Goal: Task Accomplishment & Management: Manage account settings

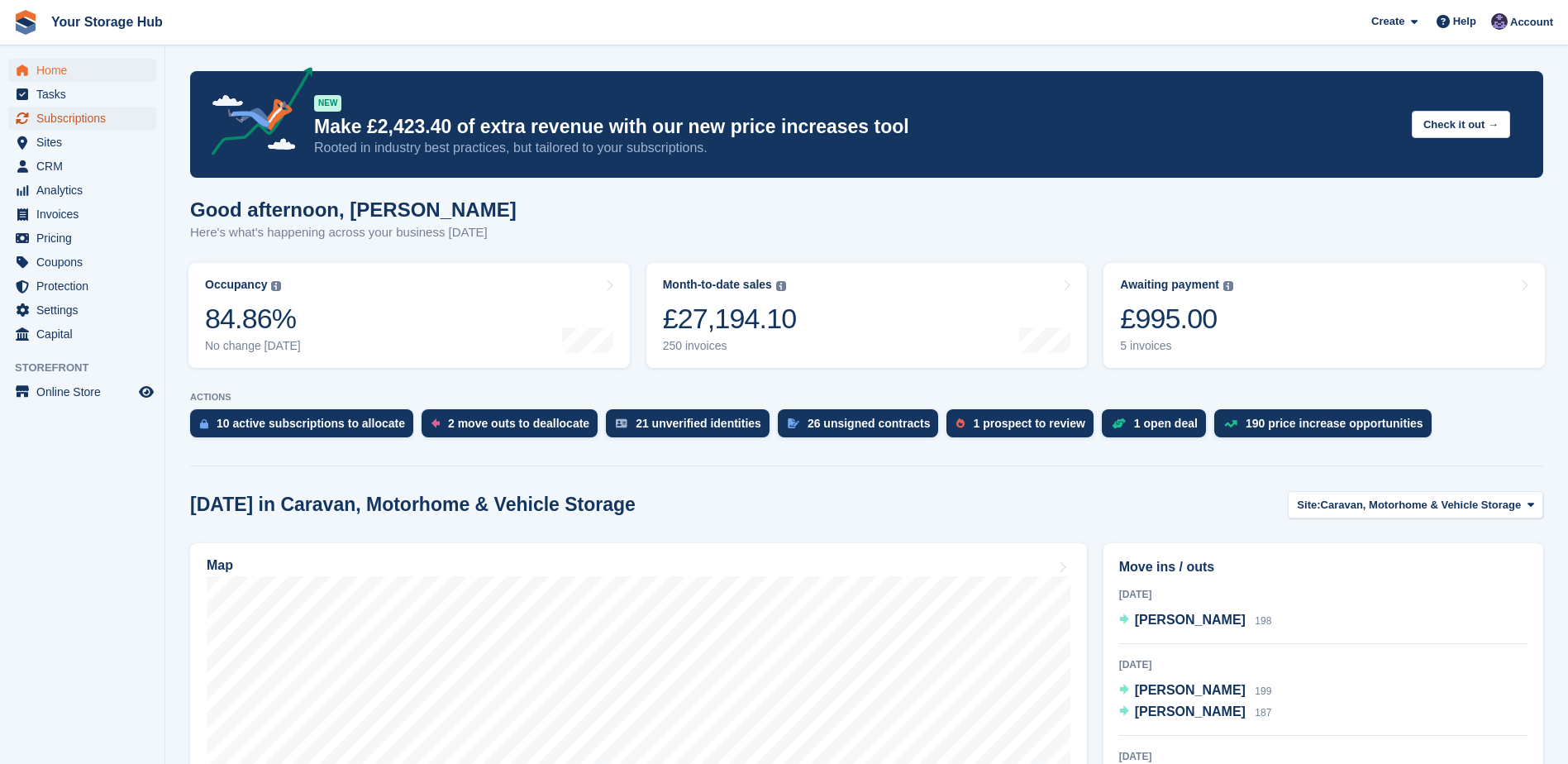
click at [88, 114] on span "Subscriptions" at bounding box center [86, 118] width 99 height 23
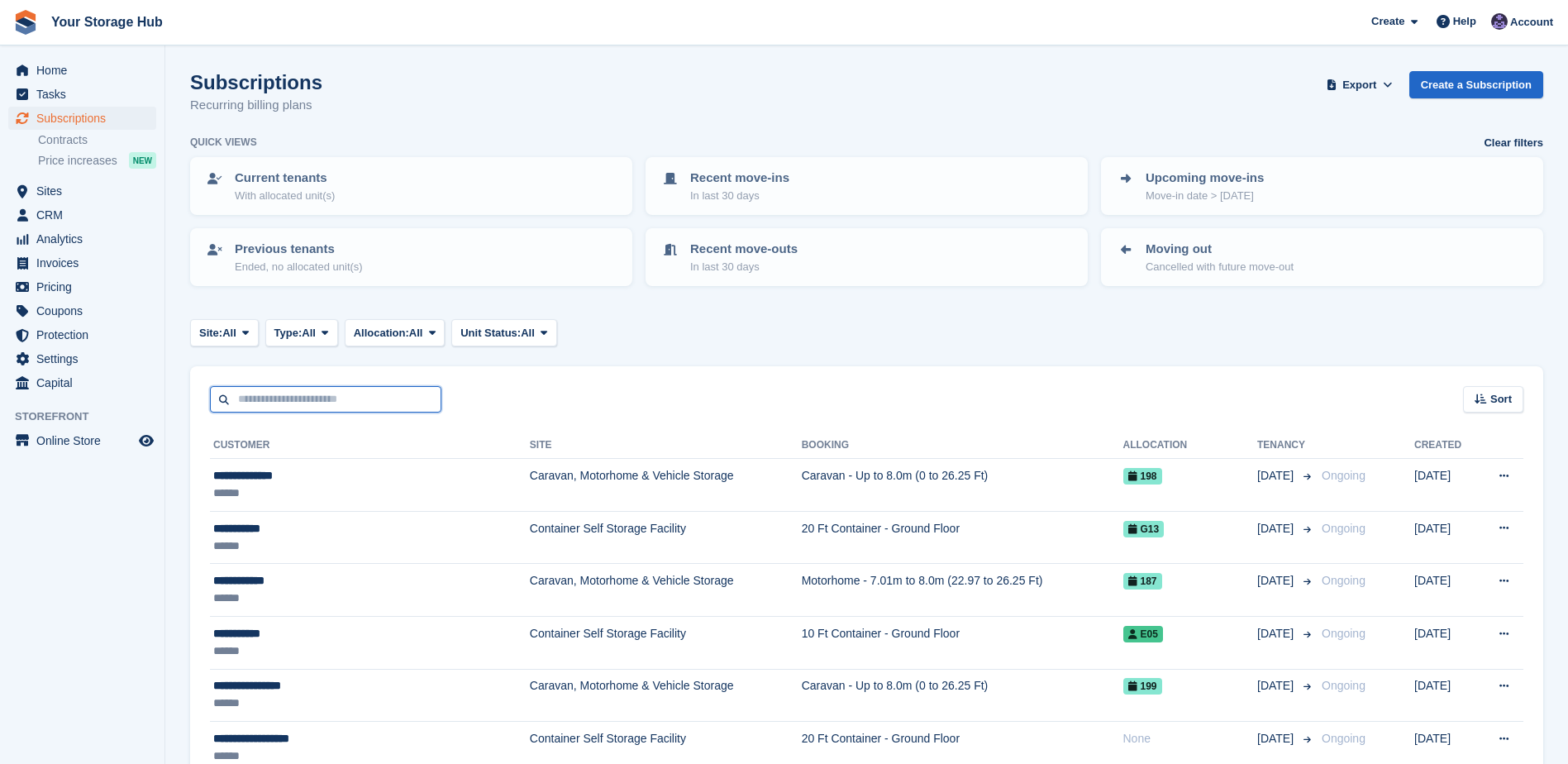
click at [292, 406] on input "text" at bounding box center [325, 400] width 231 height 27
type input "********"
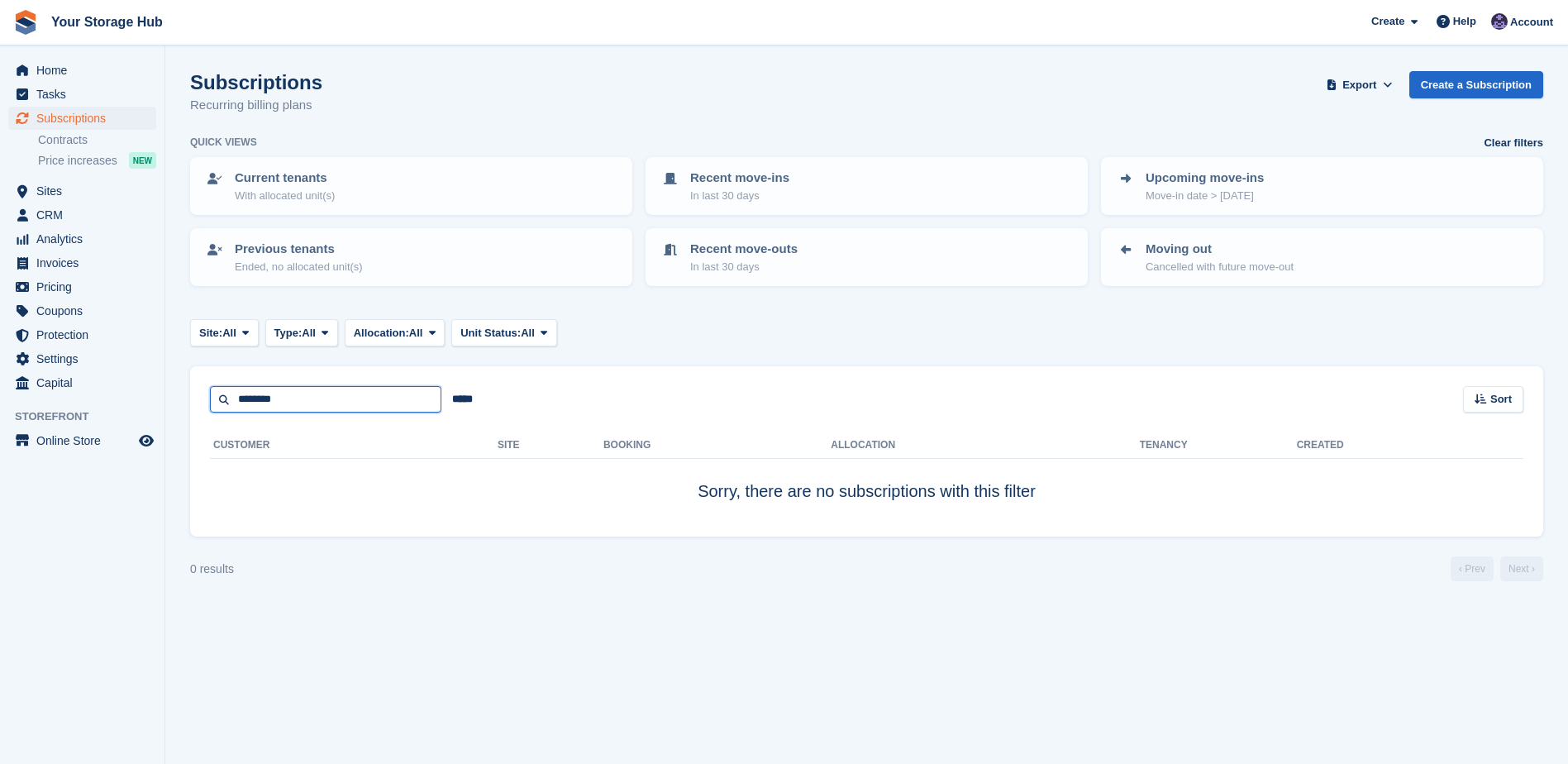
click at [334, 399] on input "********" at bounding box center [325, 400] width 231 height 27
type input "****"
click at [326, 404] on input "****" at bounding box center [325, 400] width 231 height 27
type input "*"
type input "********"
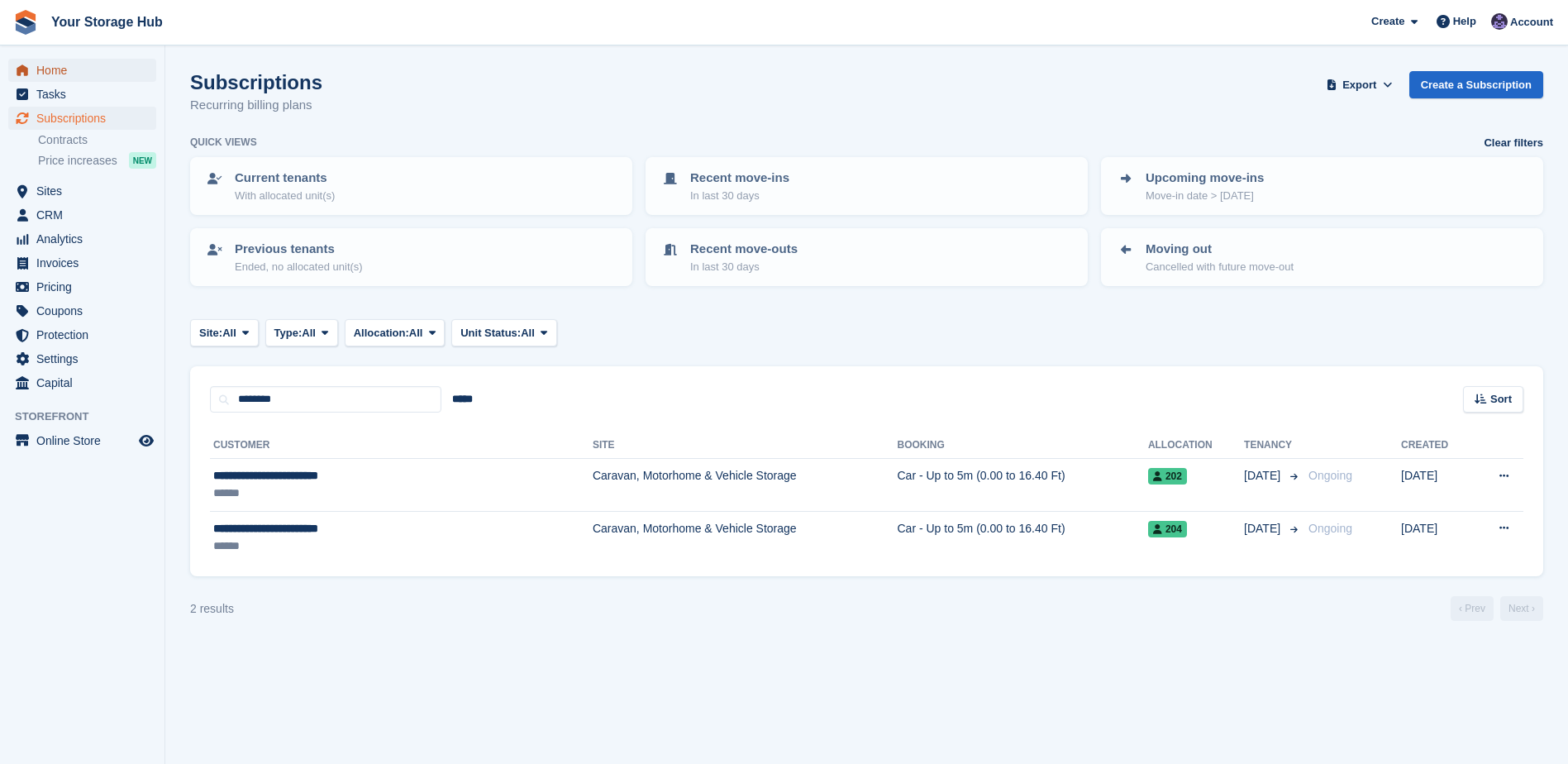
click at [71, 68] on span "Home" at bounding box center [86, 71] width 99 height 23
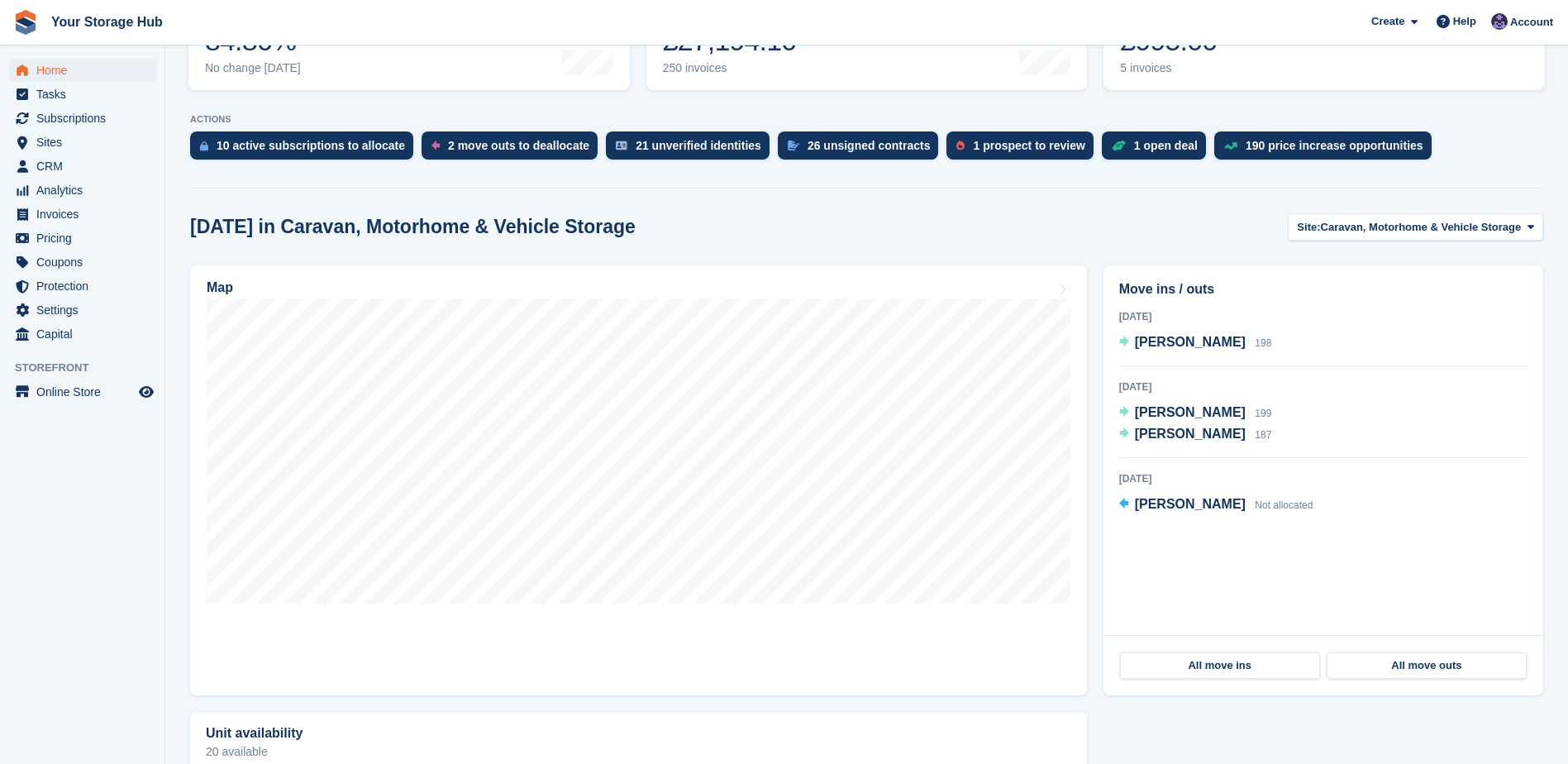
scroll to position [331, 0]
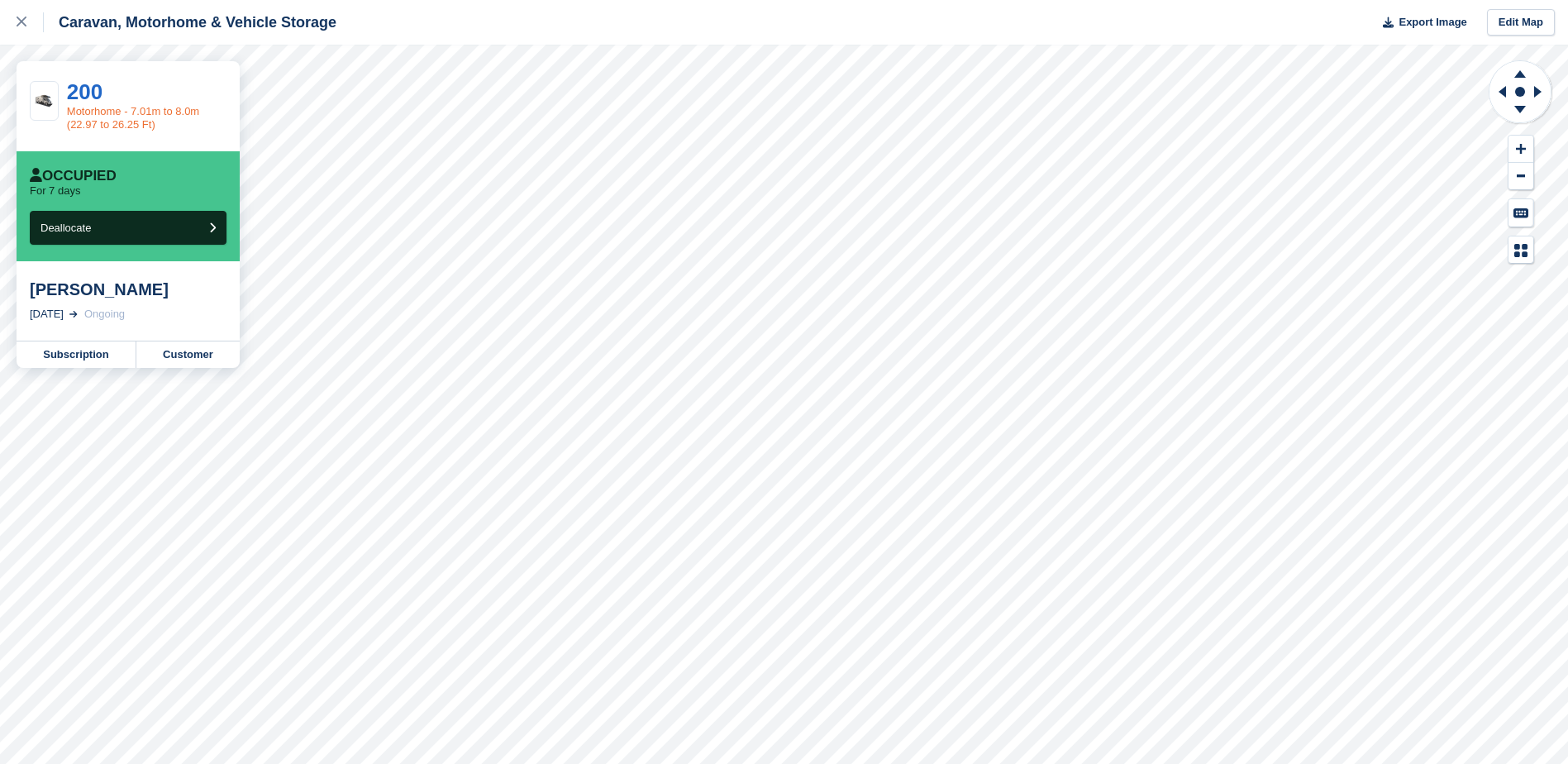
click at [89, 107] on link "Motorhome - 7.01m to 8.0m (22.97 to 26.25 Ft)" at bounding box center [133, 117] width 133 height 25
click at [99, 359] on link "Subscription" at bounding box center [76, 354] width 120 height 26
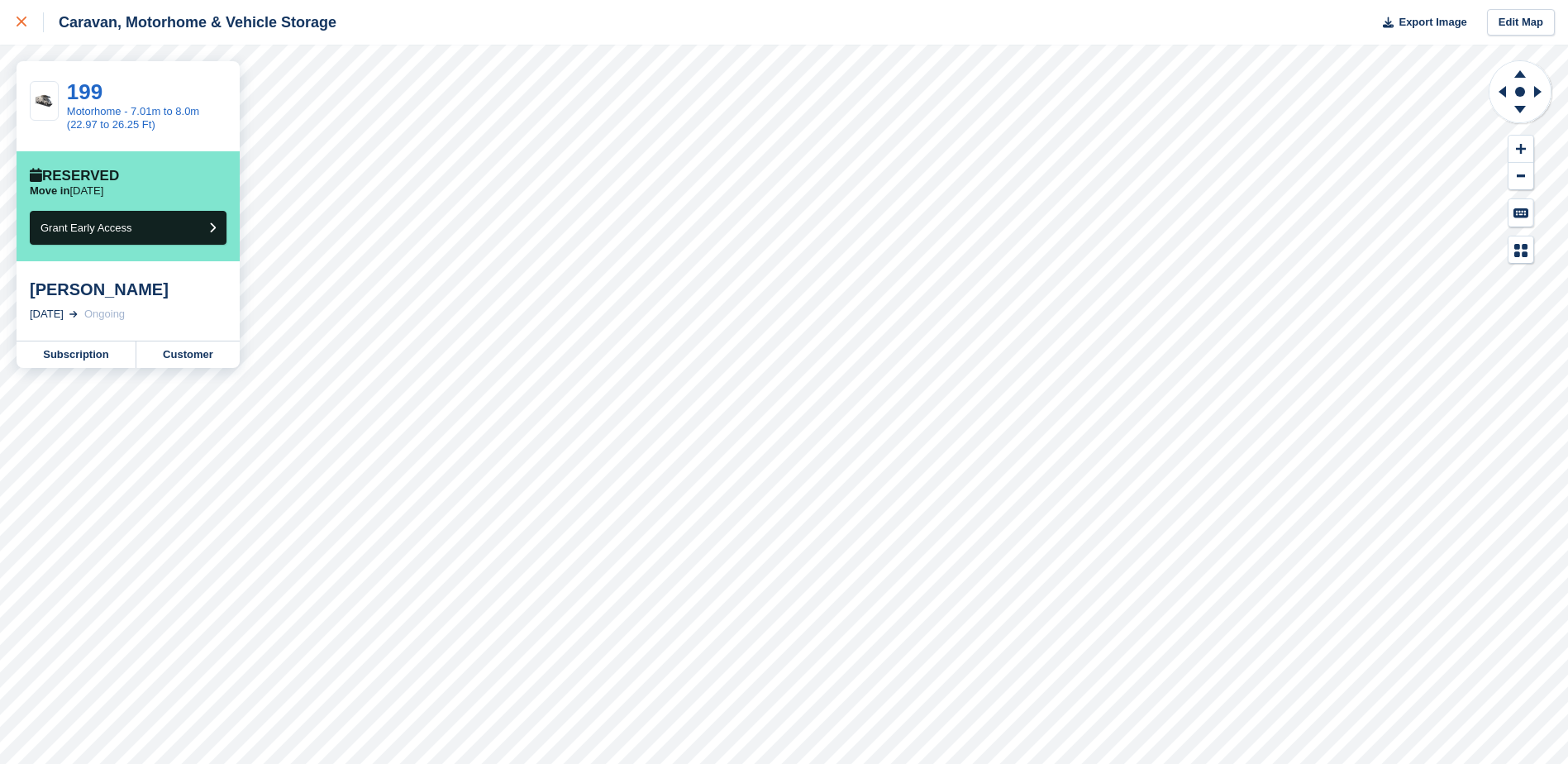
click at [17, 20] on icon at bounding box center [21, 21] width 10 height 10
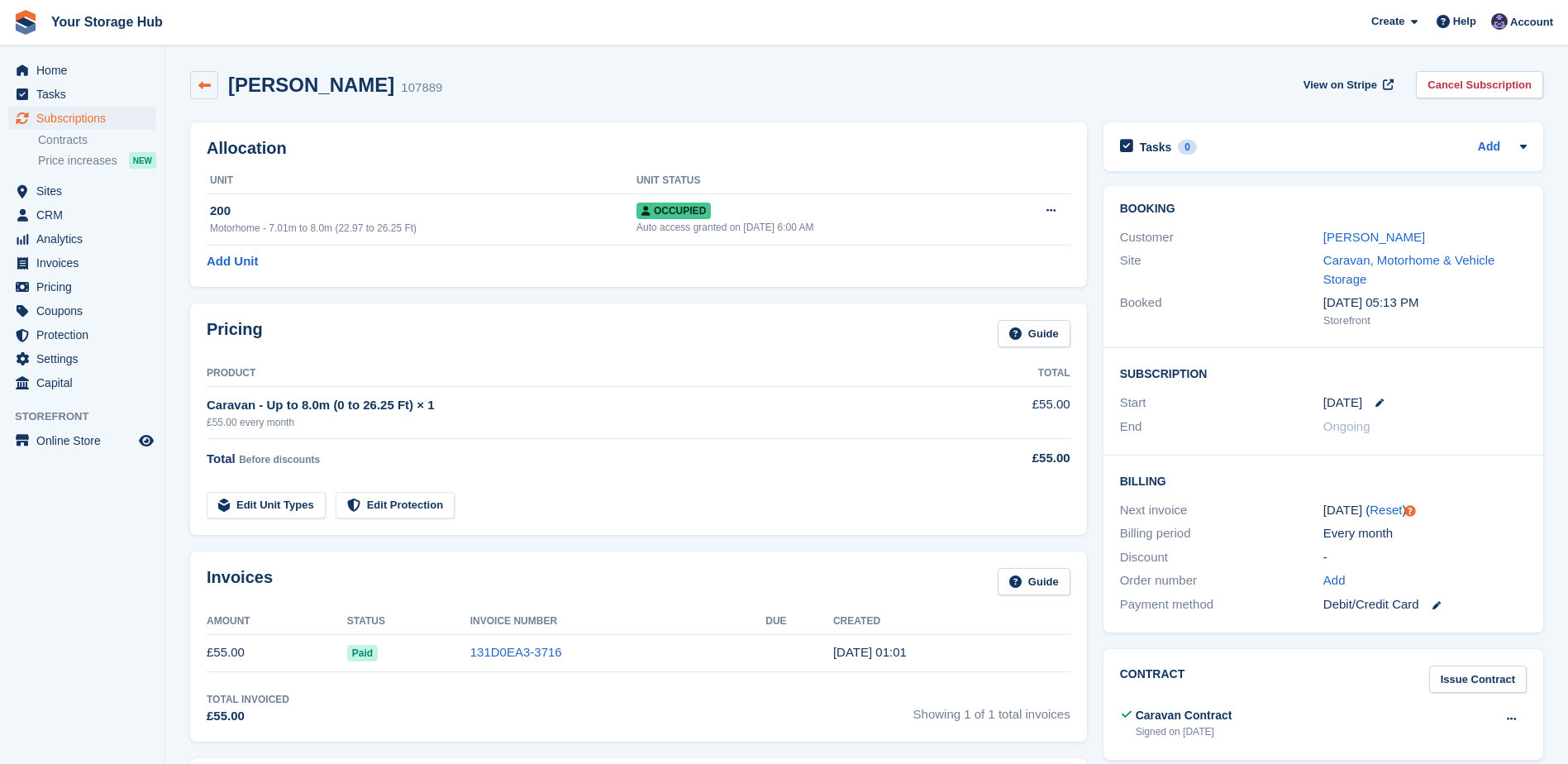
click at [198, 89] on icon at bounding box center [204, 85] width 13 height 13
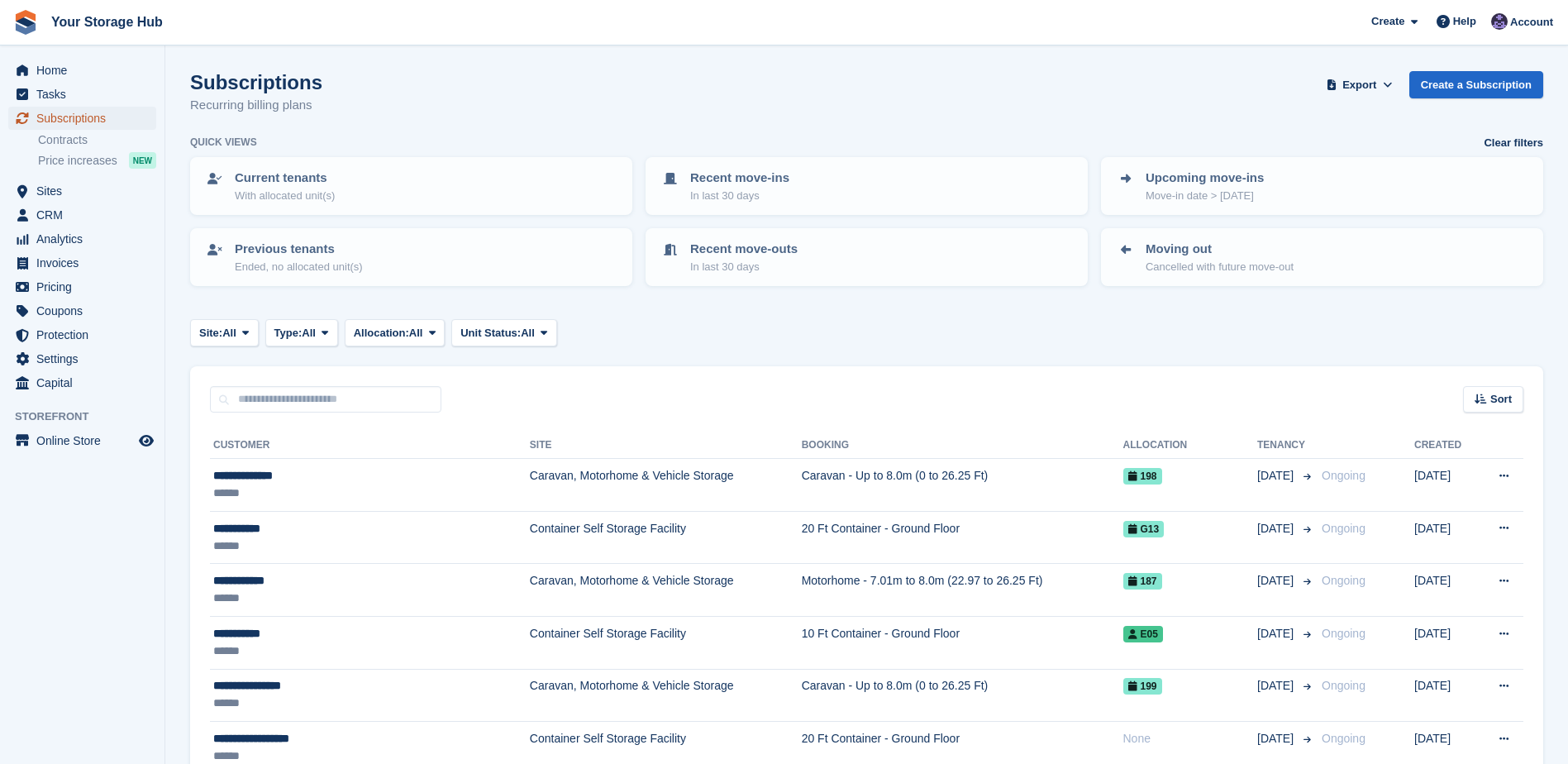
click at [77, 112] on span "Subscriptions" at bounding box center [86, 118] width 99 height 23
click at [61, 193] on span "Sites" at bounding box center [86, 191] width 99 height 23
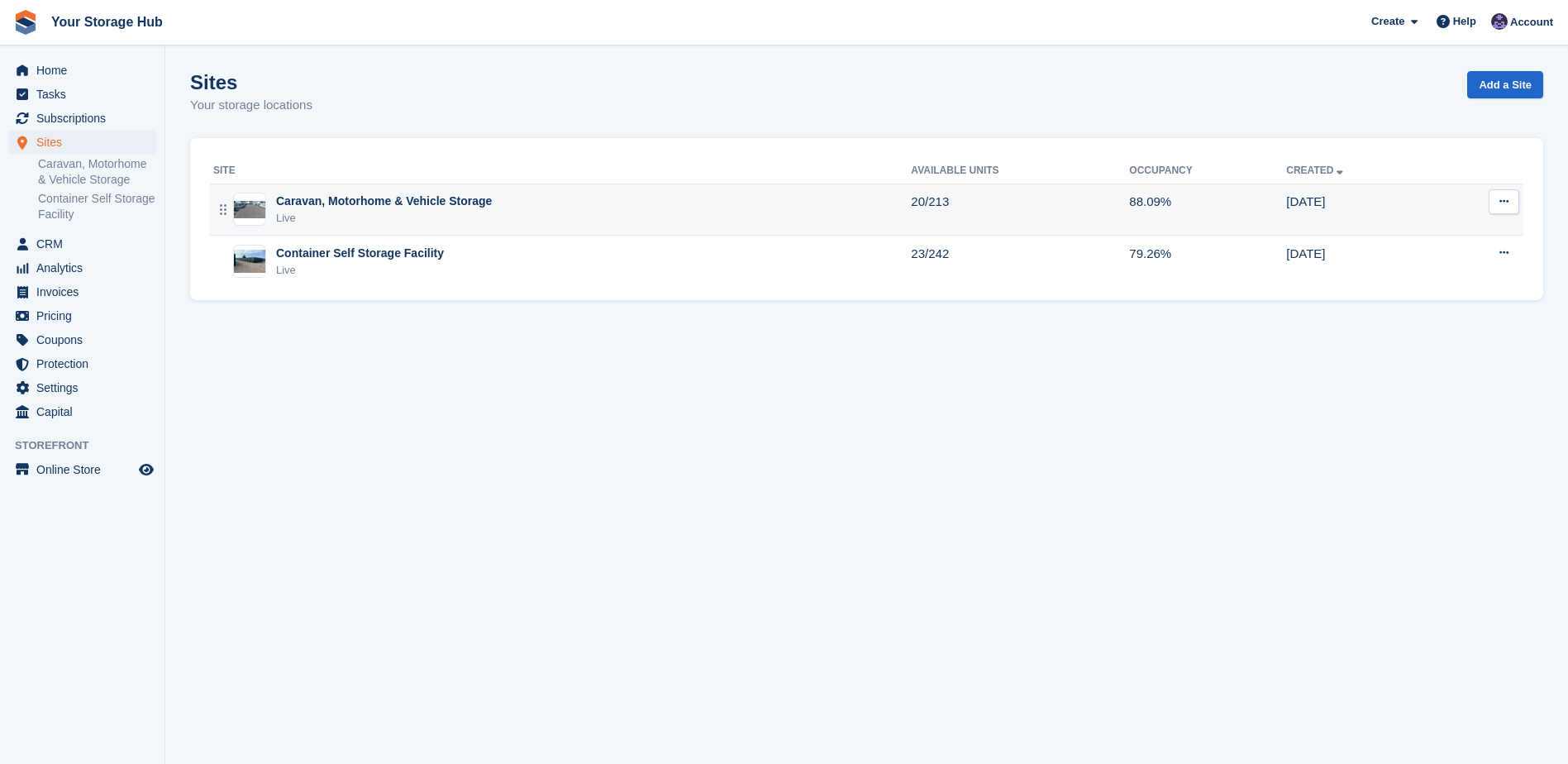
click at [404, 213] on div "Live" at bounding box center [383, 218] width 216 height 16
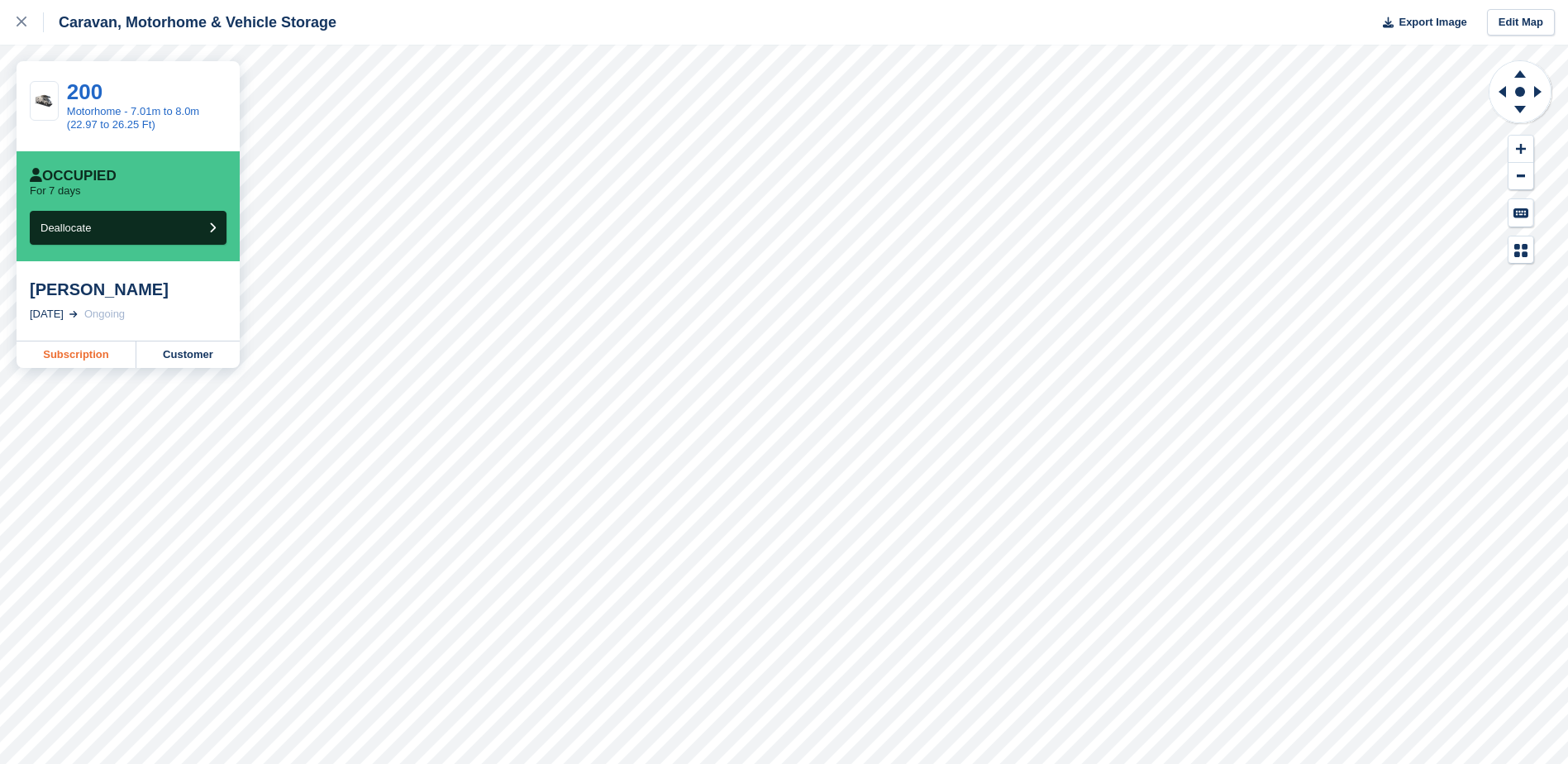
click at [88, 359] on link "Subscription" at bounding box center [76, 354] width 120 height 26
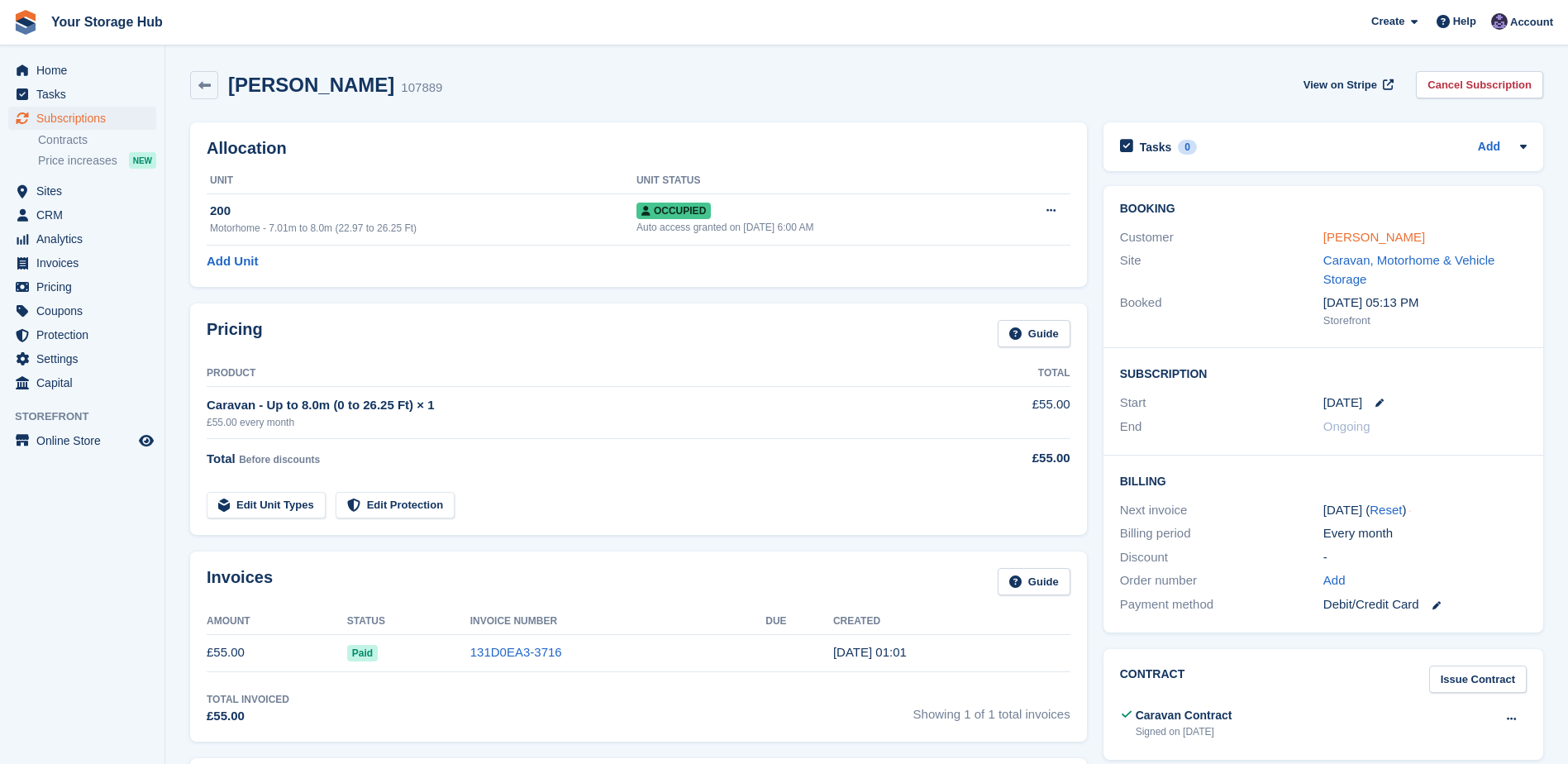
click at [1369, 235] on link "[PERSON_NAME]" at bounding box center [1373, 236] width 102 height 15
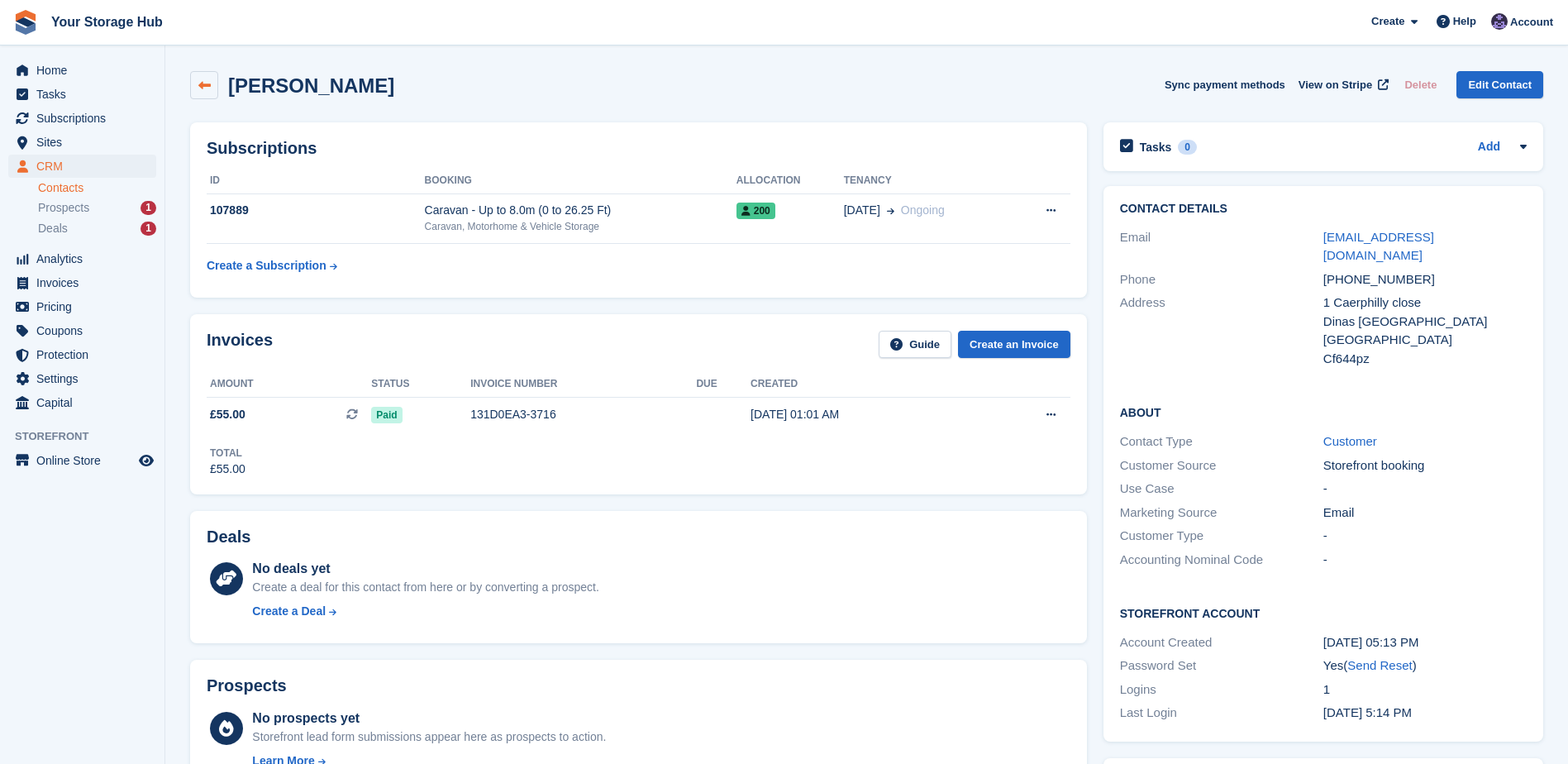
click at [208, 93] on link at bounding box center [203, 84] width 28 height 28
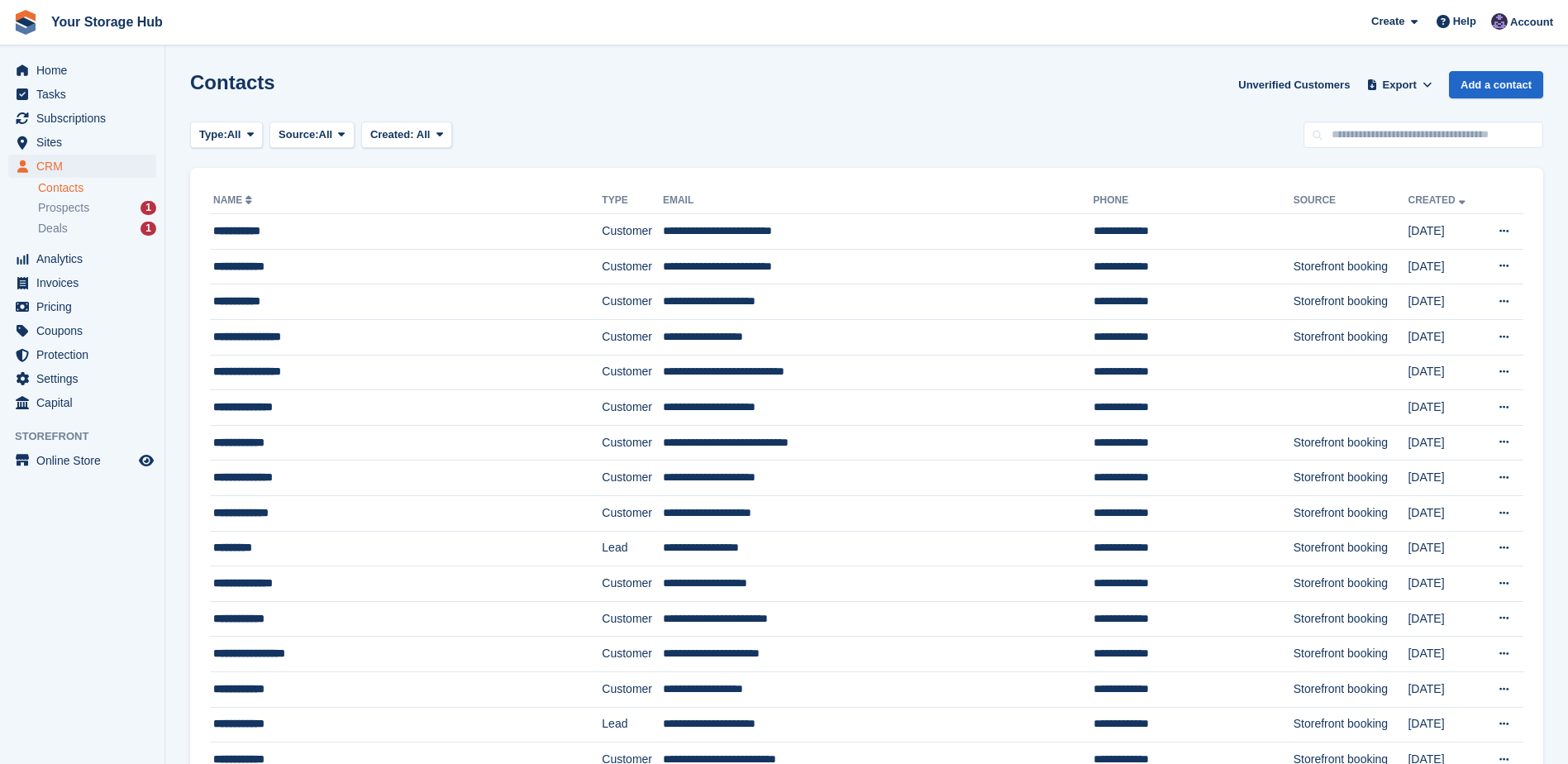
click at [89, 82] on ul "Home" at bounding box center [82, 71] width 165 height 24
click at [84, 71] on span "Home" at bounding box center [86, 71] width 99 height 23
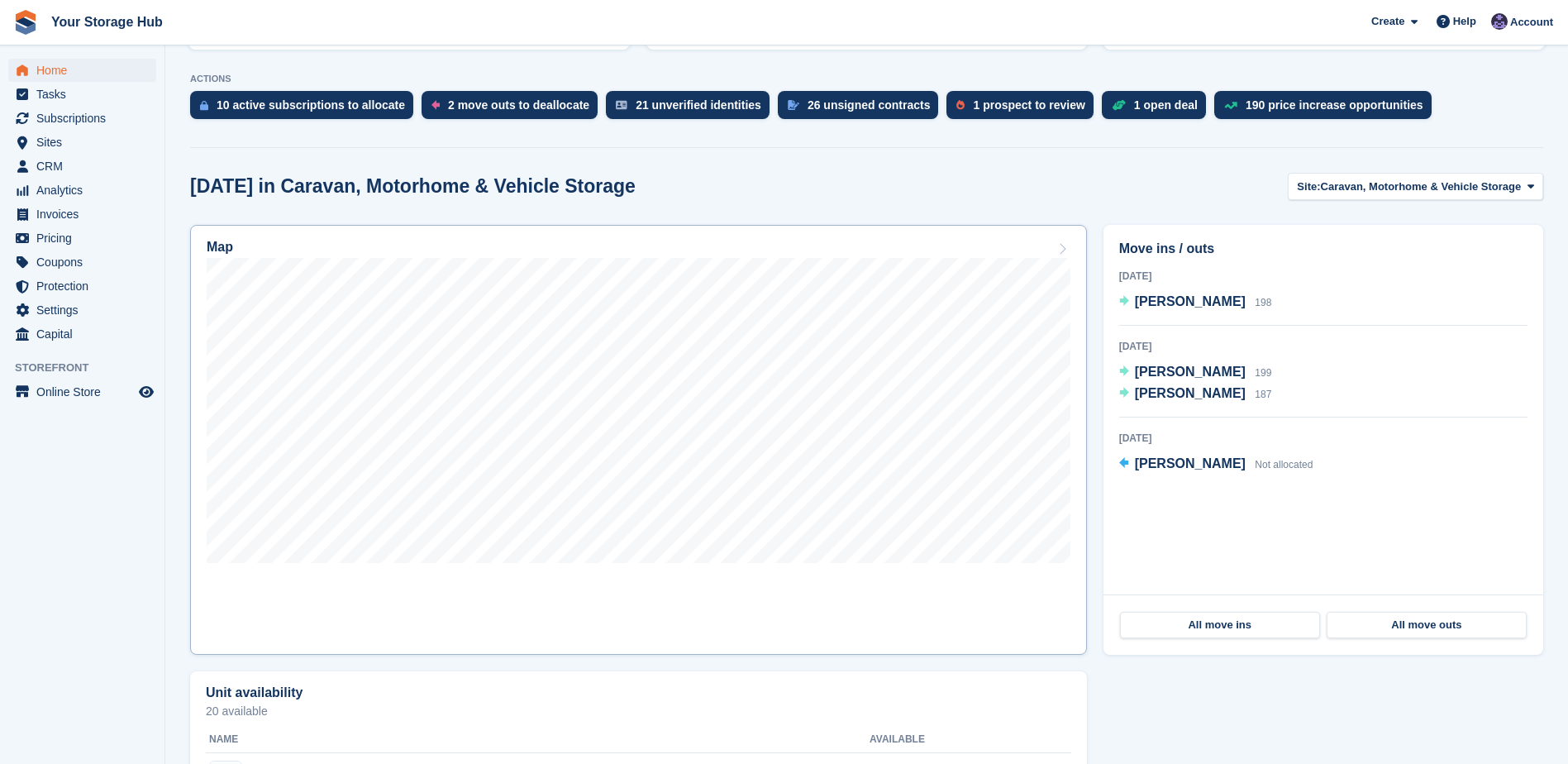
scroll to position [331, 0]
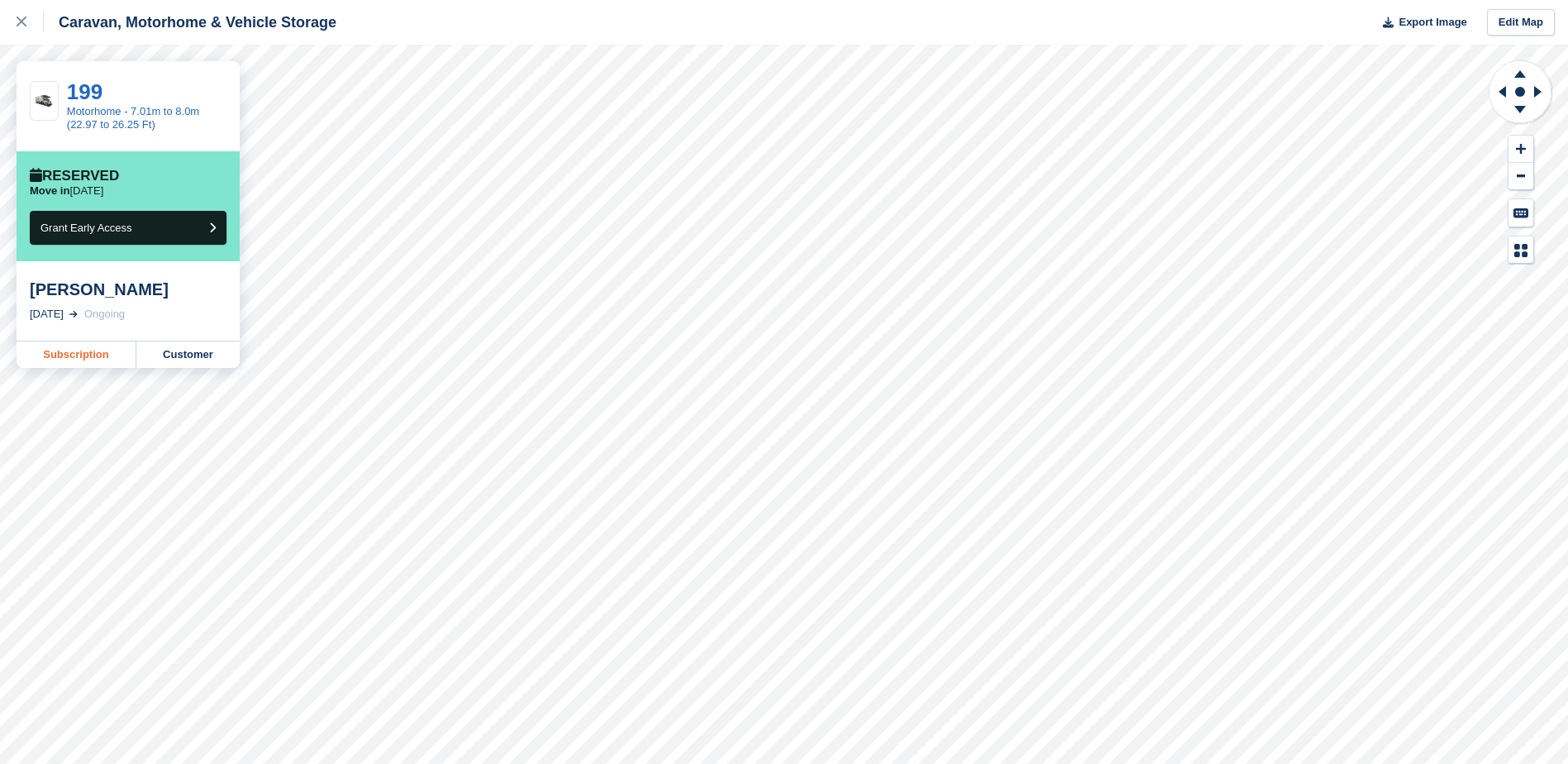
click at [82, 357] on link "Subscription" at bounding box center [76, 354] width 120 height 26
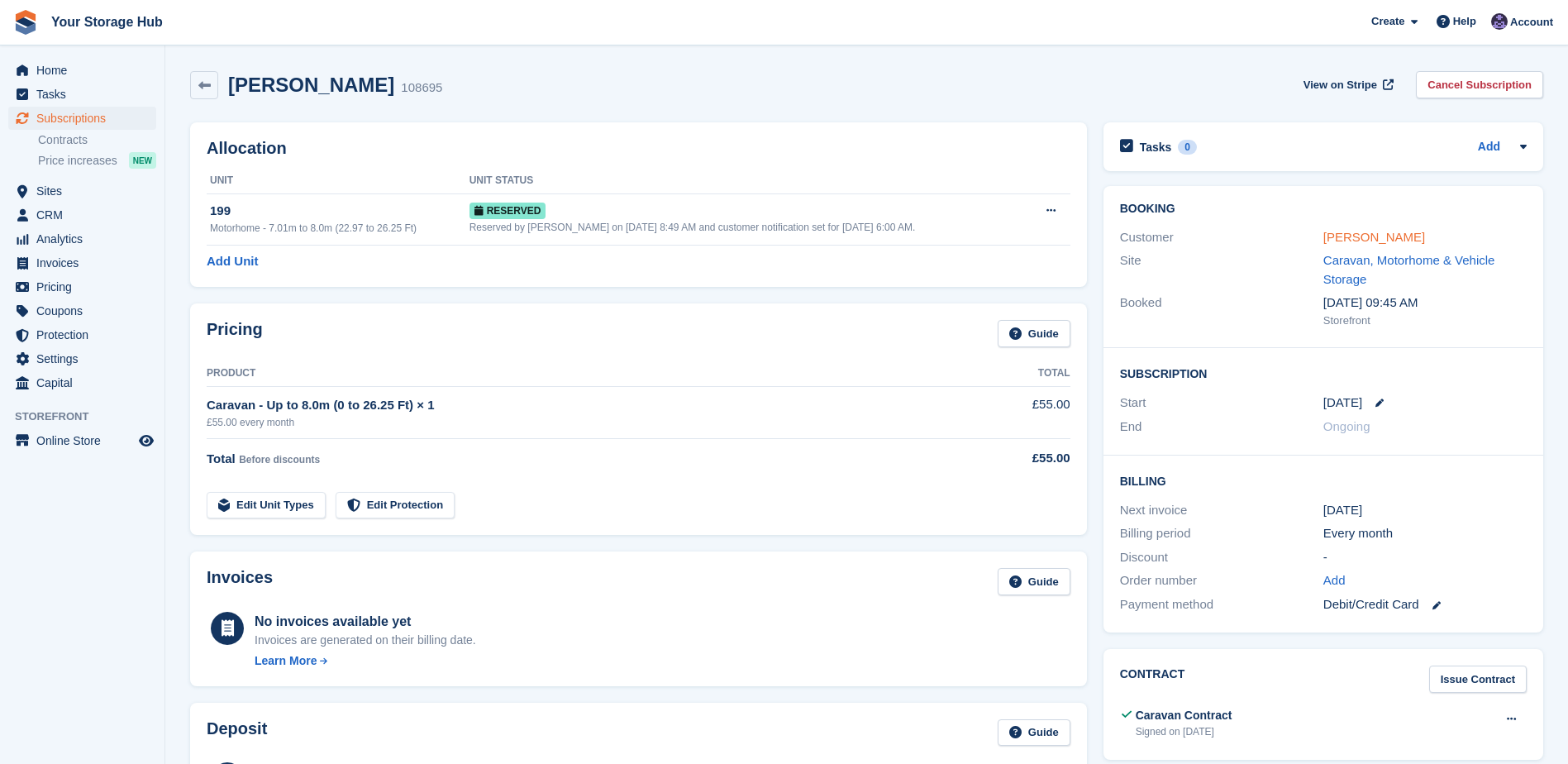
click at [1371, 240] on link "Darrell Phillips" at bounding box center [1373, 236] width 102 height 15
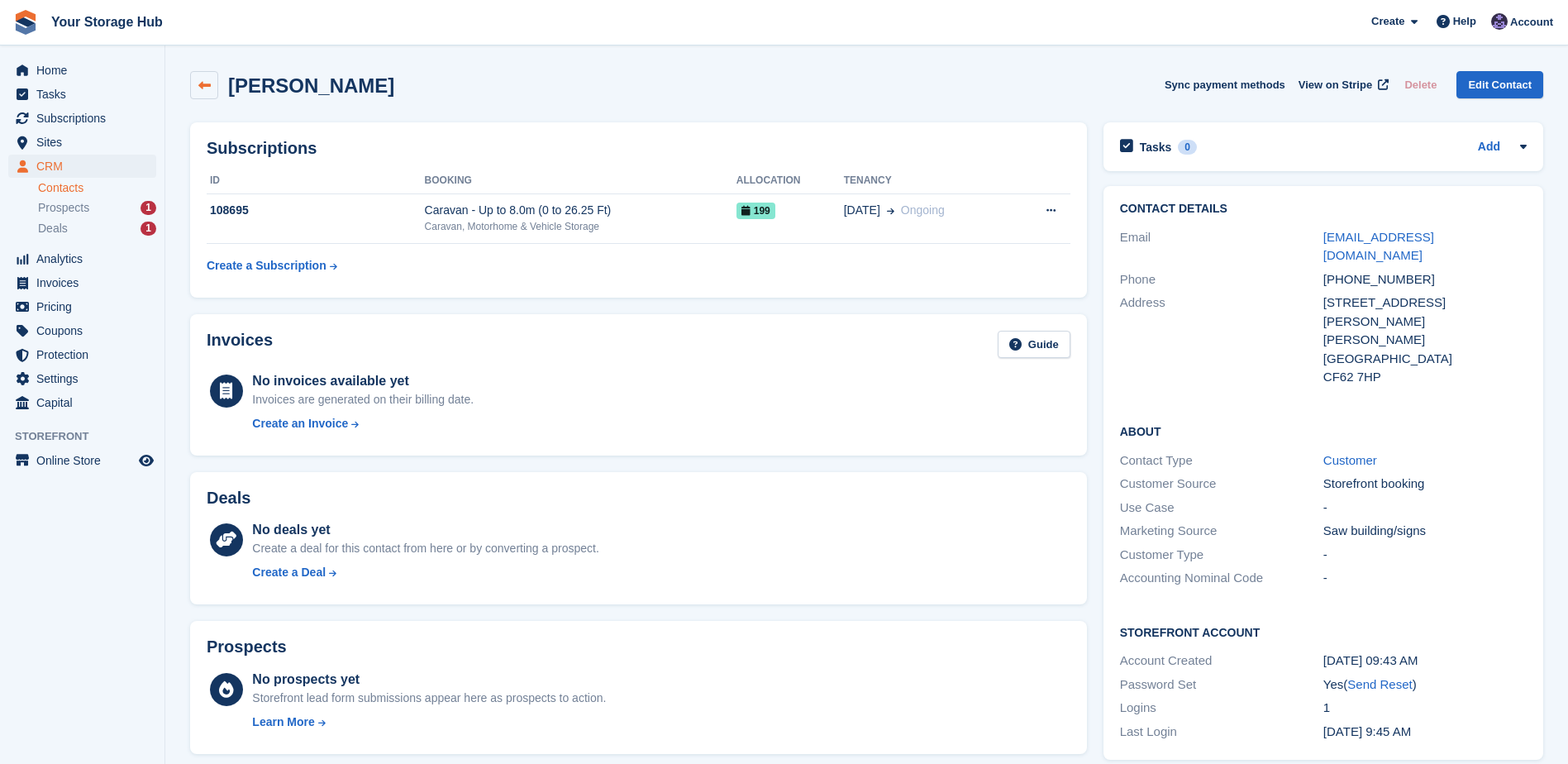
click at [201, 88] on icon at bounding box center [204, 85] width 13 height 13
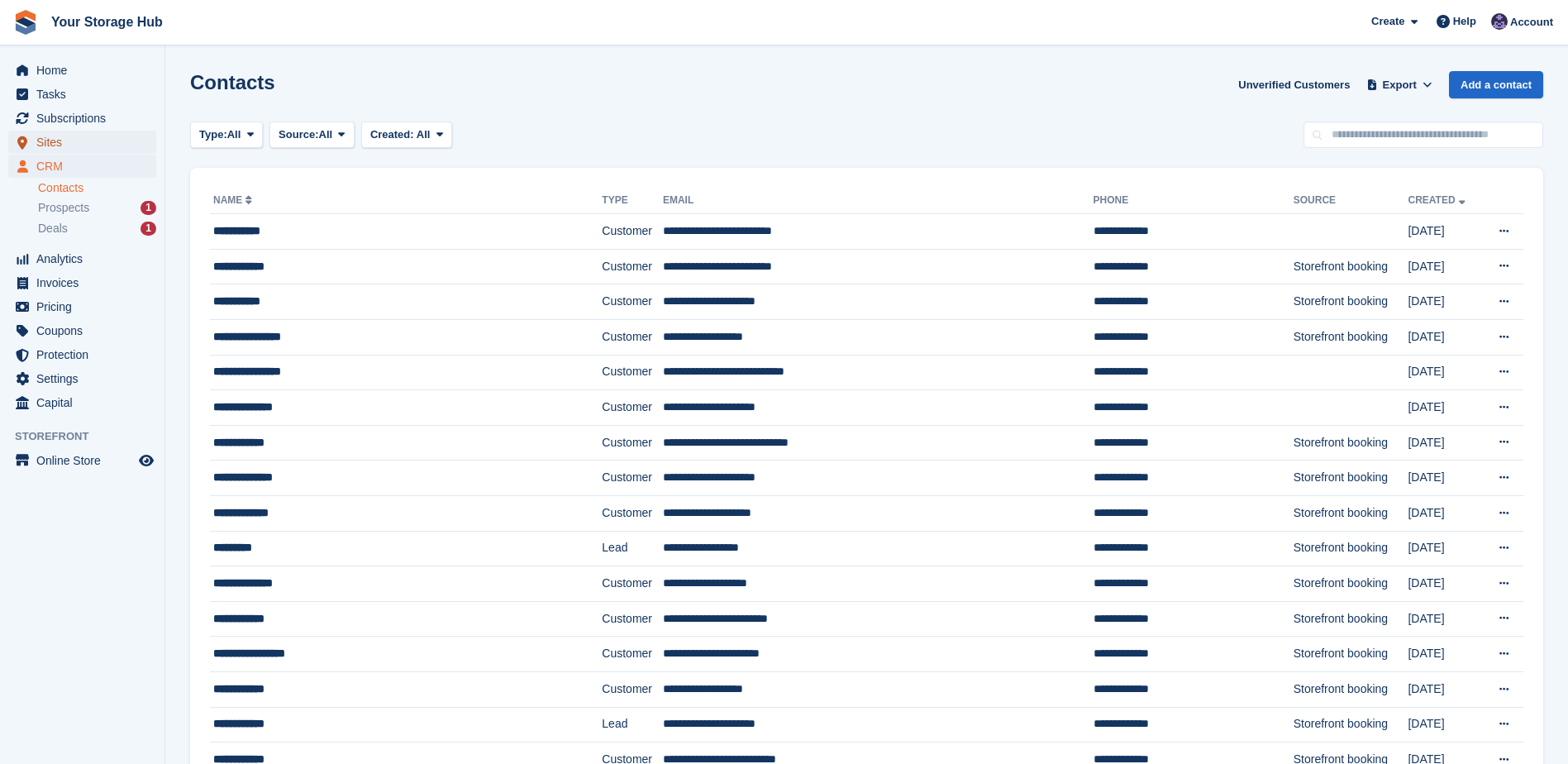
click at [63, 147] on span "Sites" at bounding box center [86, 142] width 99 height 23
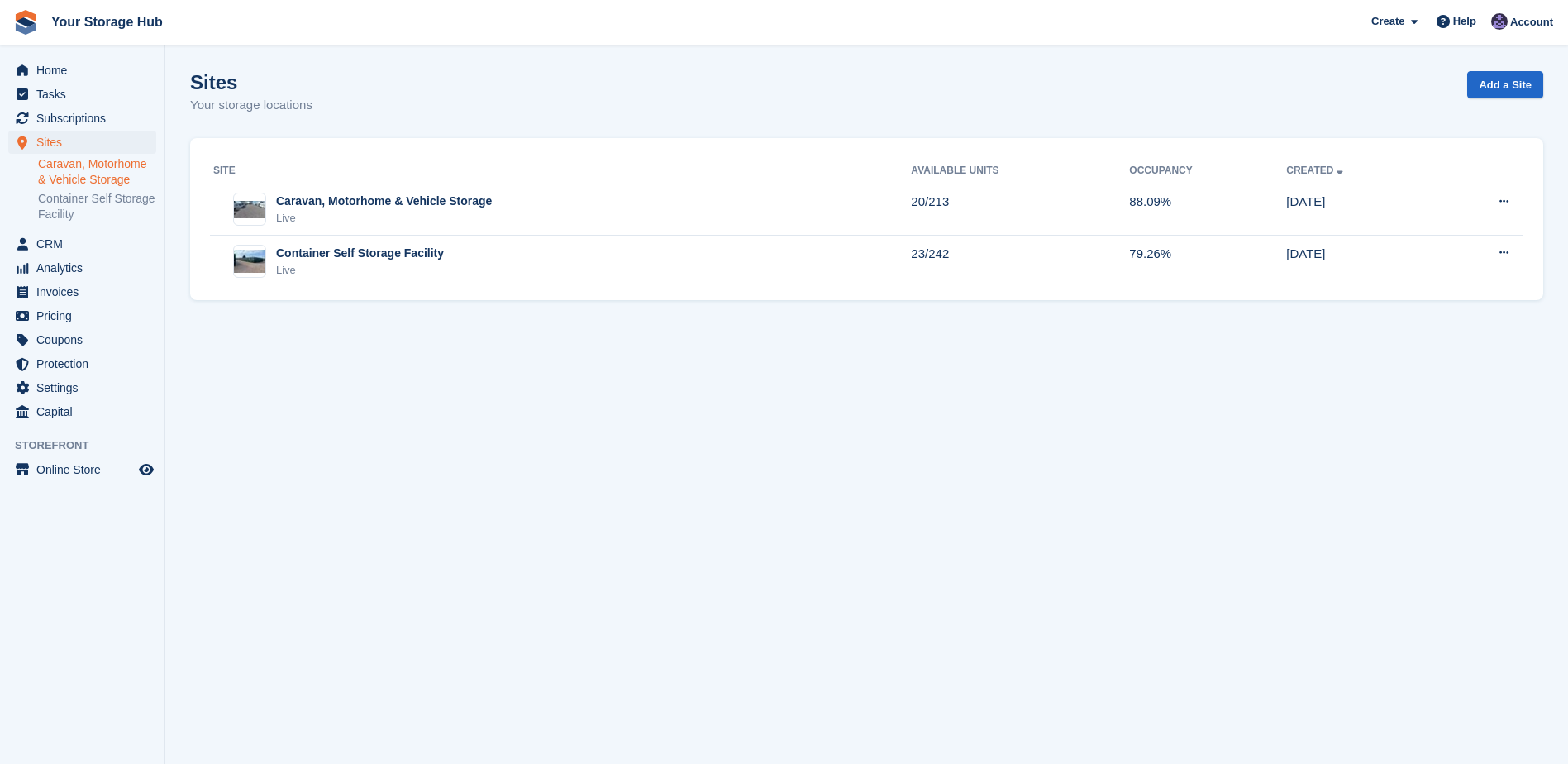
click at [68, 169] on link "Caravan, Motorhome & Vehicle Storage" at bounding box center [97, 171] width 118 height 31
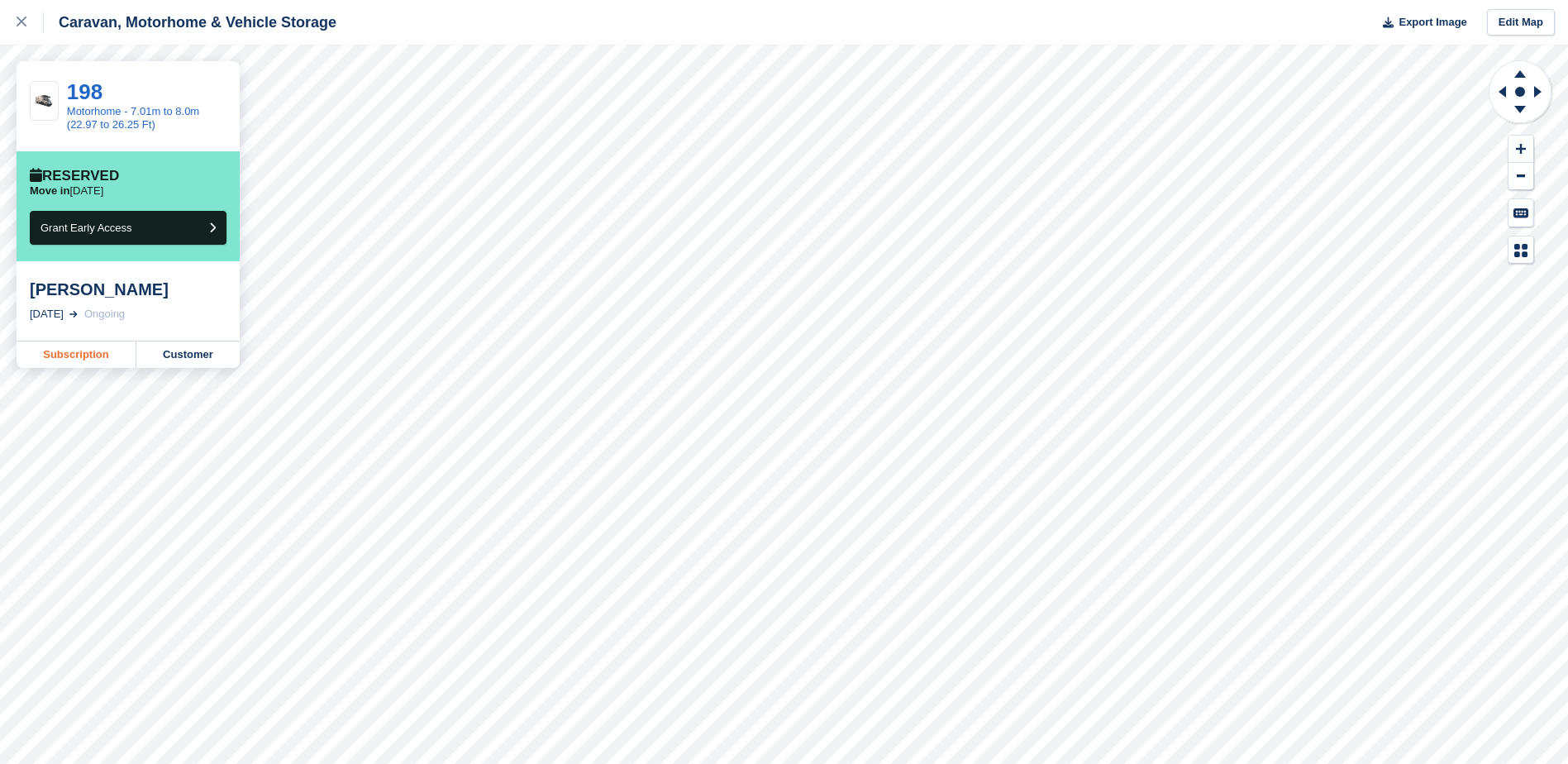
click at [73, 358] on link "Subscription" at bounding box center [76, 354] width 120 height 26
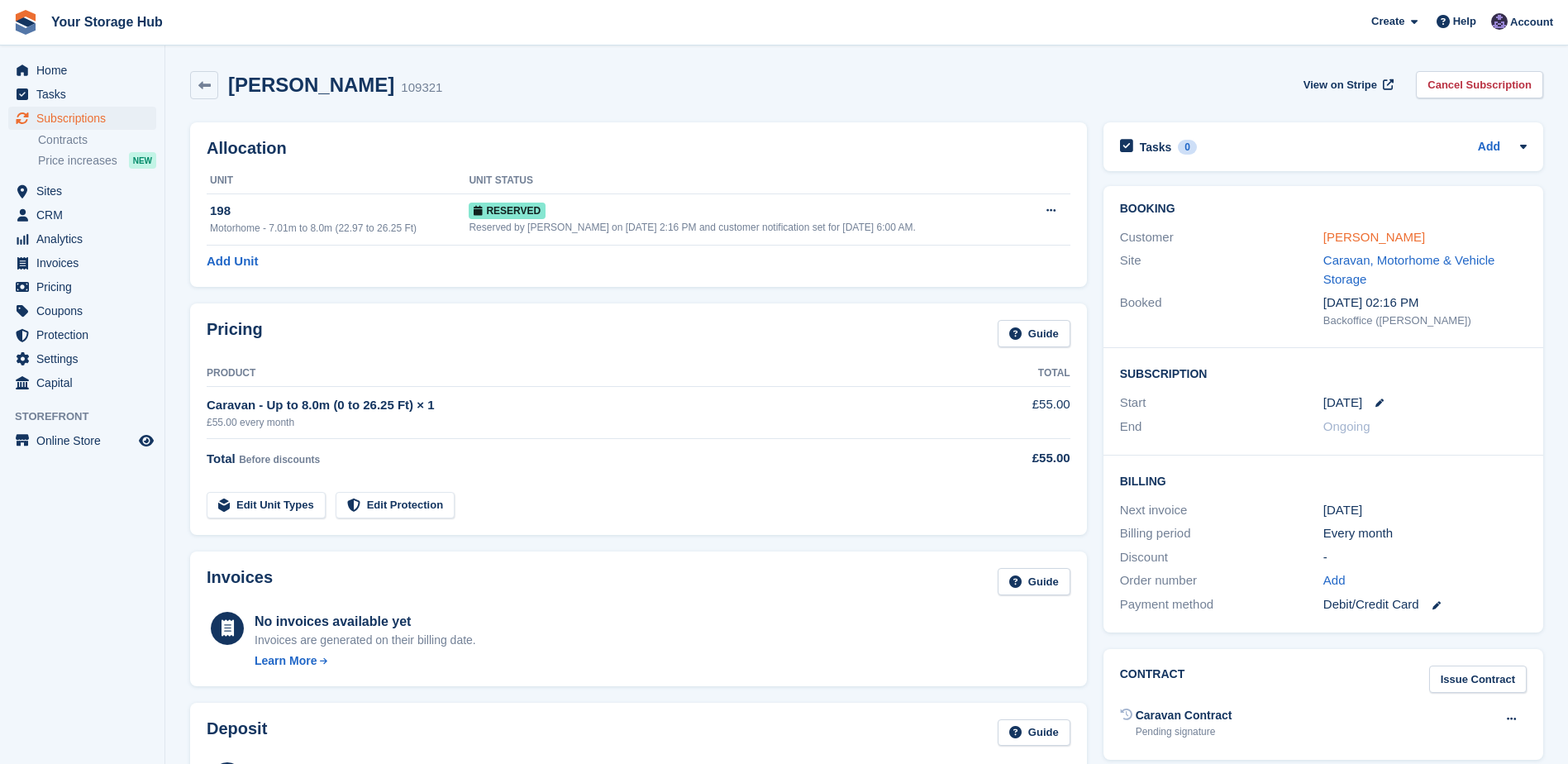
click at [1382, 242] on link "[PERSON_NAME]" at bounding box center [1373, 236] width 102 height 15
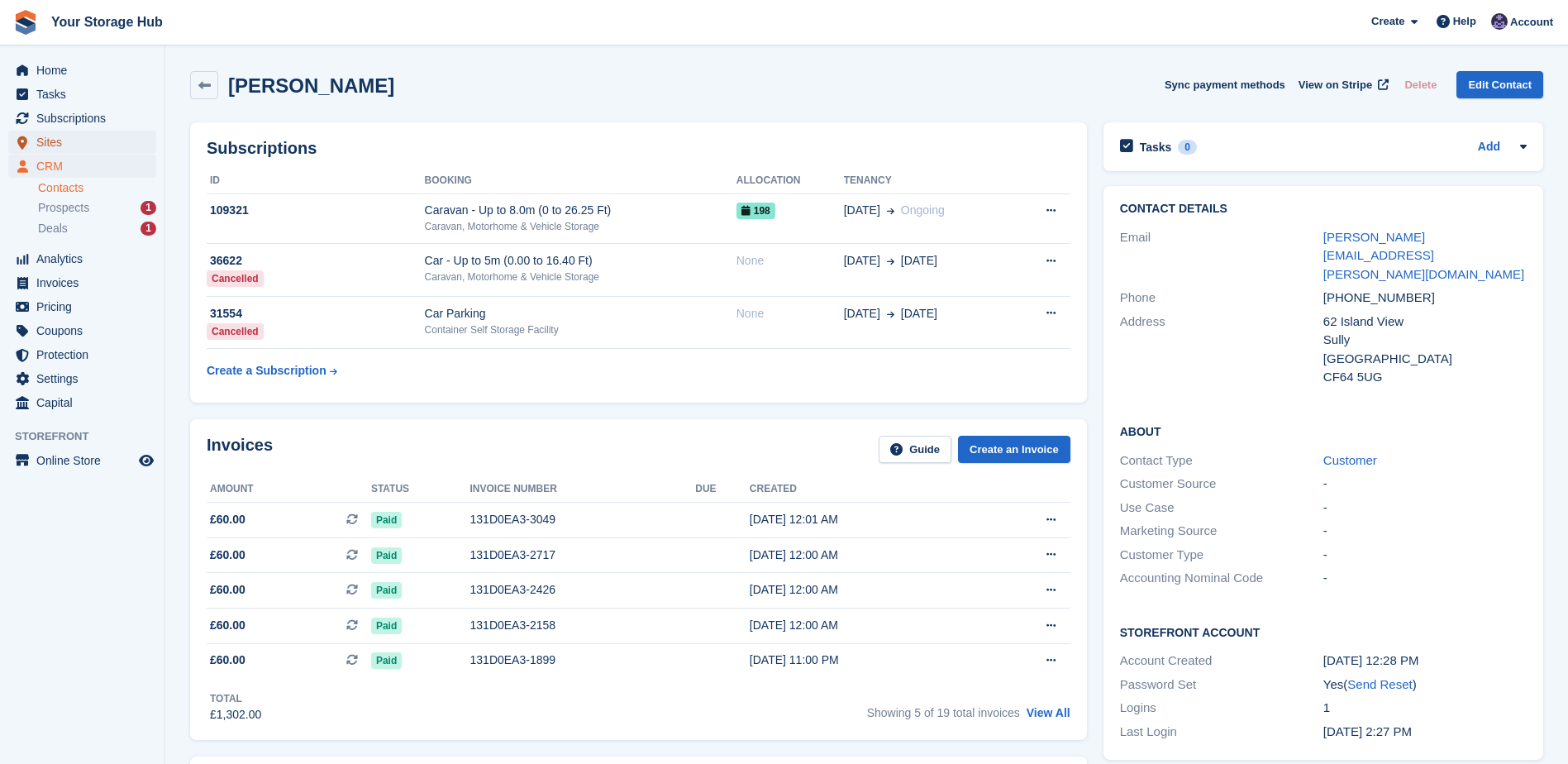
click at [62, 145] on span "Sites" at bounding box center [86, 142] width 99 height 23
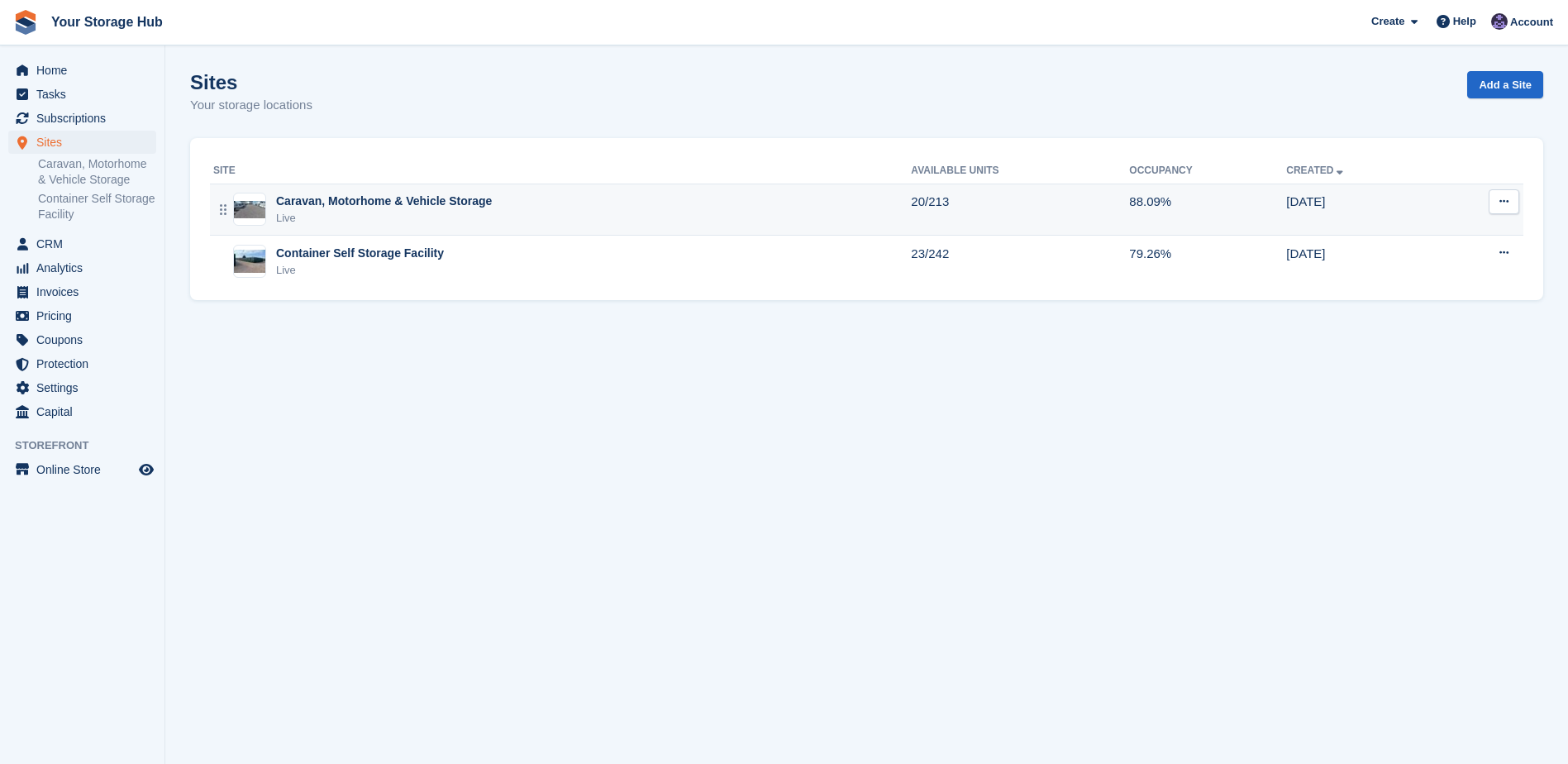
click at [367, 222] on div "Live" at bounding box center [383, 218] width 216 height 16
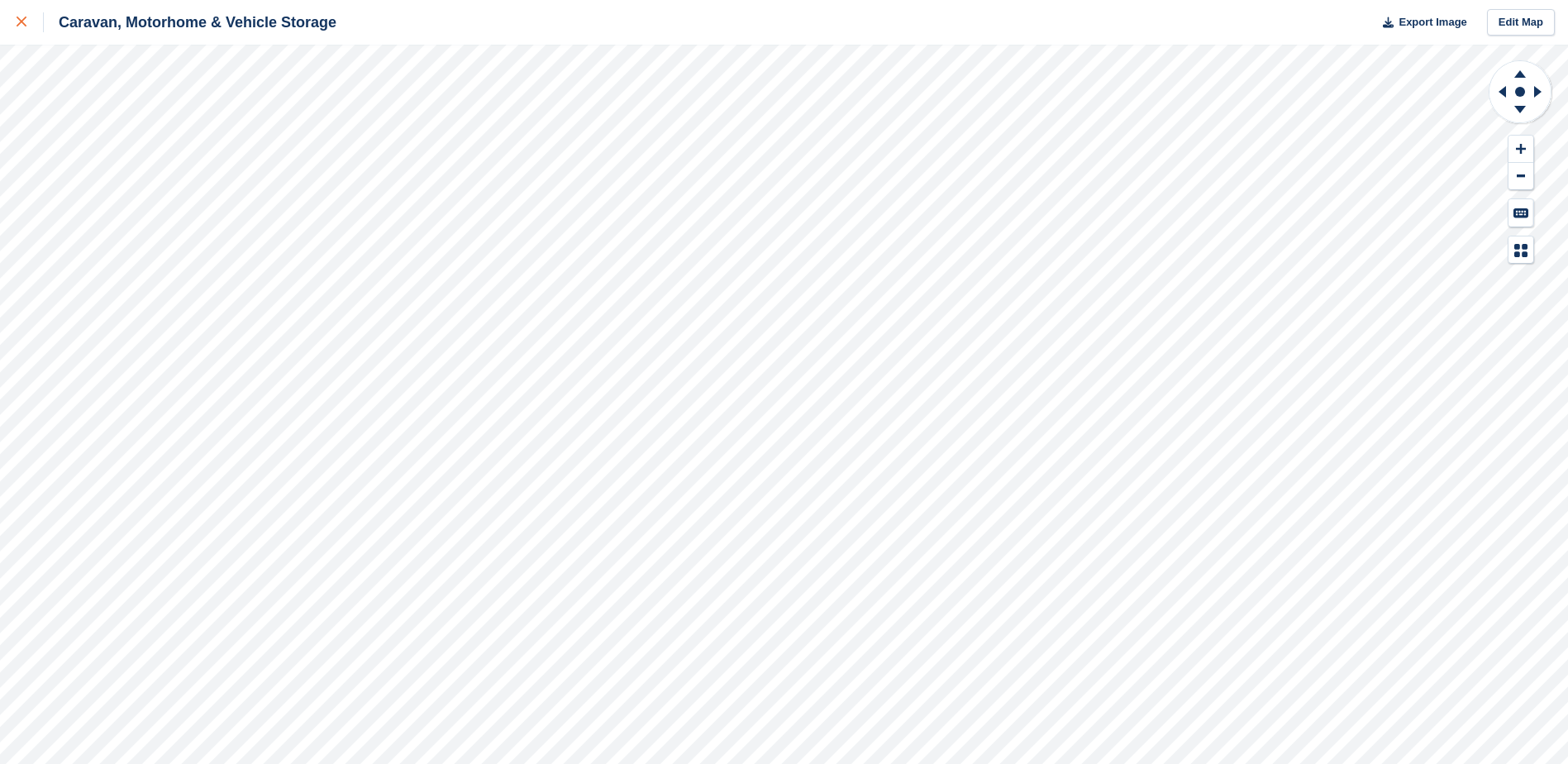
click at [27, 19] on div at bounding box center [30, 22] width 27 height 19
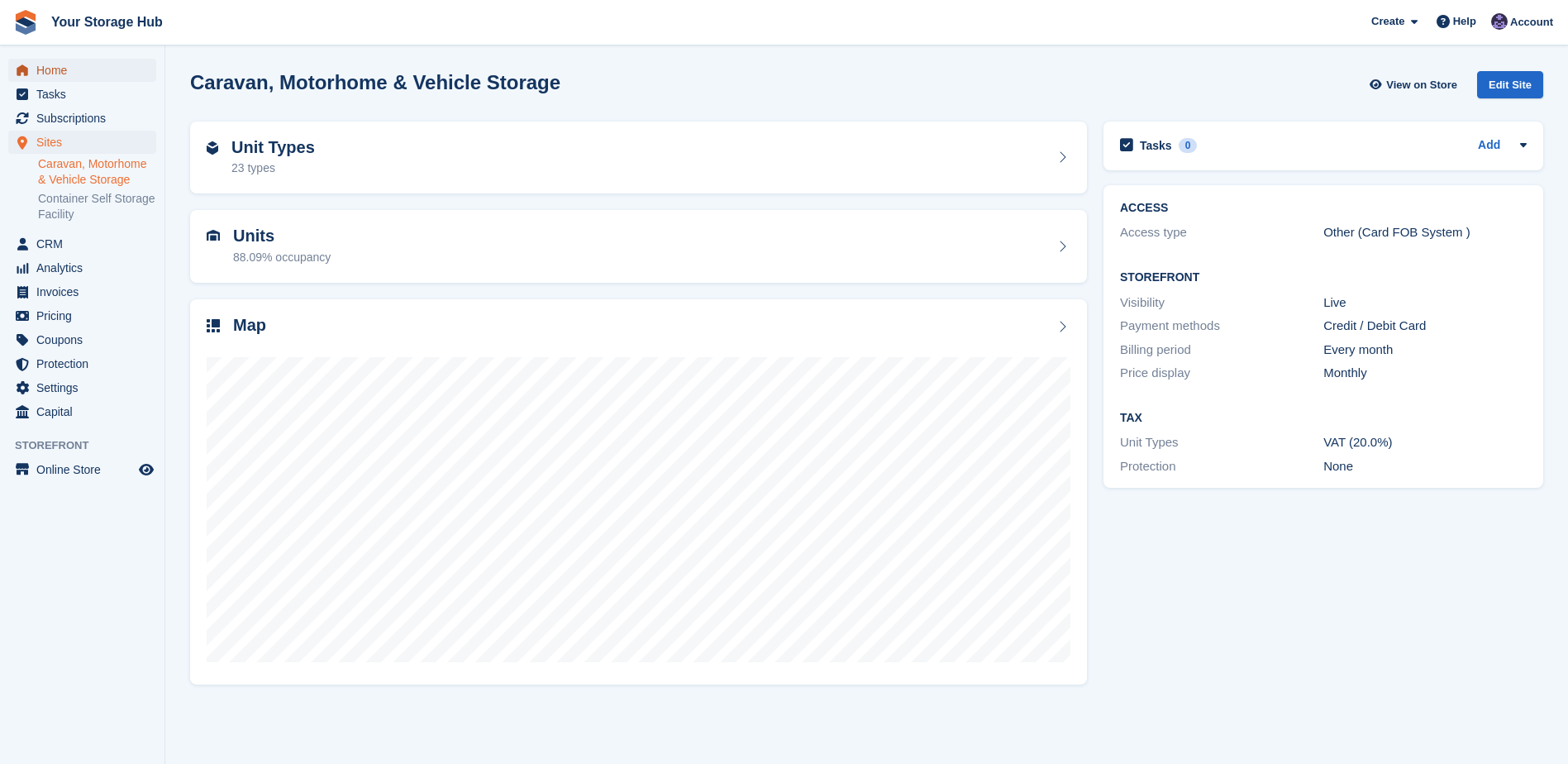
click at [76, 76] on span "Home" at bounding box center [86, 71] width 99 height 23
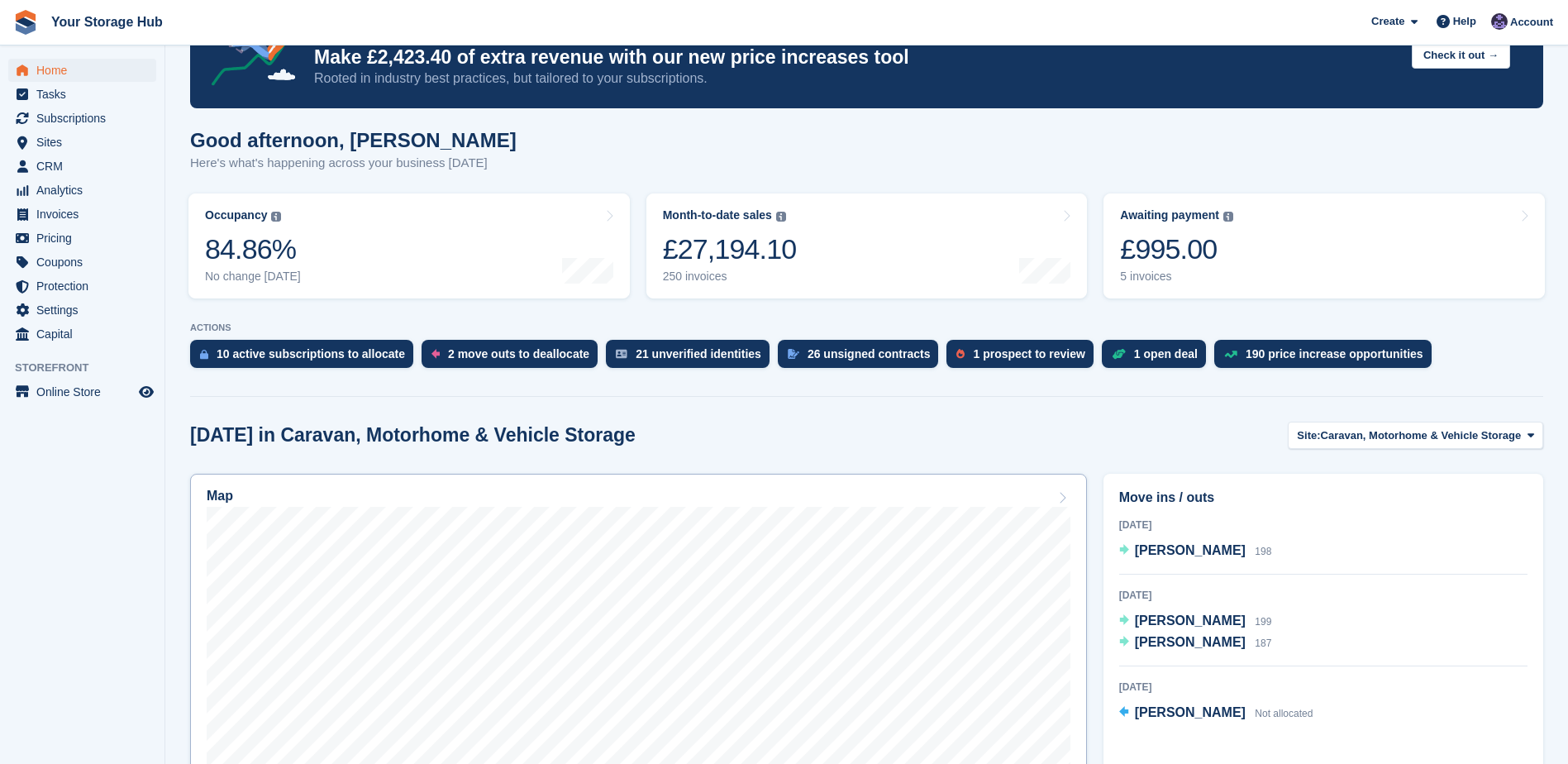
scroll to position [166, 0]
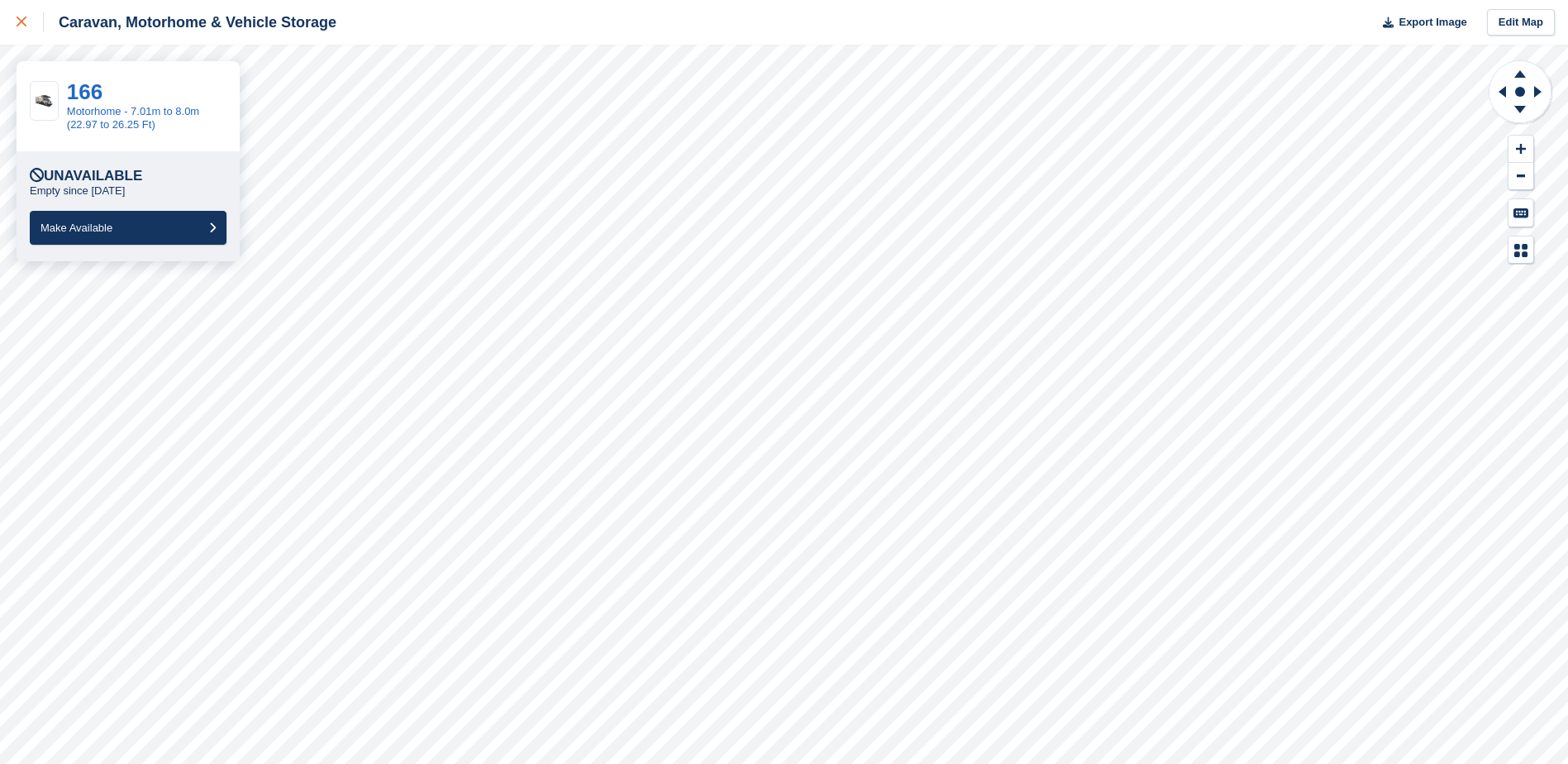
click at [18, 21] on icon at bounding box center [21, 21] width 10 height 10
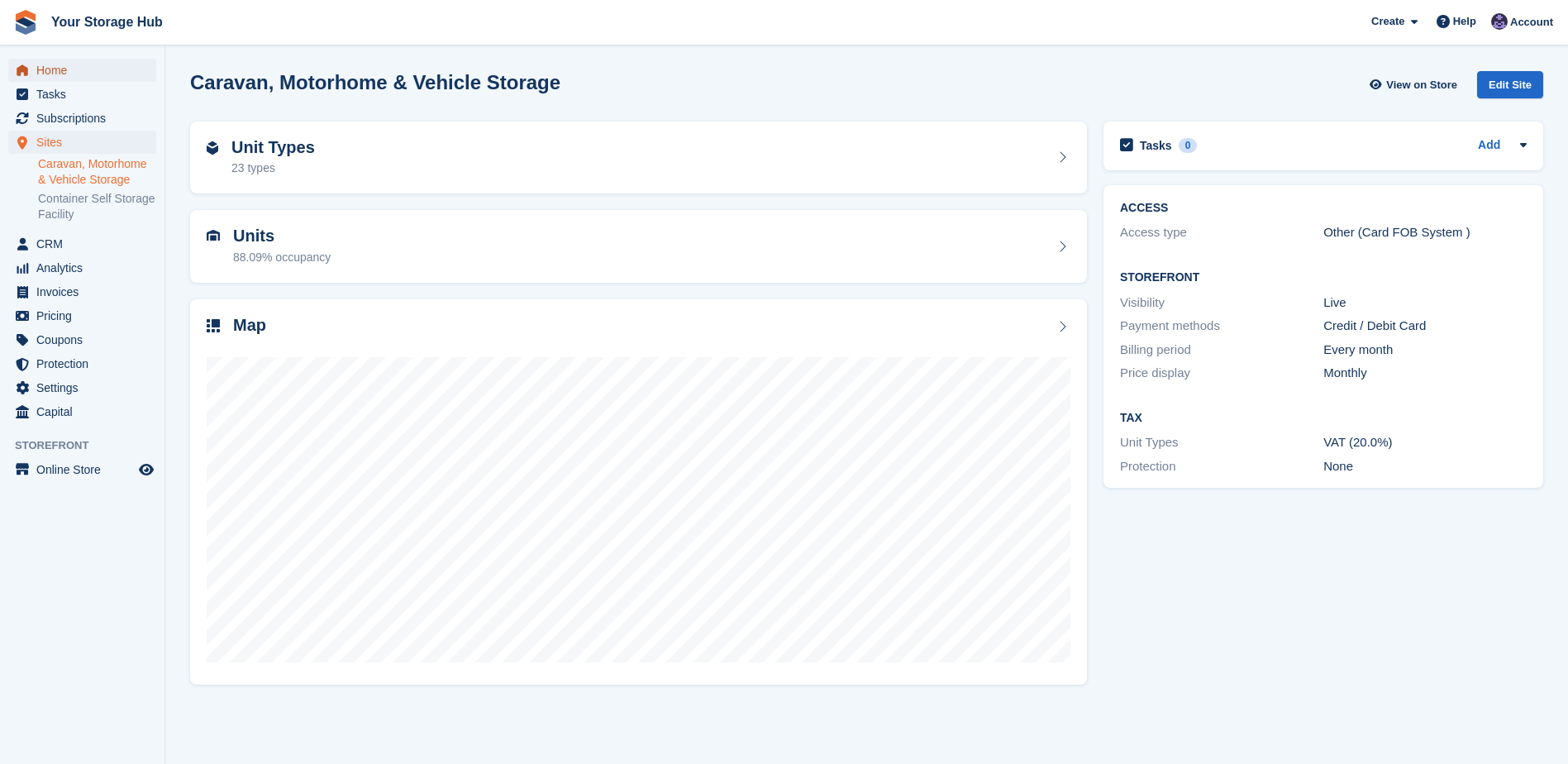
click at [71, 72] on span "Home" at bounding box center [86, 71] width 99 height 23
click at [48, 70] on span "Home" at bounding box center [86, 71] width 99 height 23
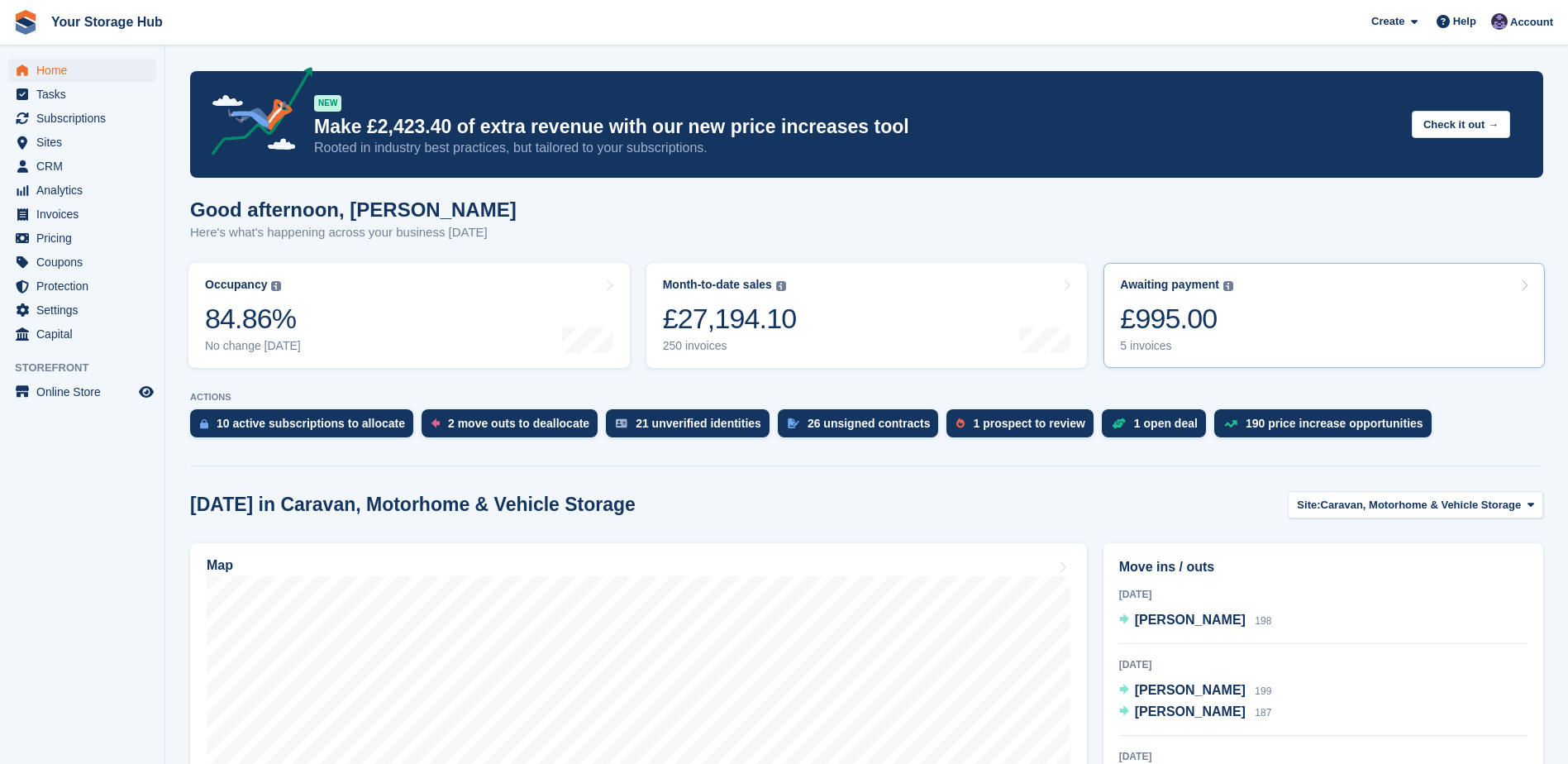
click at [1175, 320] on div "£995.00" at bounding box center [1176, 319] width 113 height 34
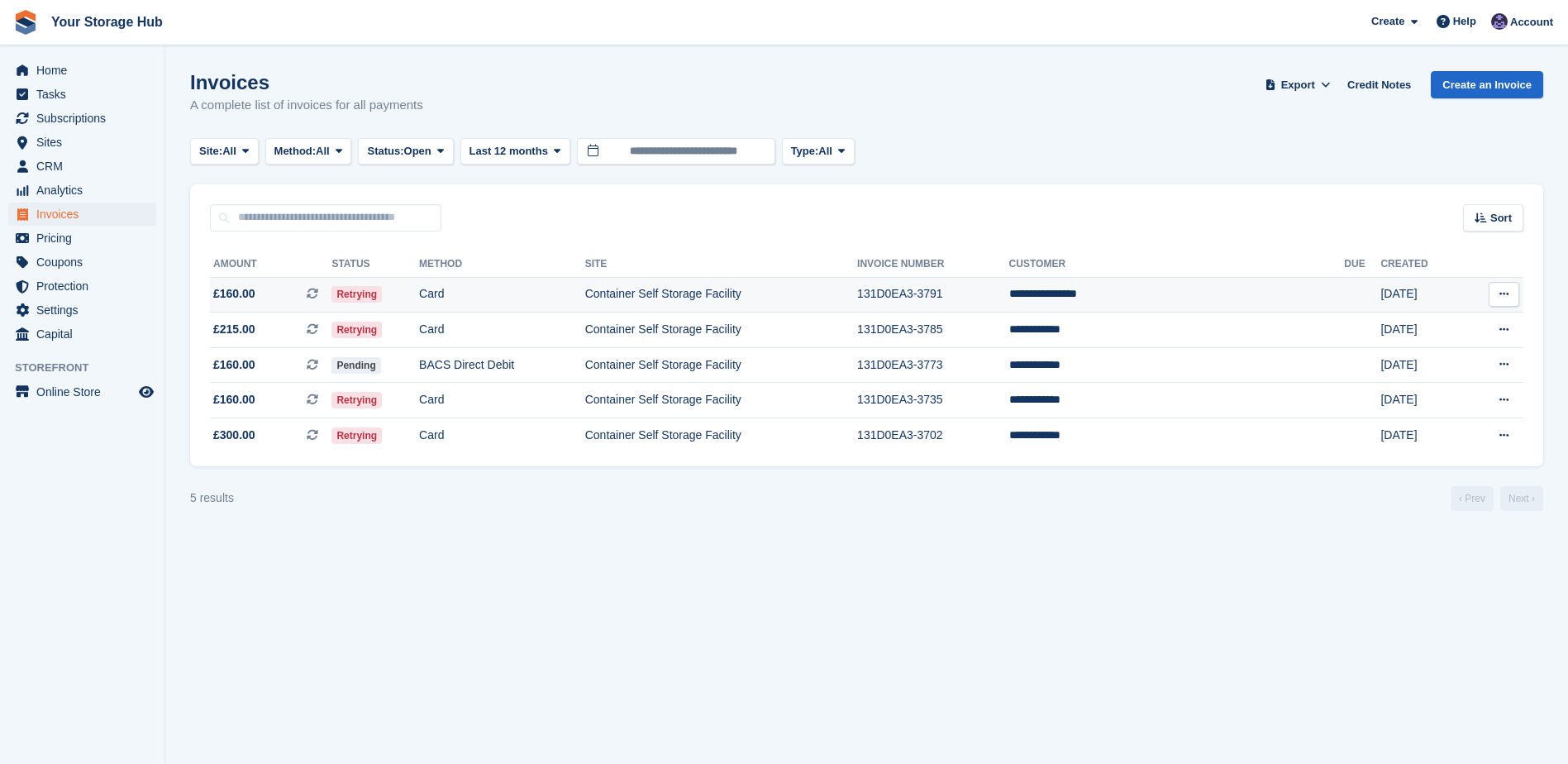
click at [318, 293] on icon at bounding box center [313, 293] width 12 height 12
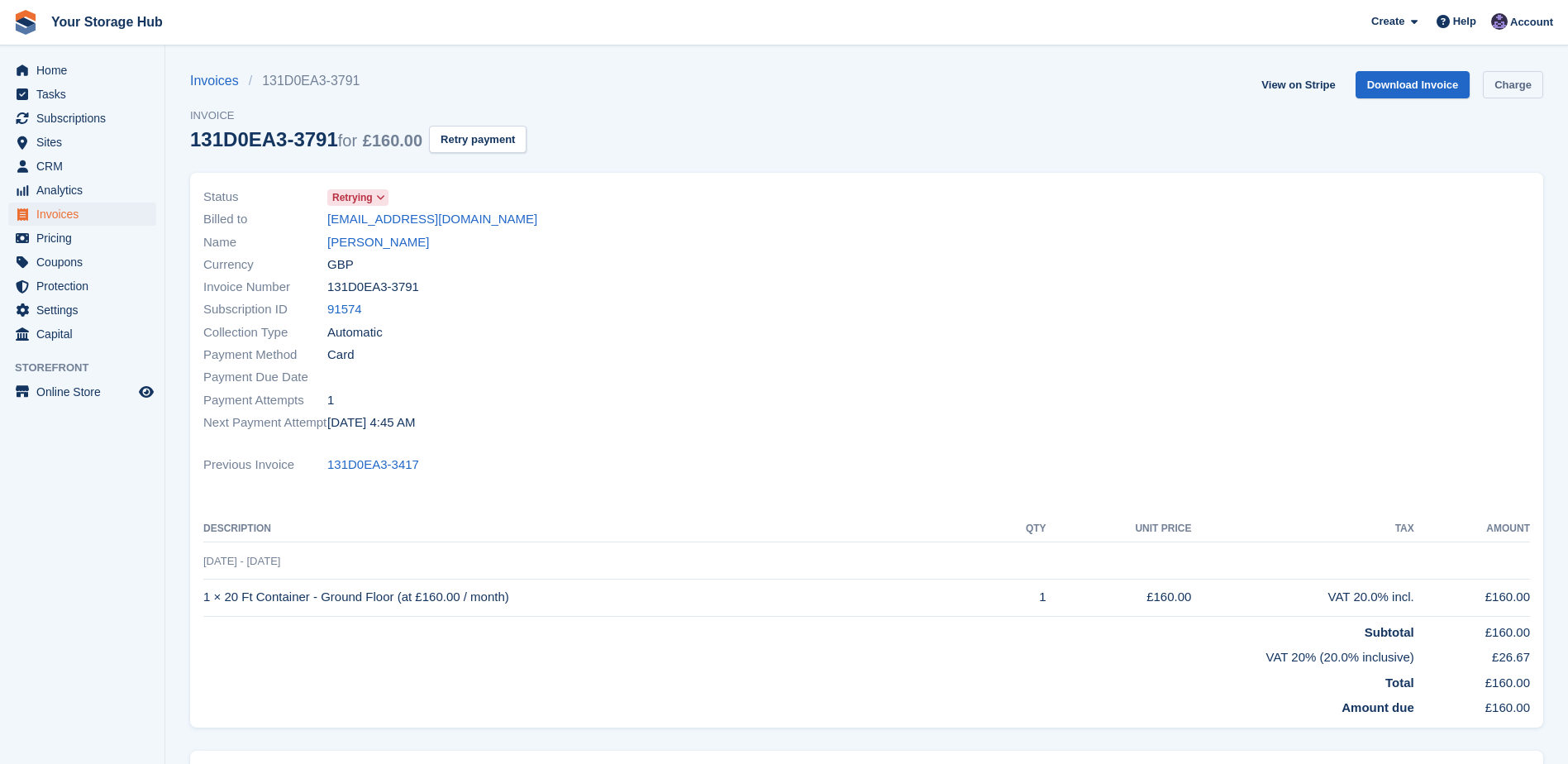
click at [1530, 83] on link "Charge" at bounding box center [1513, 84] width 60 height 27
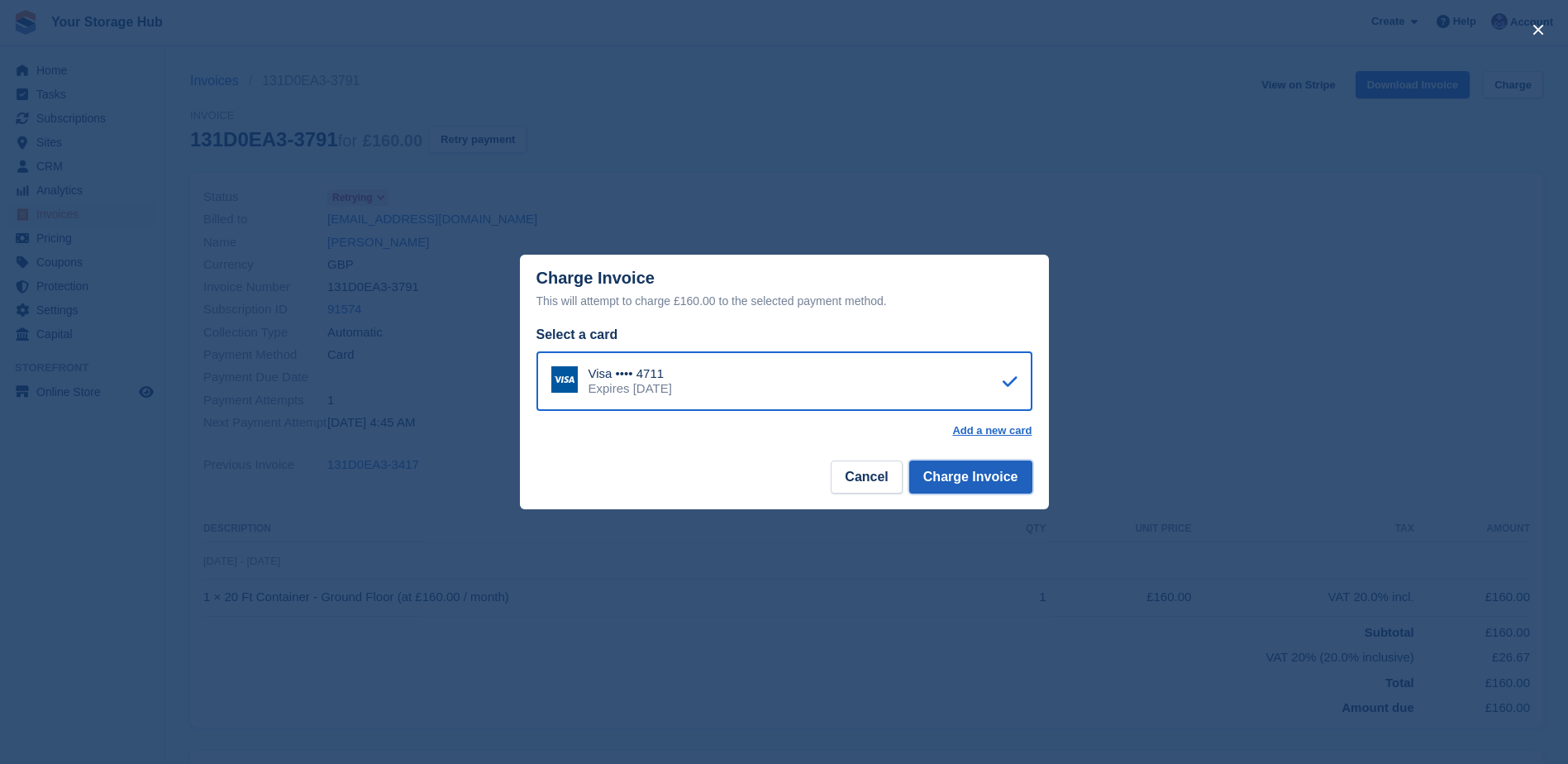
click at [983, 490] on button "Charge Invoice" at bounding box center [970, 477] width 123 height 33
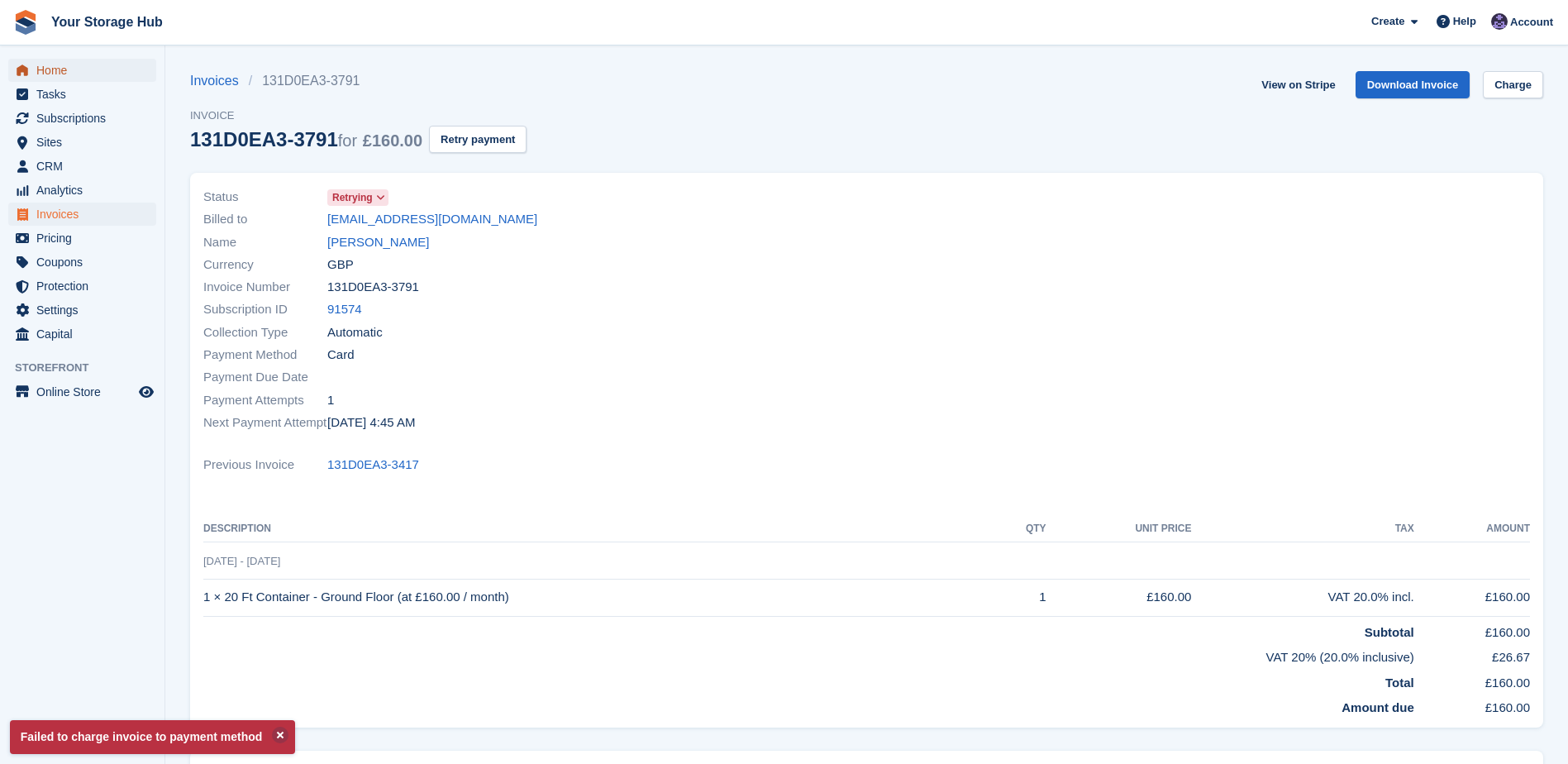
click at [42, 69] on span "Home" at bounding box center [86, 71] width 99 height 23
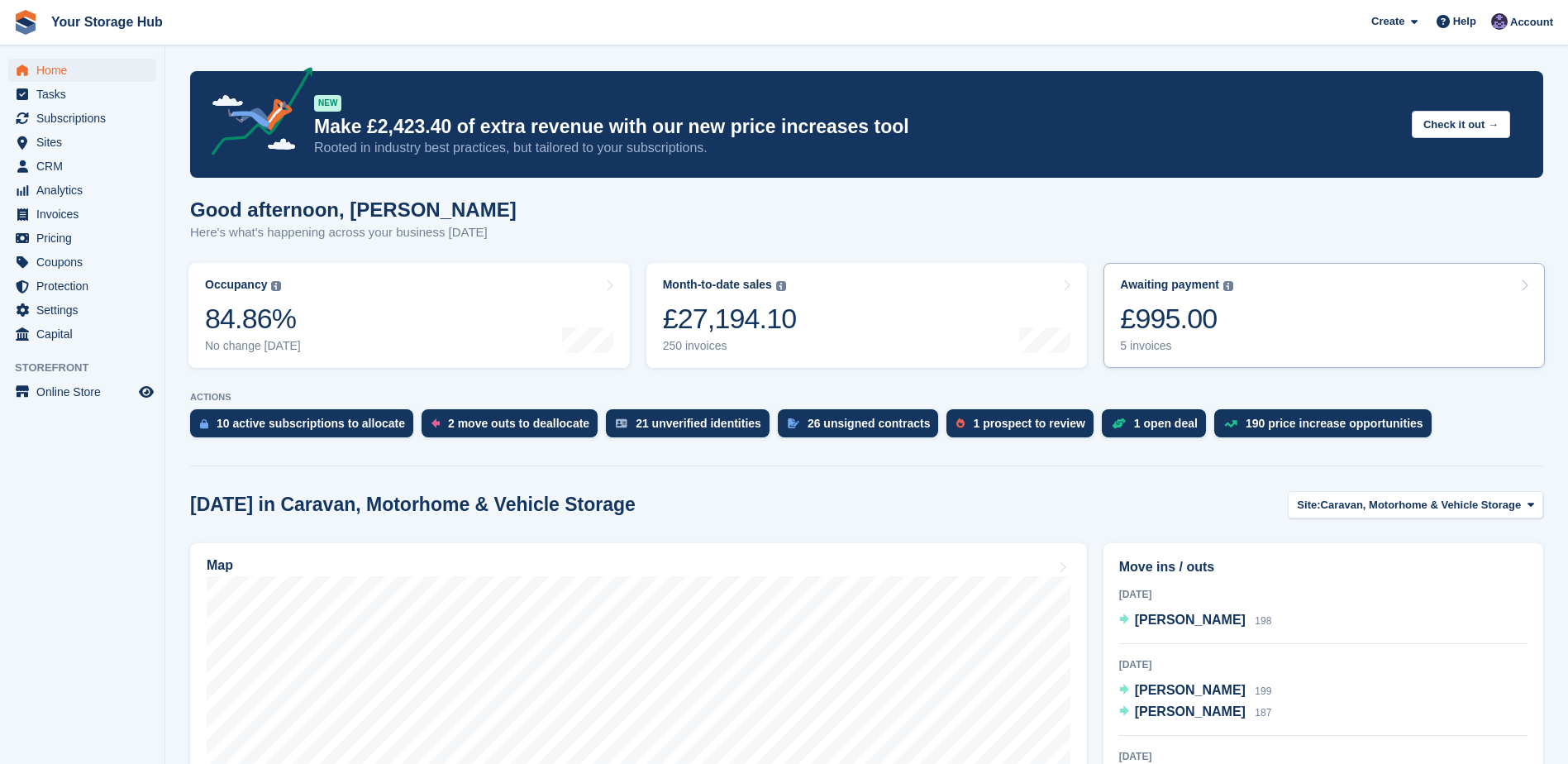
click at [1190, 328] on div "£995.00" at bounding box center [1176, 319] width 113 height 34
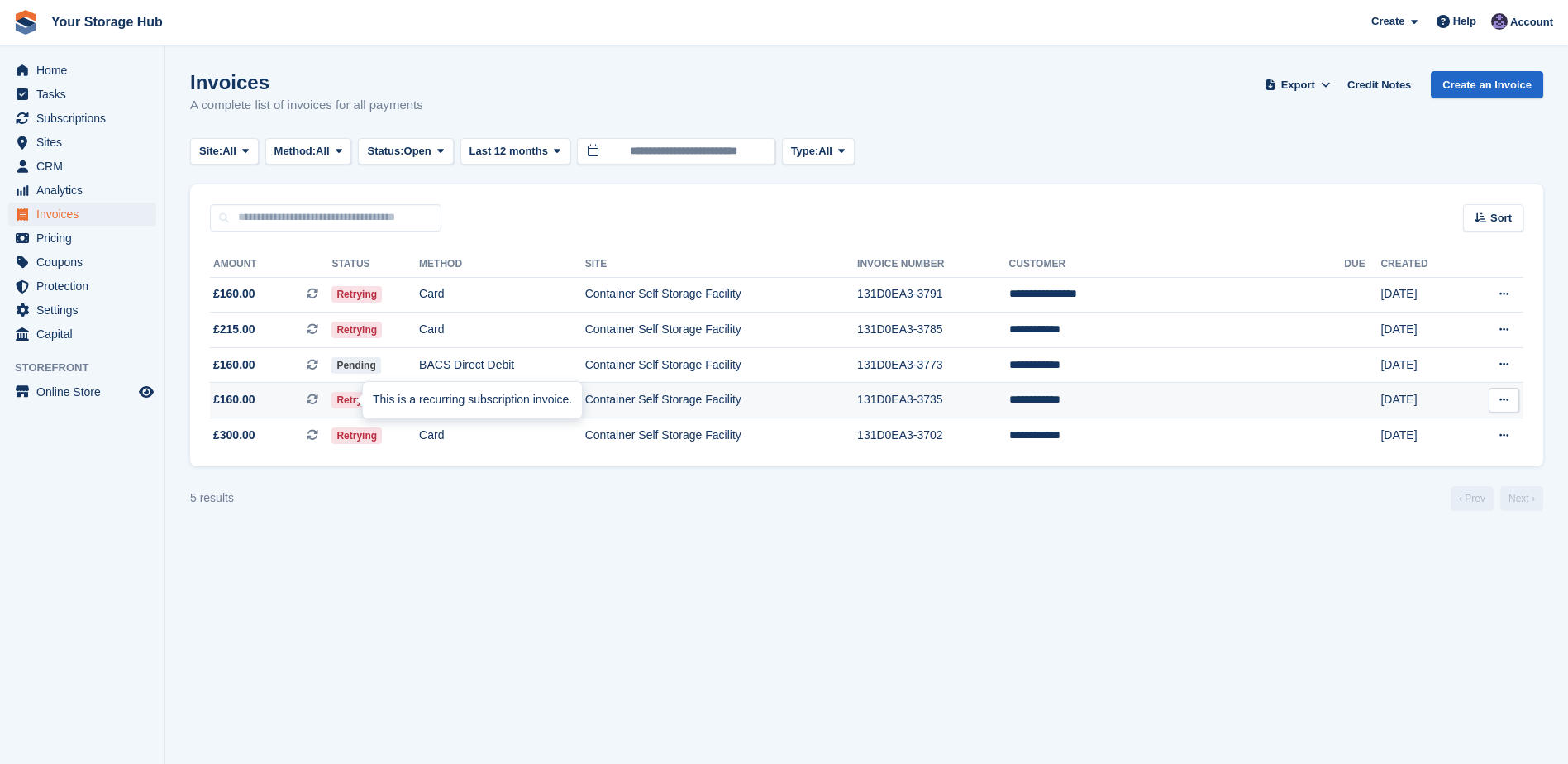
click at [318, 394] on icon at bounding box center [313, 400] width 12 height 12
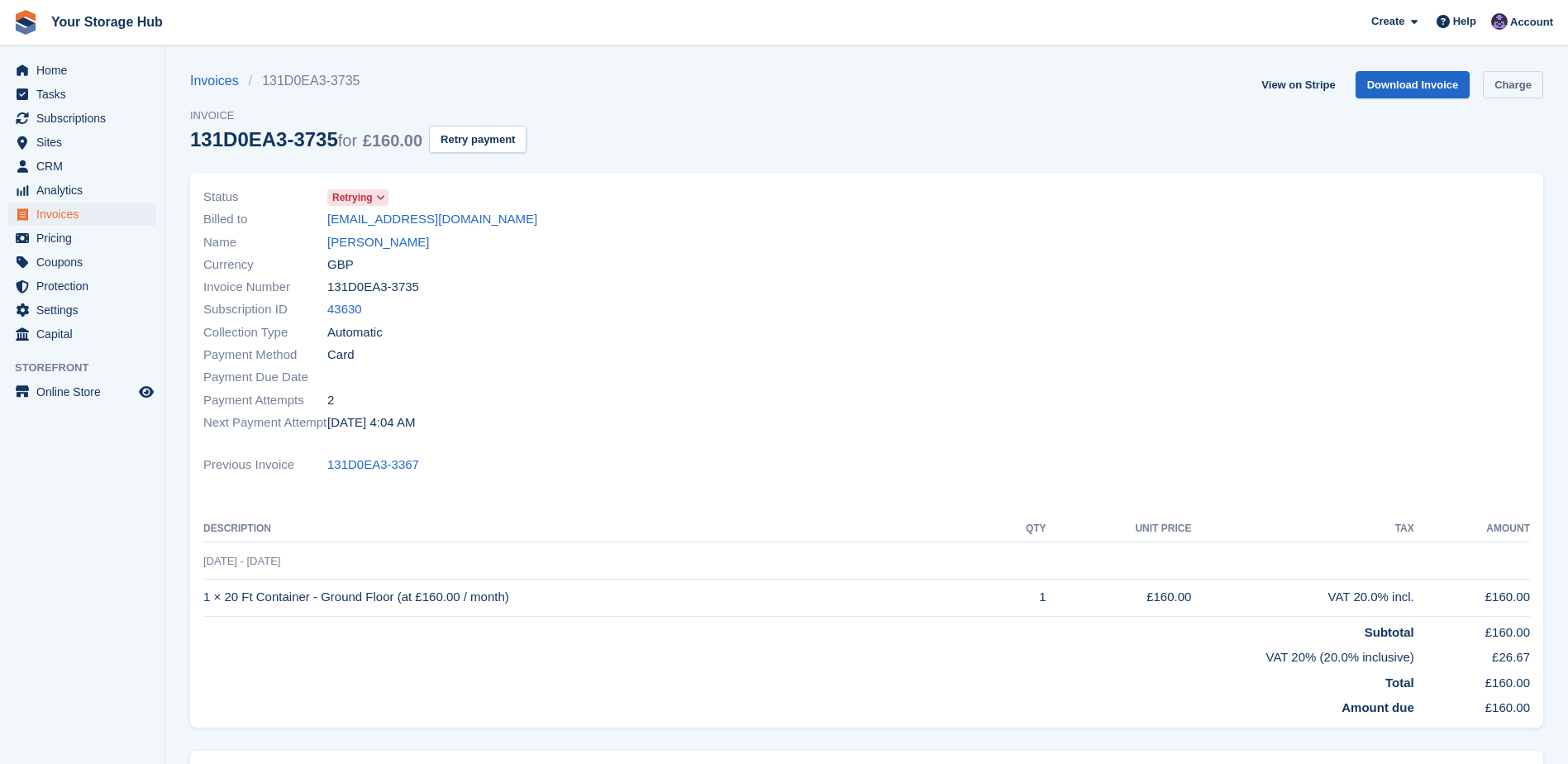
click at [1509, 82] on link "Charge" at bounding box center [1513, 84] width 60 height 27
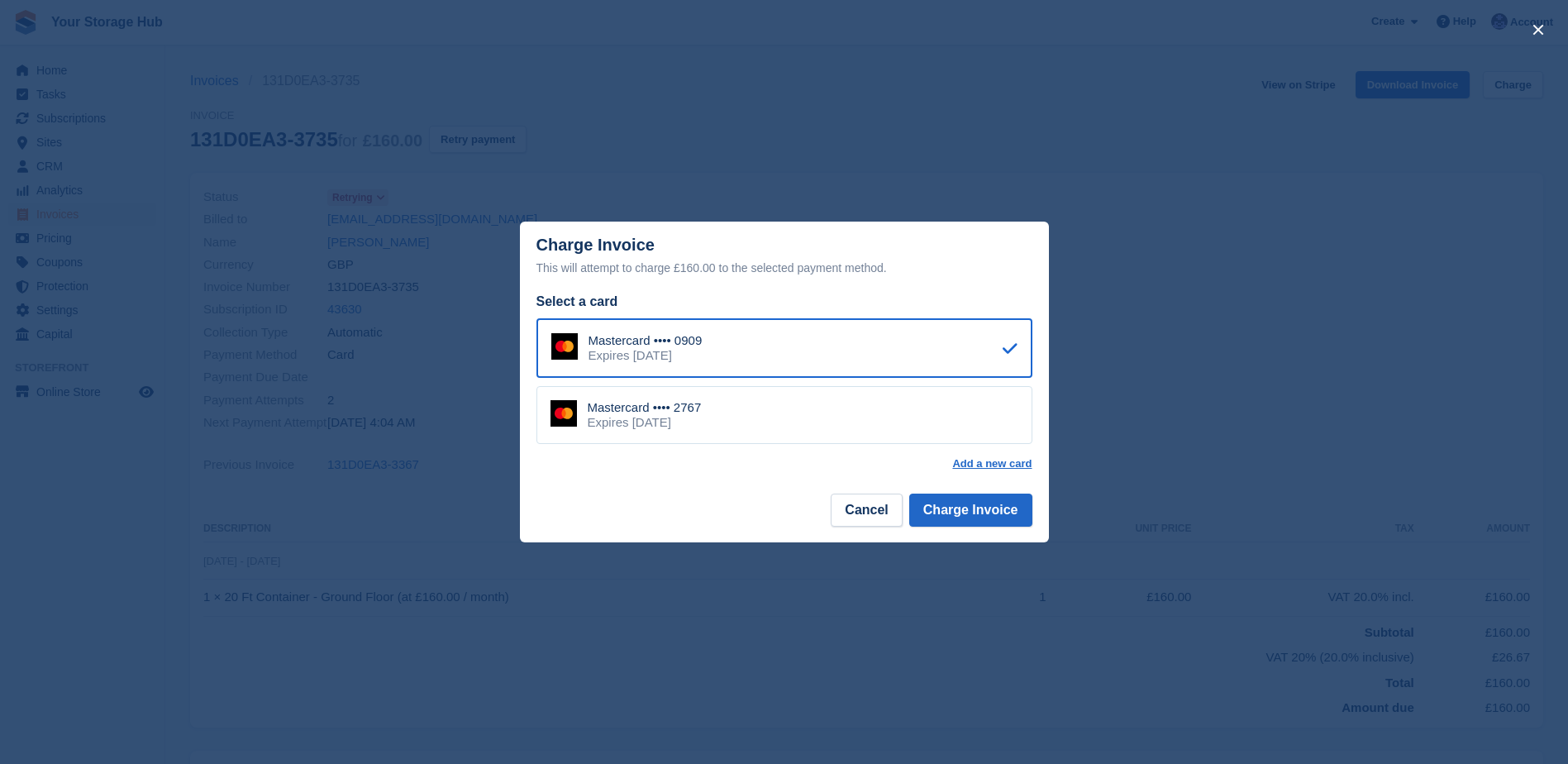
click at [639, 411] on div "Mastercard •••• 2767" at bounding box center [645, 407] width 114 height 15
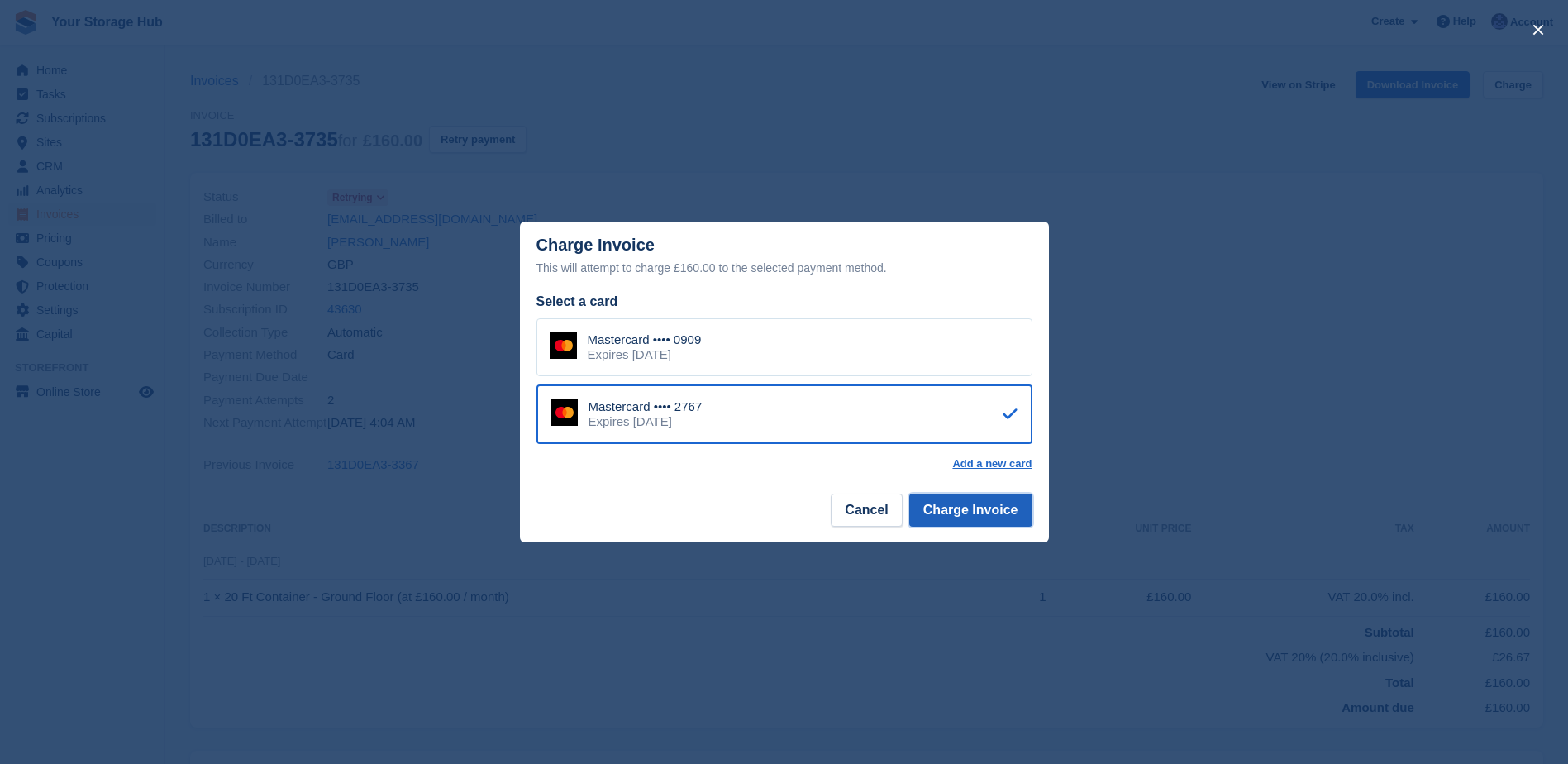
click at [984, 512] on button "Charge Invoice" at bounding box center [970, 510] width 123 height 33
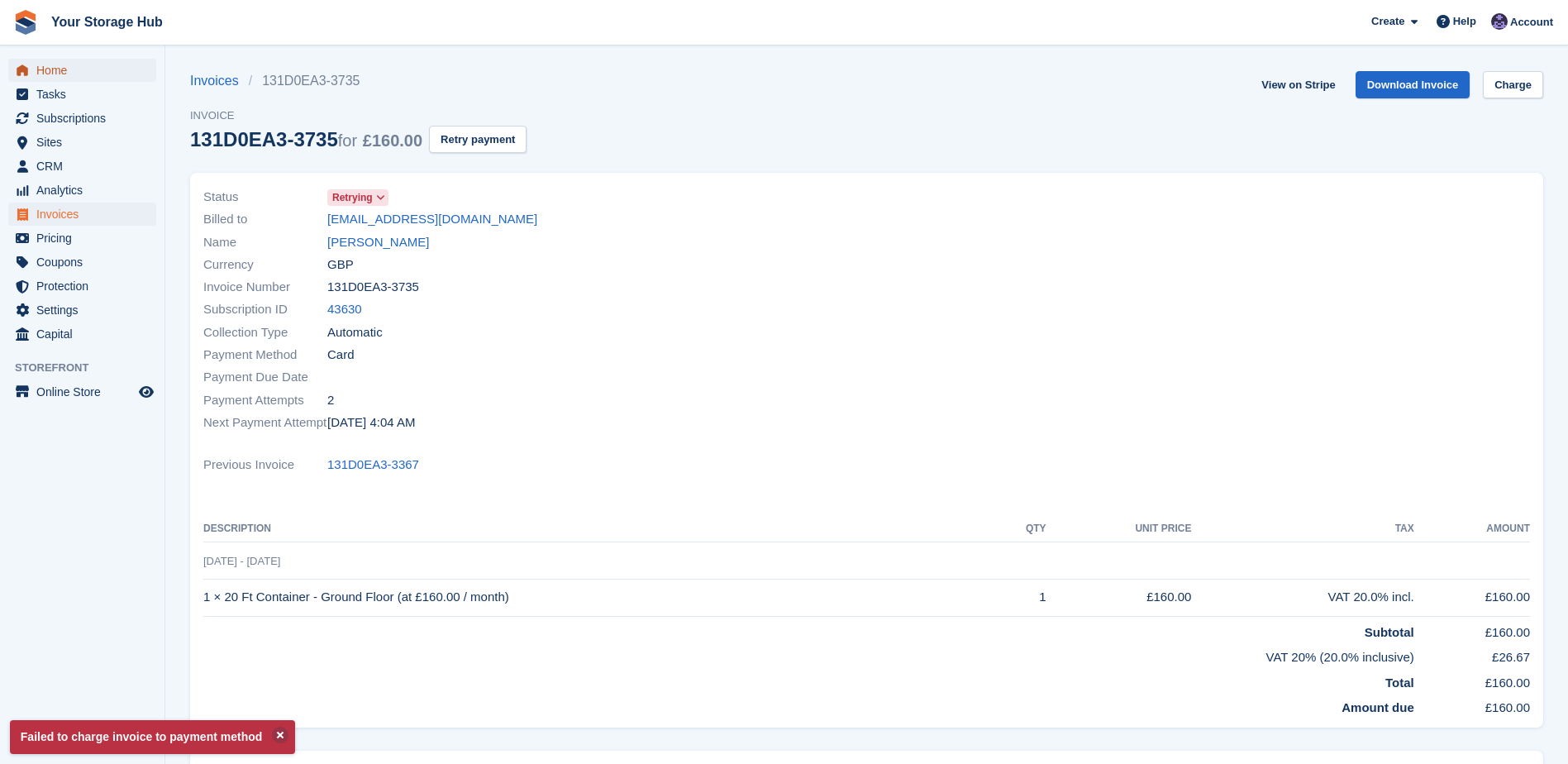
click at [54, 71] on span "Home" at bounding box center [86, 71] width 99 height 23
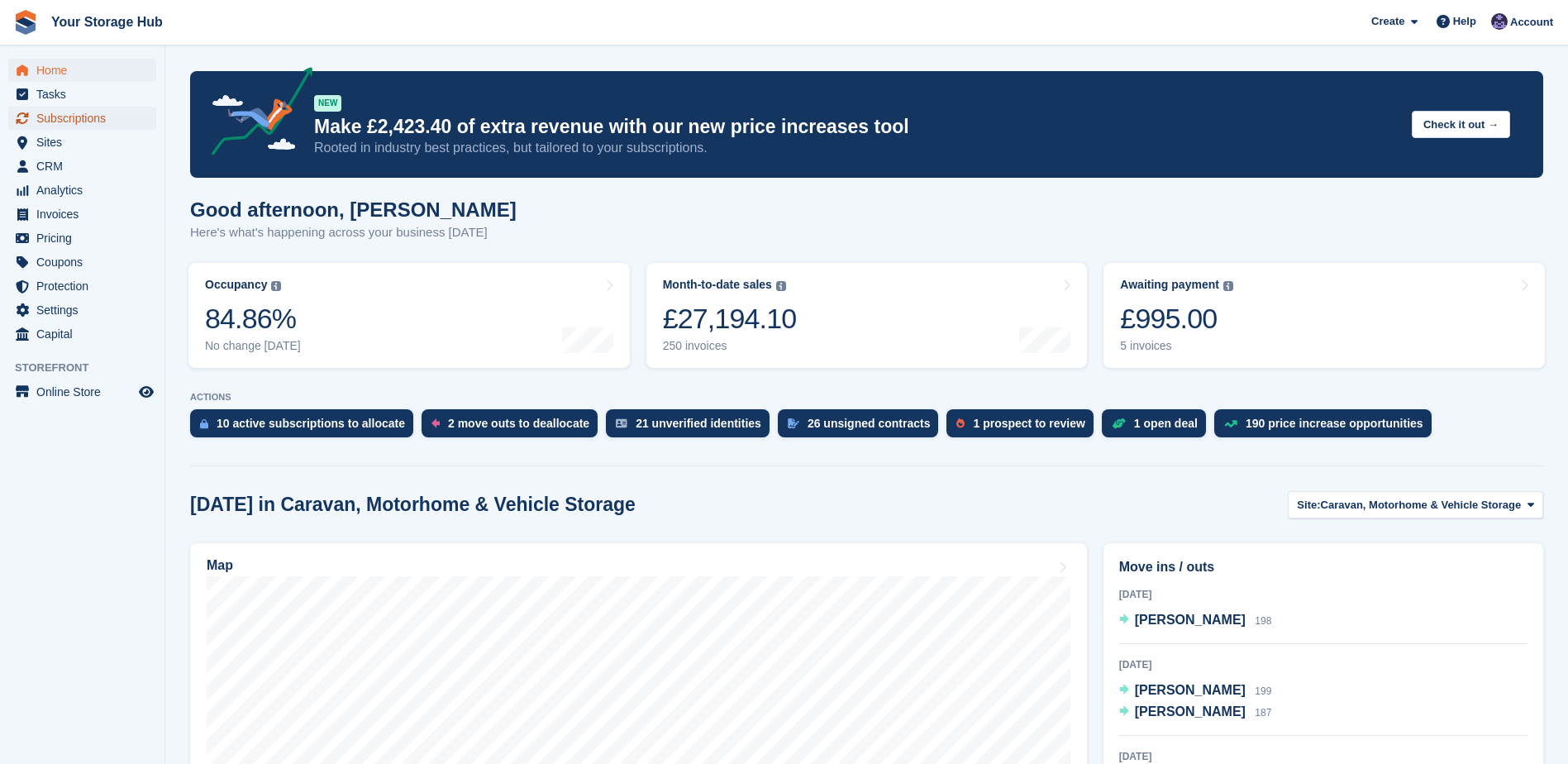
click at [65, 124] on span "Subscriptions" at bounding box center [86, 118] width 99 height 23
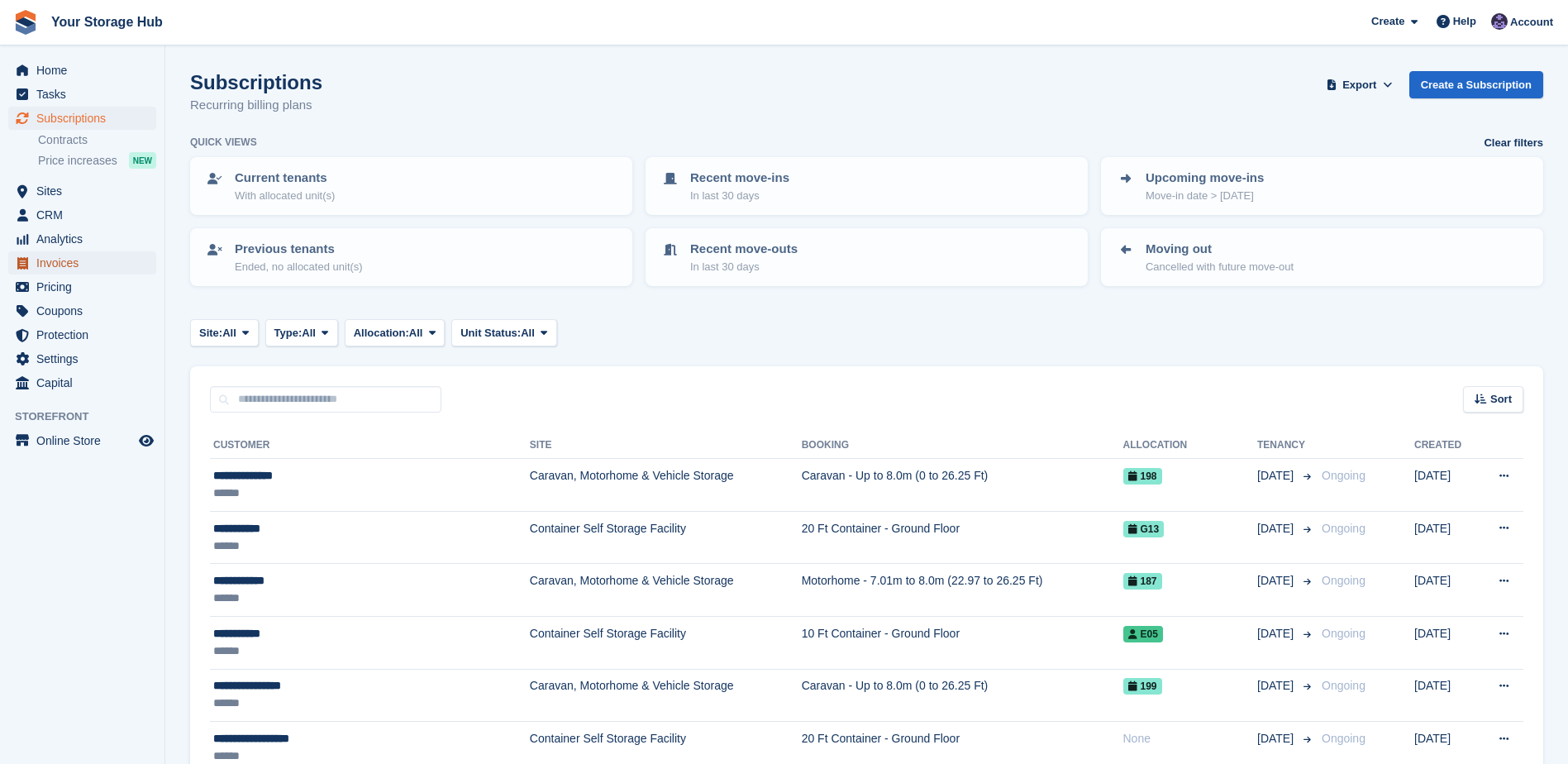
click at [56, 255] on span "Invoices" at bounding box center [86, 263] width 99 height 23
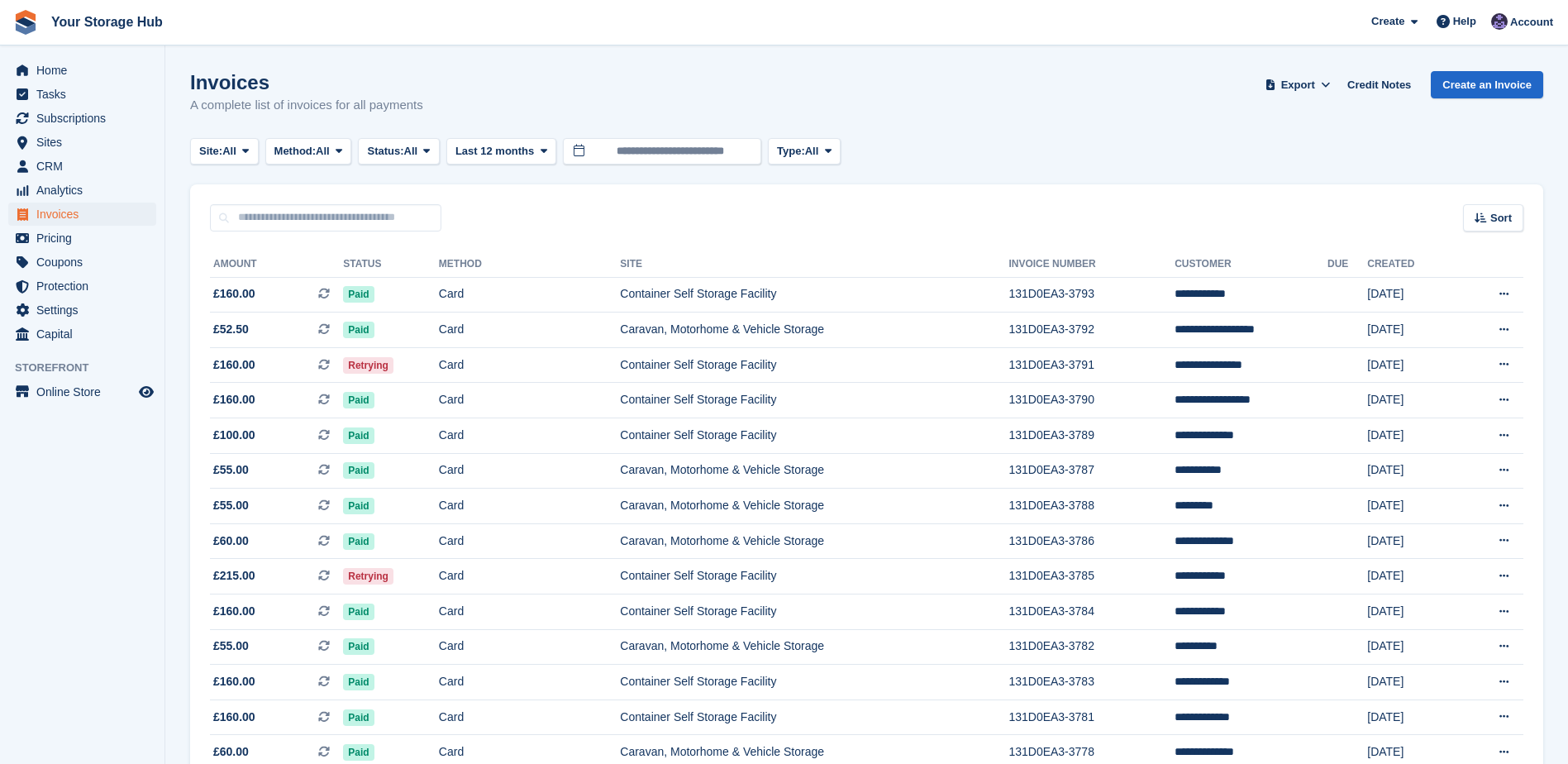
click at [326, 399] on icon at bounding box center [324, 400] width 12 height 12
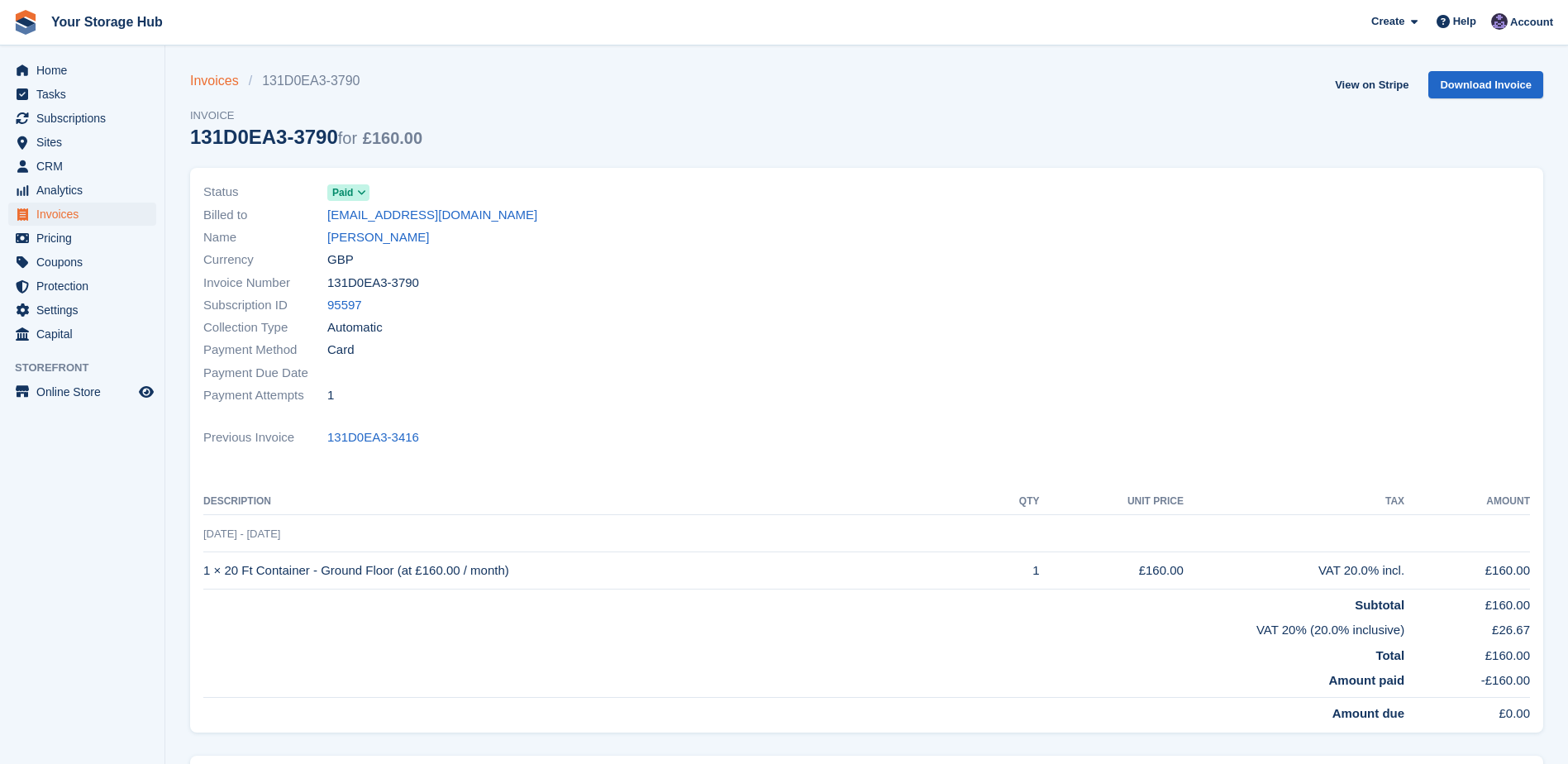
click at [207, 83] on link "Invoices" at bounding box center [219, 80] width 59 height 19
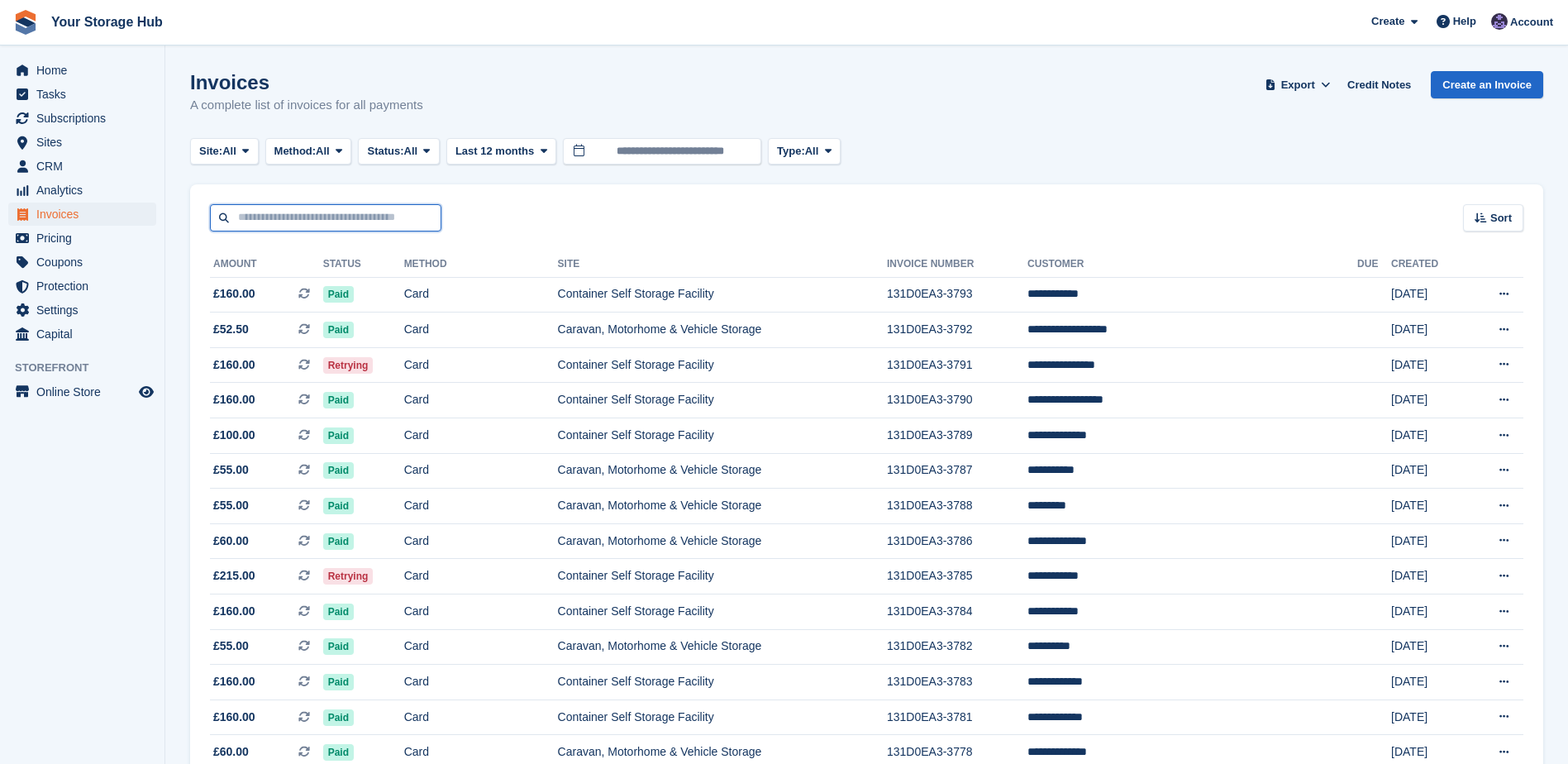
click at [329, 213] on input "text" at bounding box center [325, 218] width 231 height 27
type input "**********"
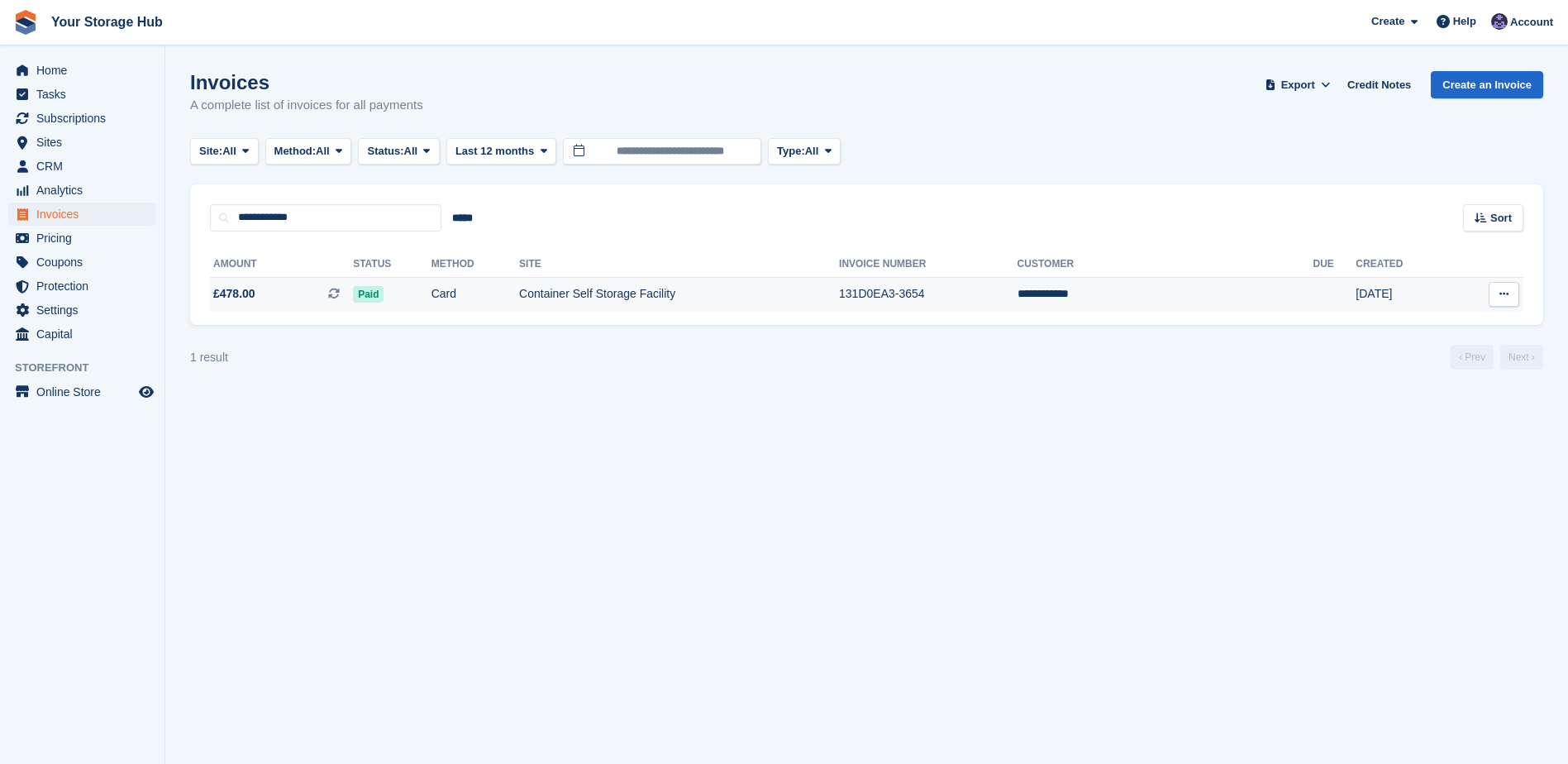
click at [1507, 298] on icon at bounding box center [1503, 293] width 9 height 11
click at [1412, 327] on p "Download PDF" at bounding box center [1439, 326] width 144 height 21
click at [253, 291] on span "£478.00" at bounding box center [234, 294] width 43 height 17
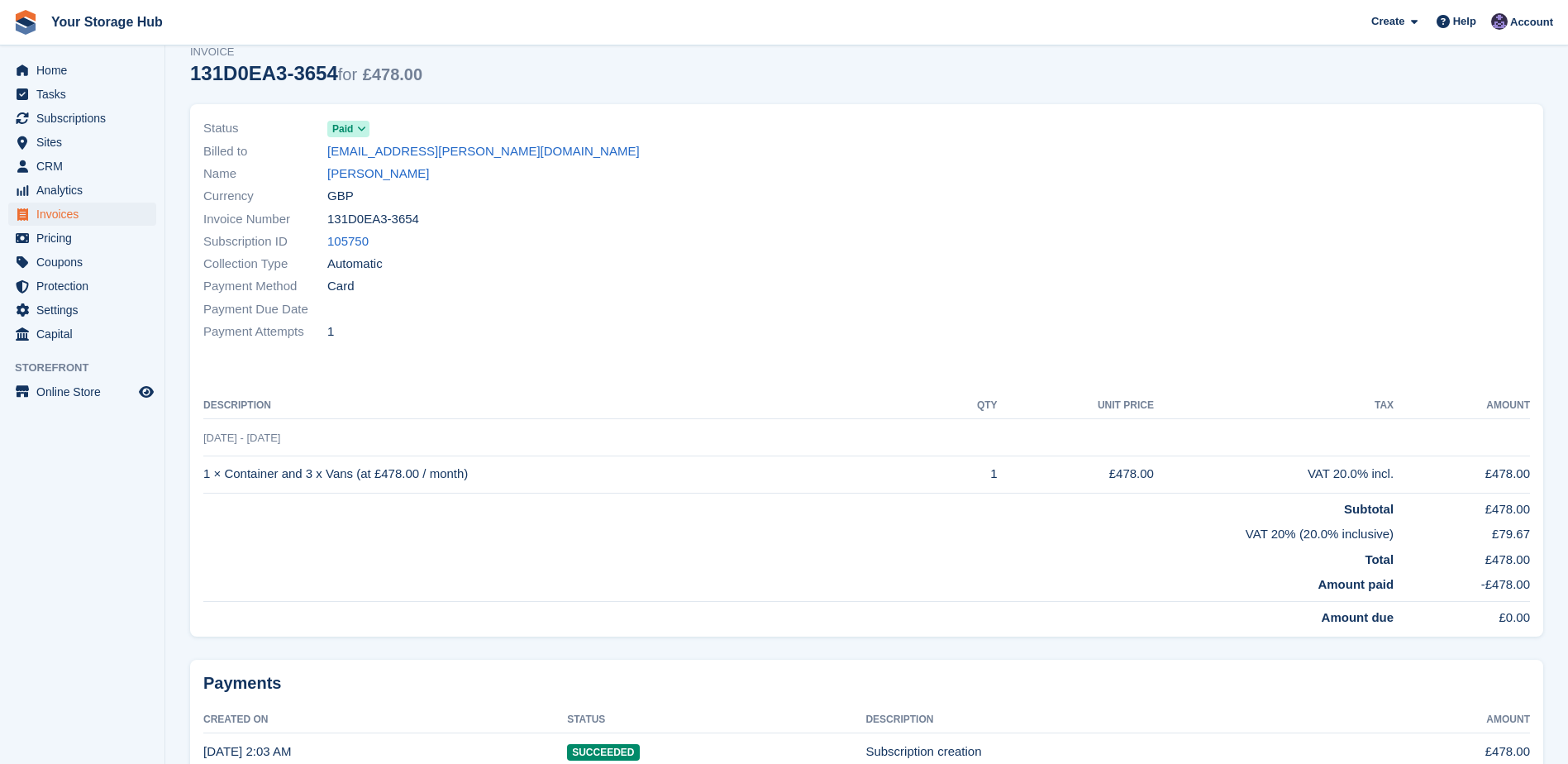
scroll to position [147, 0]
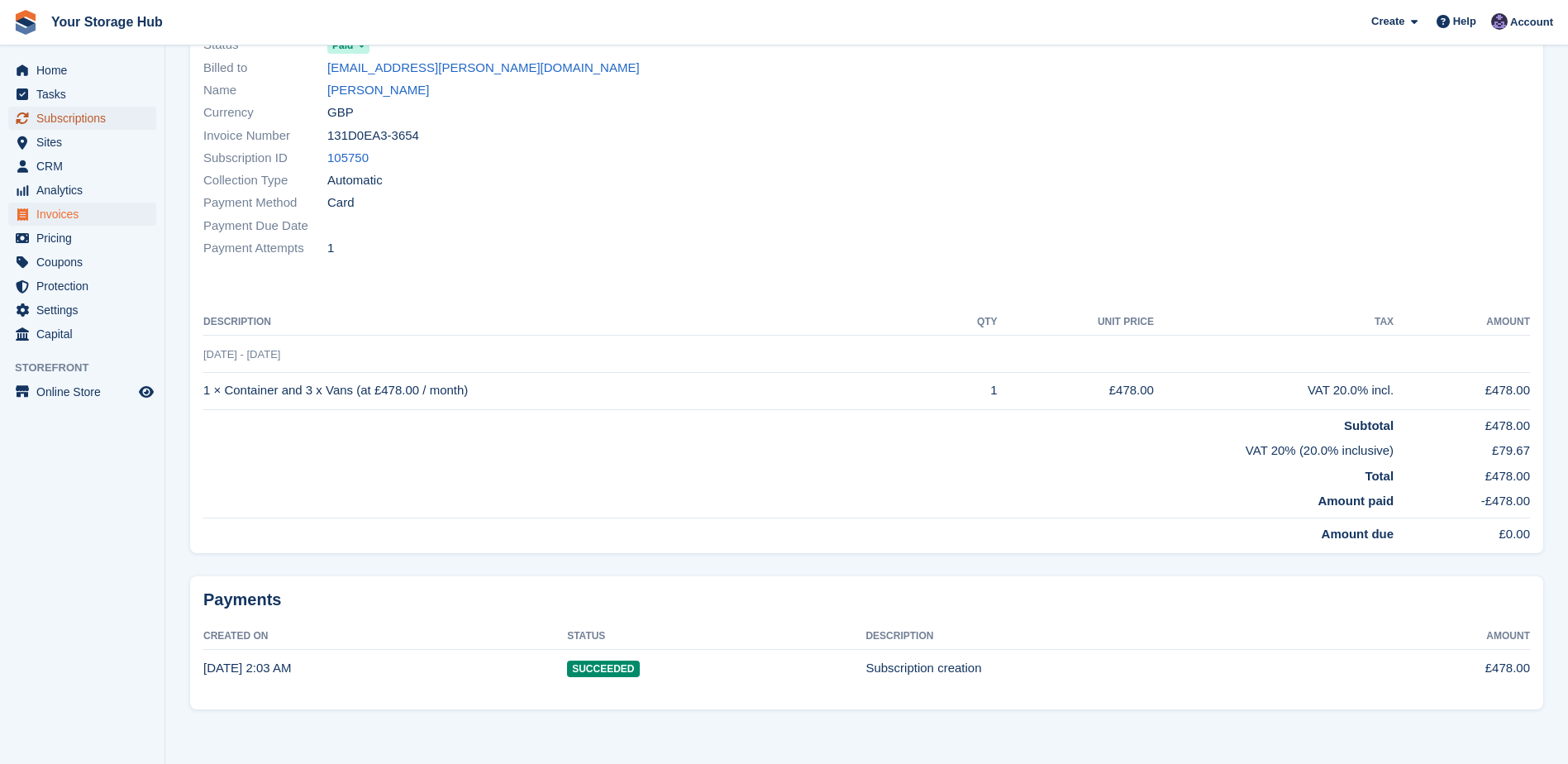
click at [74, 116] on span "Subscriptions" at bounding box center [86, 118] width 99 height 23
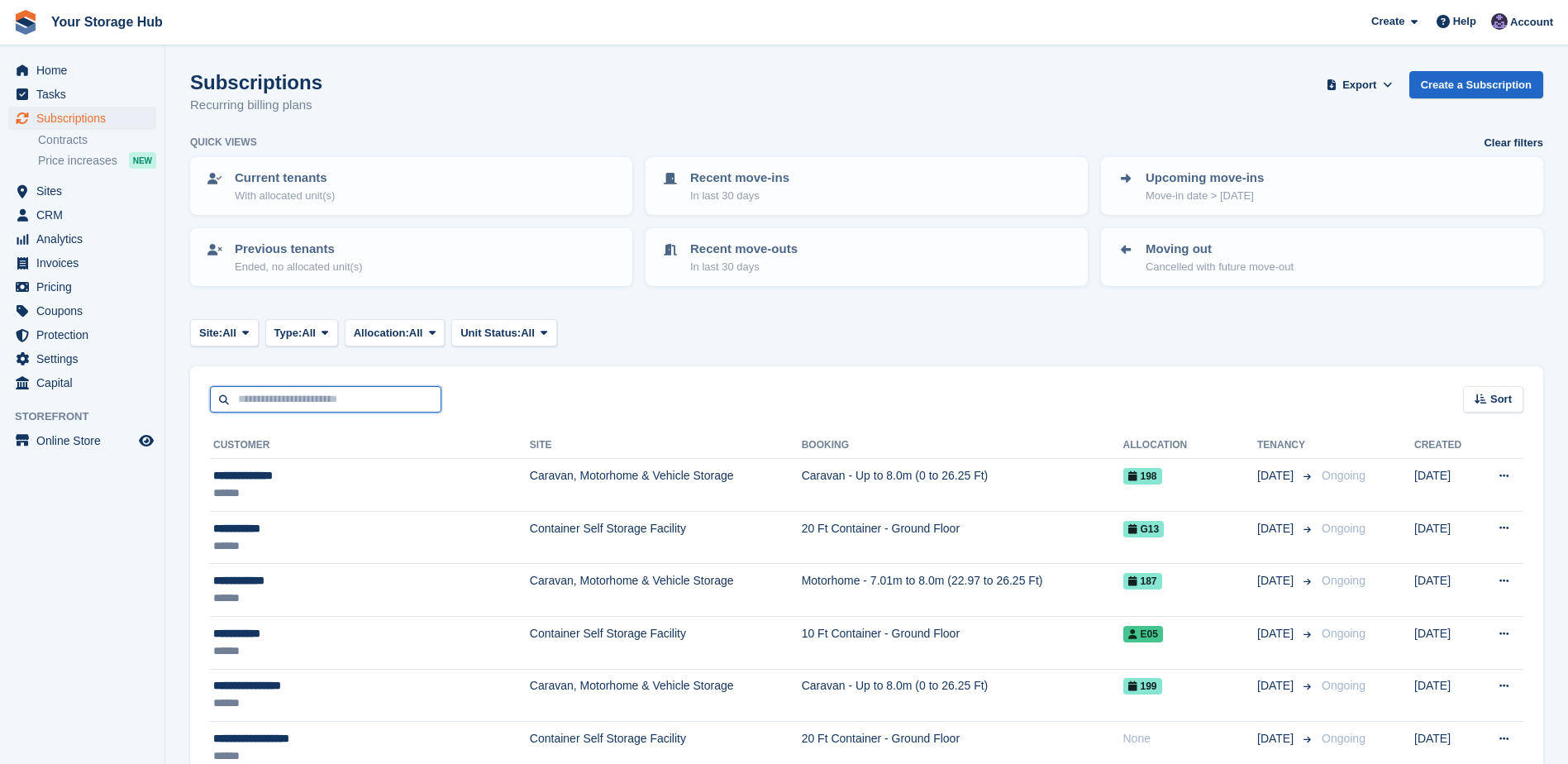
click at [325, 397] on input "text" at bounding box center [325, 400] width 231 height 27
type input "****"
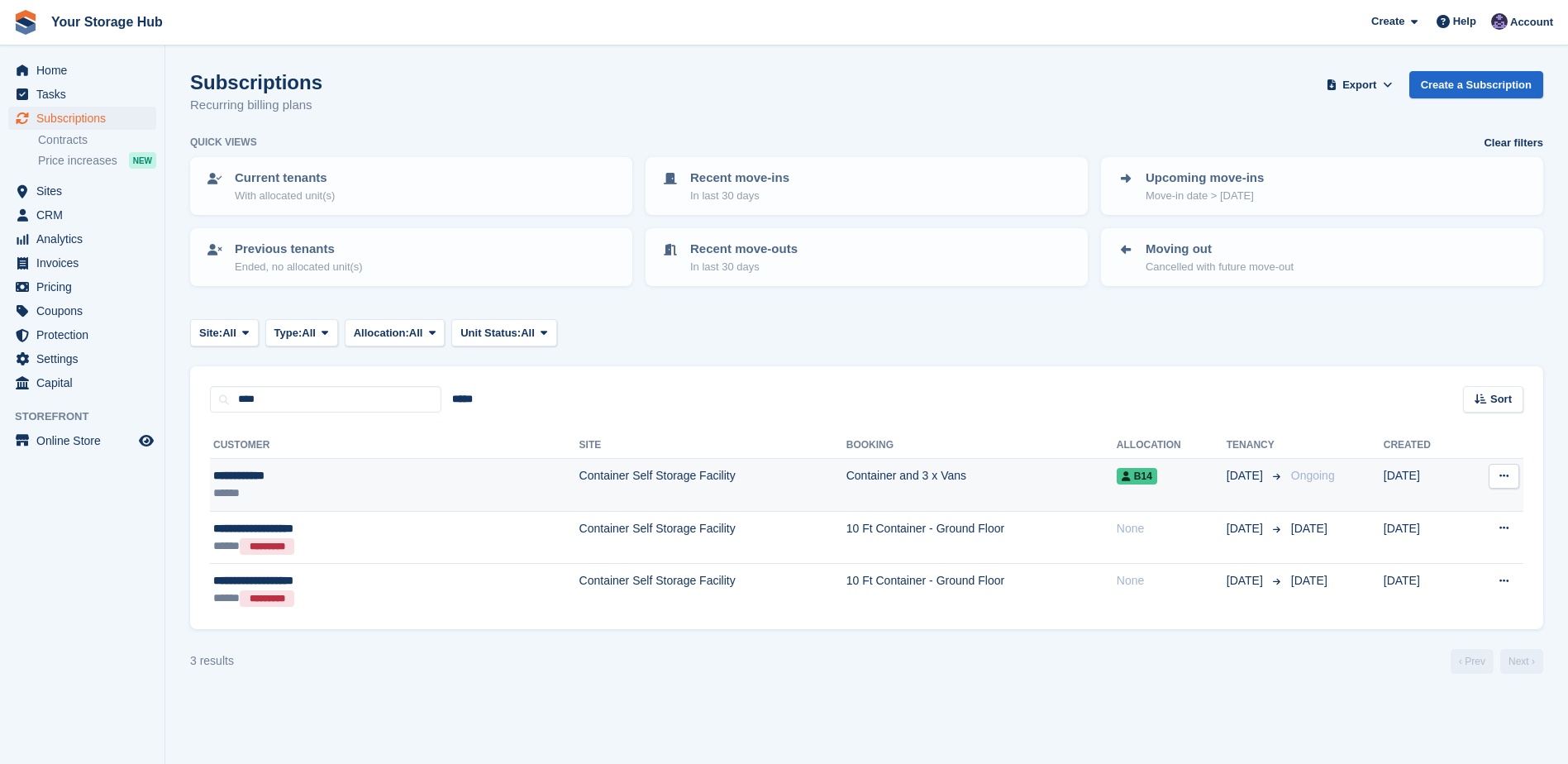
click at [580, 475] on td "Container Self Storage Facility" at bounding box center [713, 485] width 267 height 53
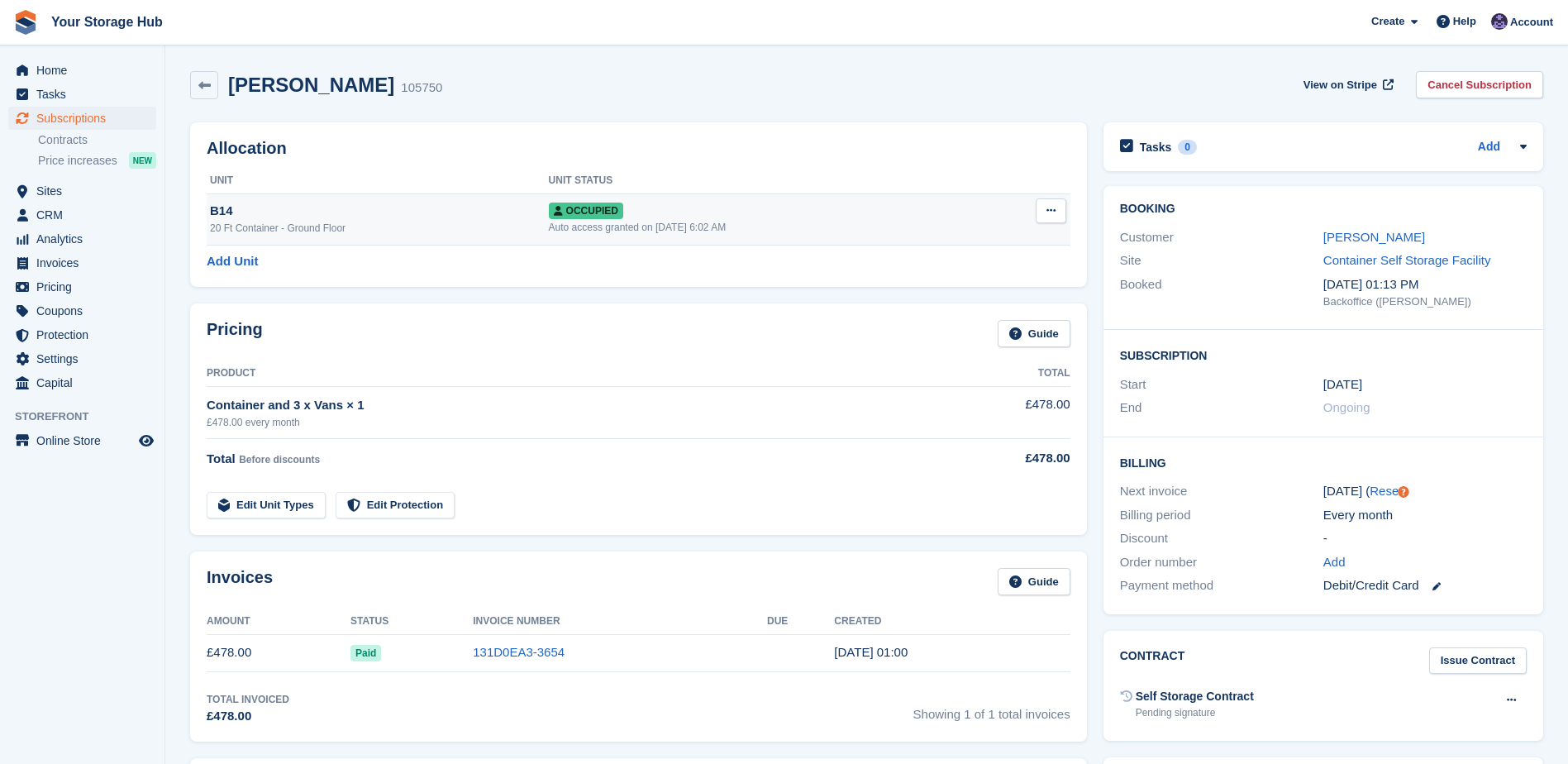
click at [1046, 209] on icon at bounding box center [1050, 210] width 9 height 11
click at [1443, 84] on link "Cancel Subscription" at bounding box center [1480, 84] width 128 height 27
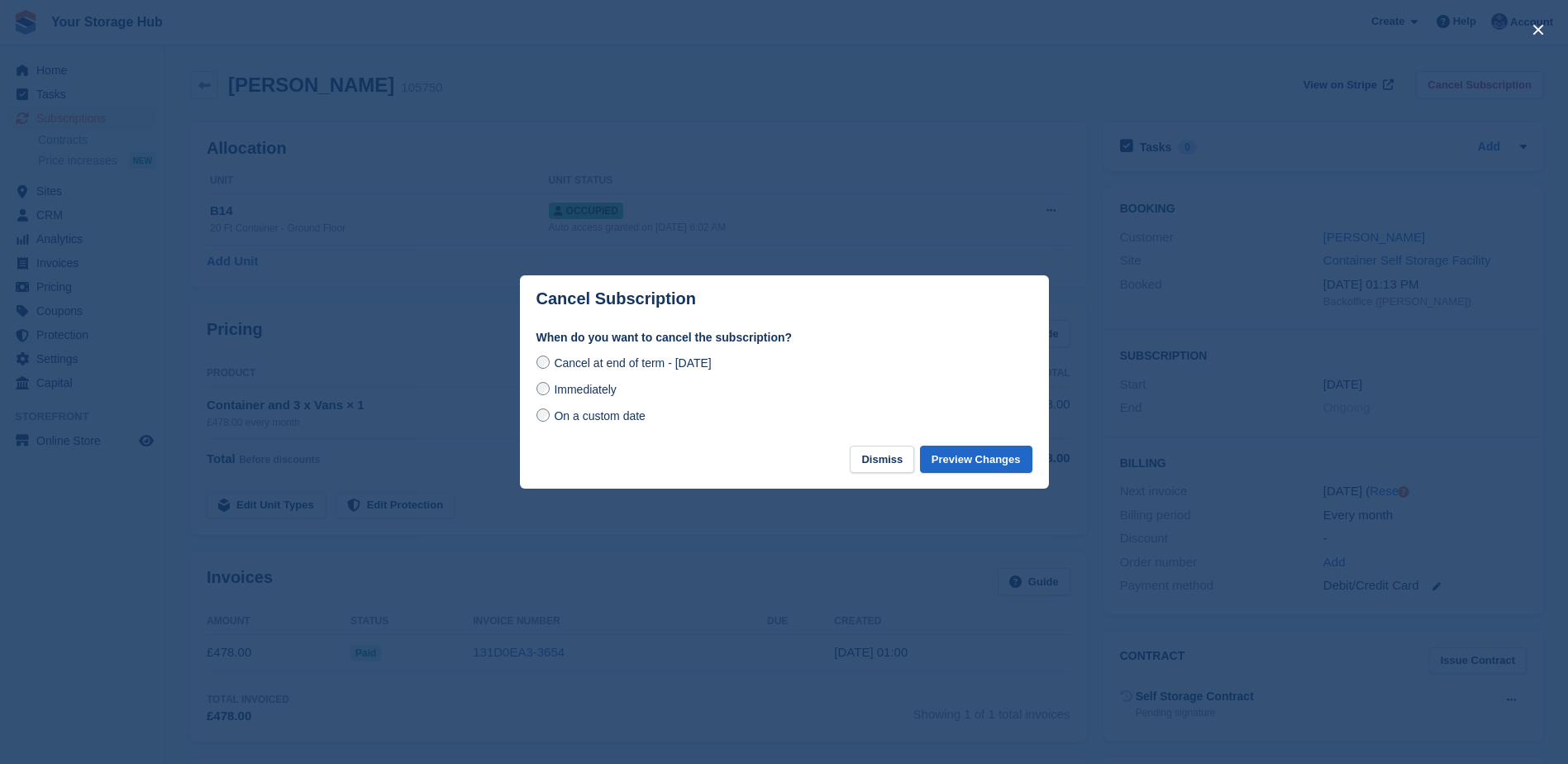
click at [575, 392] on span "Immediately" at bounding box center [585, 389] width 62 height 14
click at [606, 370] on span "Cancel at end of term - [DATE]" at bounding box center [632, 363] width 157 height 14
click at [987, 460] on button "Preview Changes" at bounding box center [977, 459] width 112 height 27
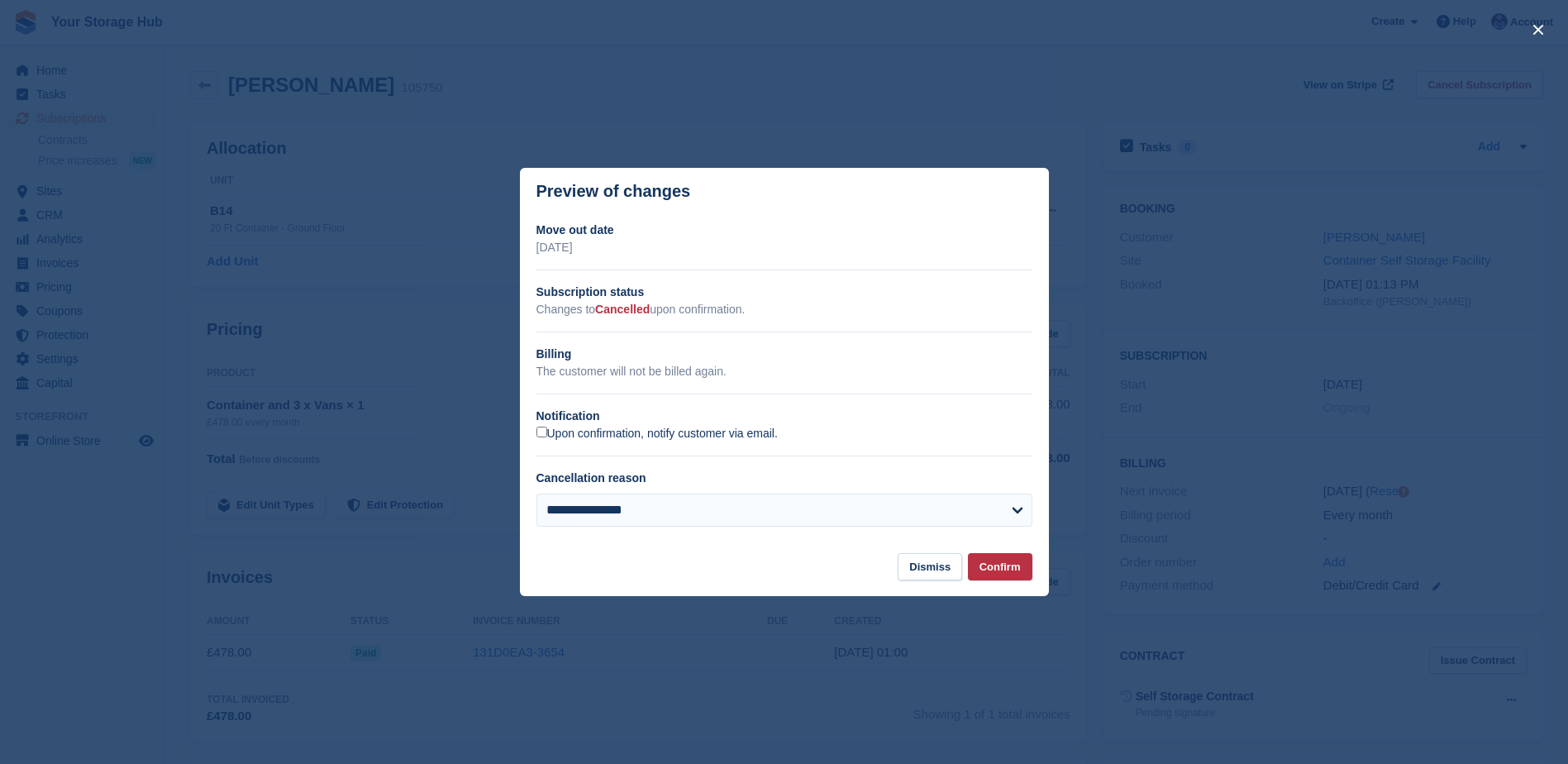
click at [676, 433] on label "Upon confirmation, notify customer via email." at bounding box center [656, 434] width 241 height 15
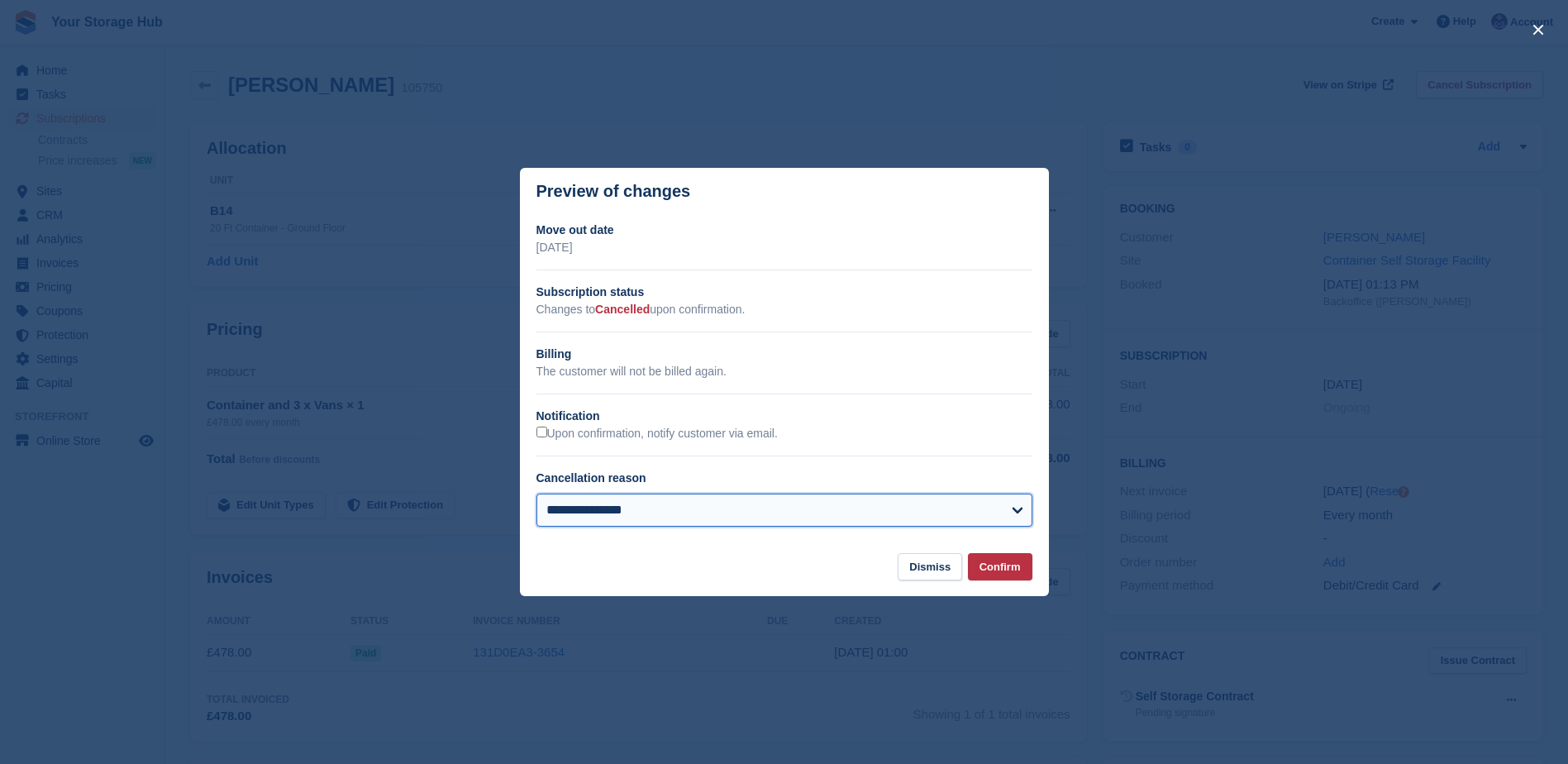
drag, startPoint x: 869, startPoint y: 523, endPoint x: 855, endPoint y: 520, distance: 14.3
click at [869, 523] on select "**********" at bounding box center [784, 510] width 496 height 33
select select "**********"
click at [536, 496] on select "**********" at bounding box center [784, 510] width 496 height 33
click at [1007, 564] on button "Confirm" at bounding box center [1000, 566] width 65 height 27
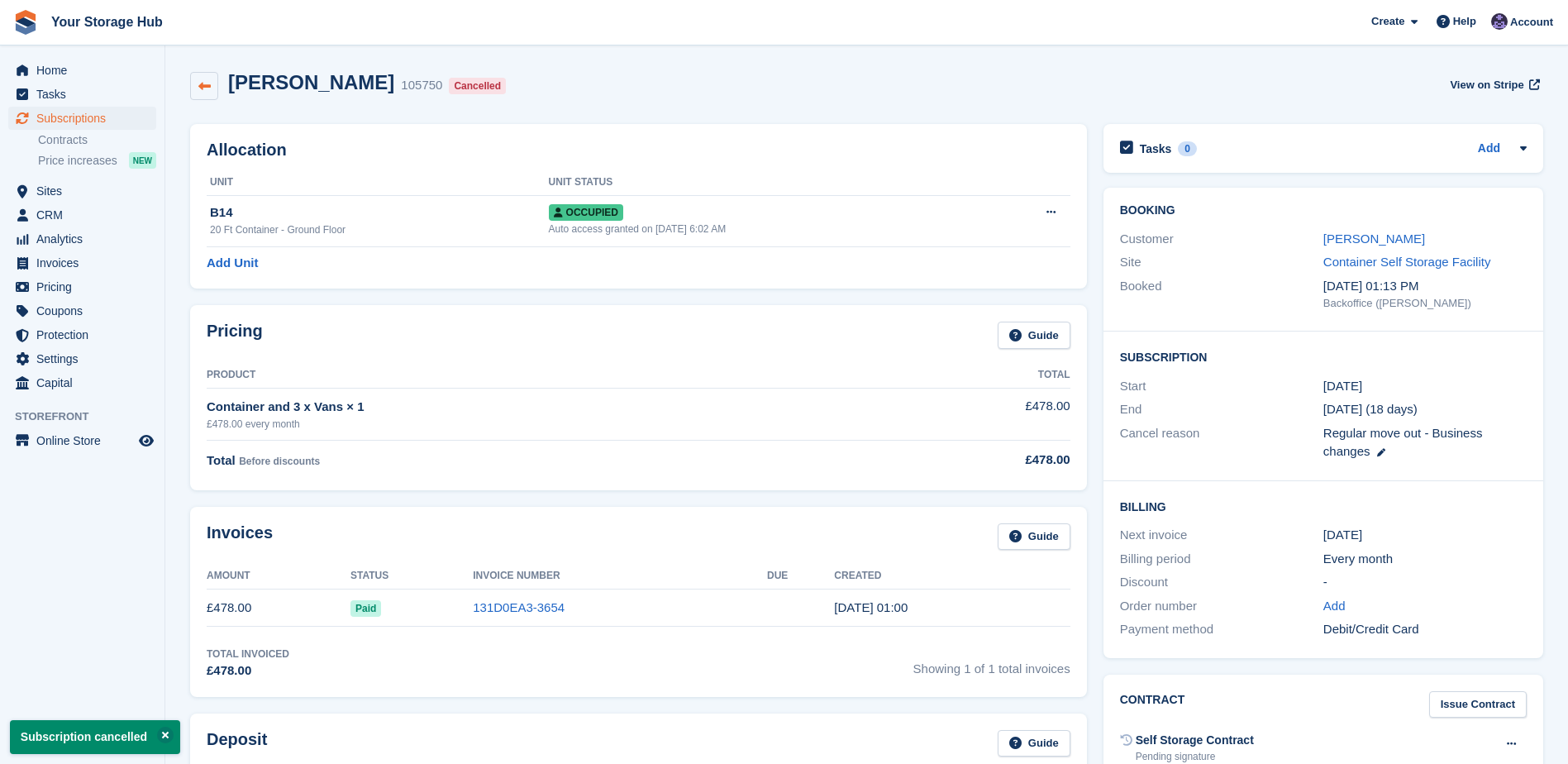
click at [214, 86] on link at bounding box center [203, 85] width 28 height 28
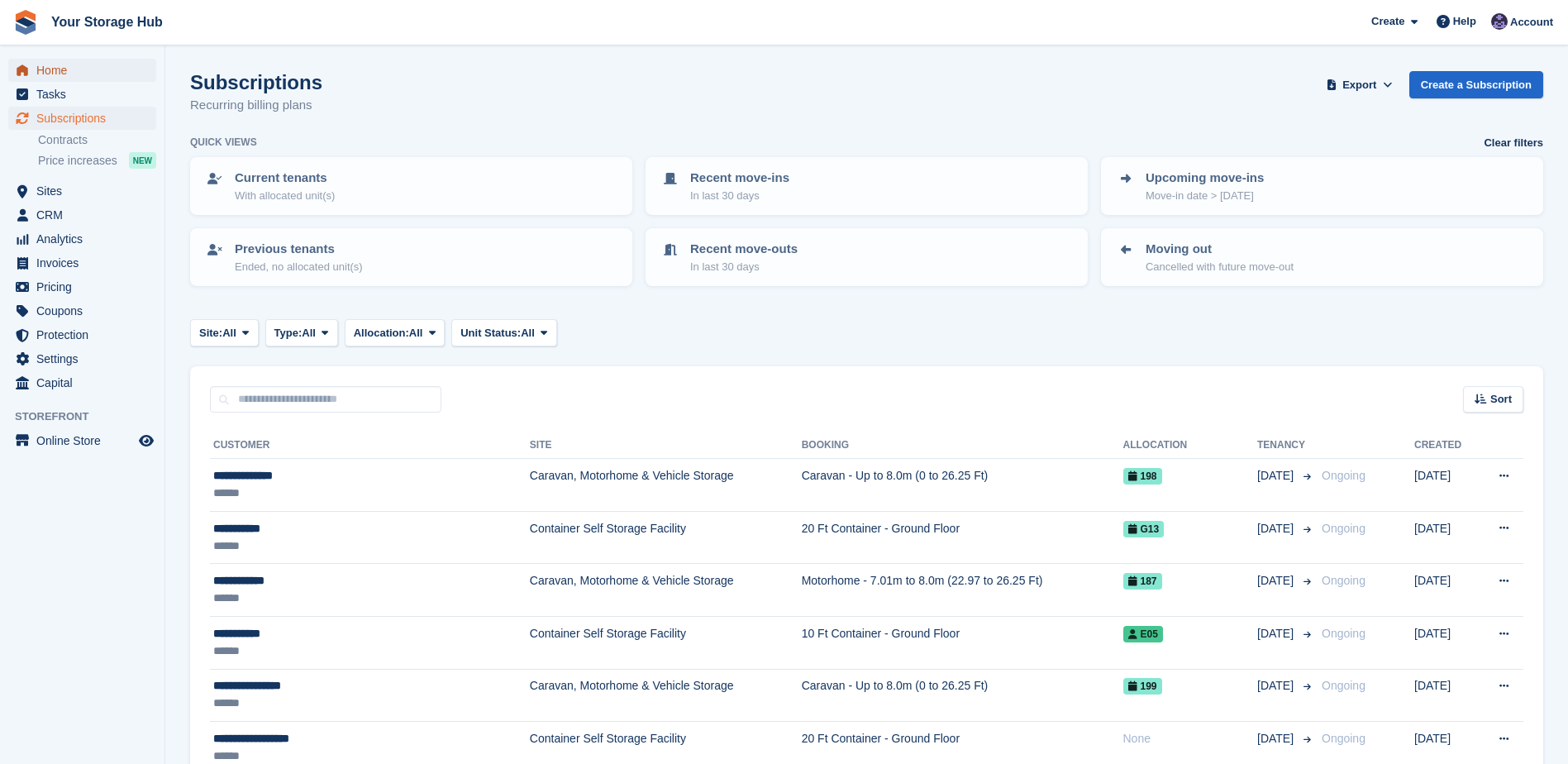
click at [55, 74] on span "Home" at bounding box center [86, 71] width 99 height 23
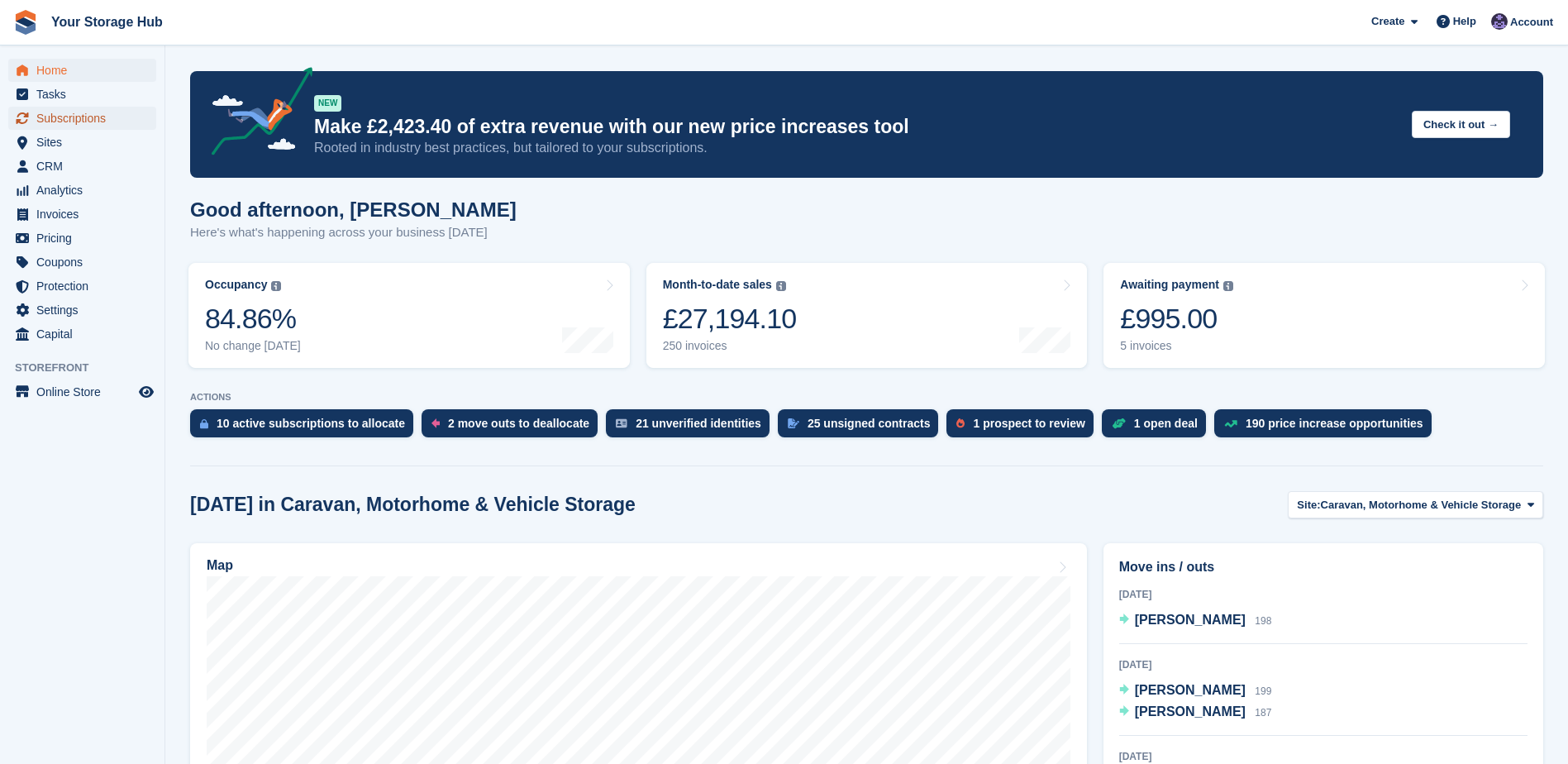
click at [78, 119] on span "Subscriptions" at bounding box center [86, 118] width 99 height 23
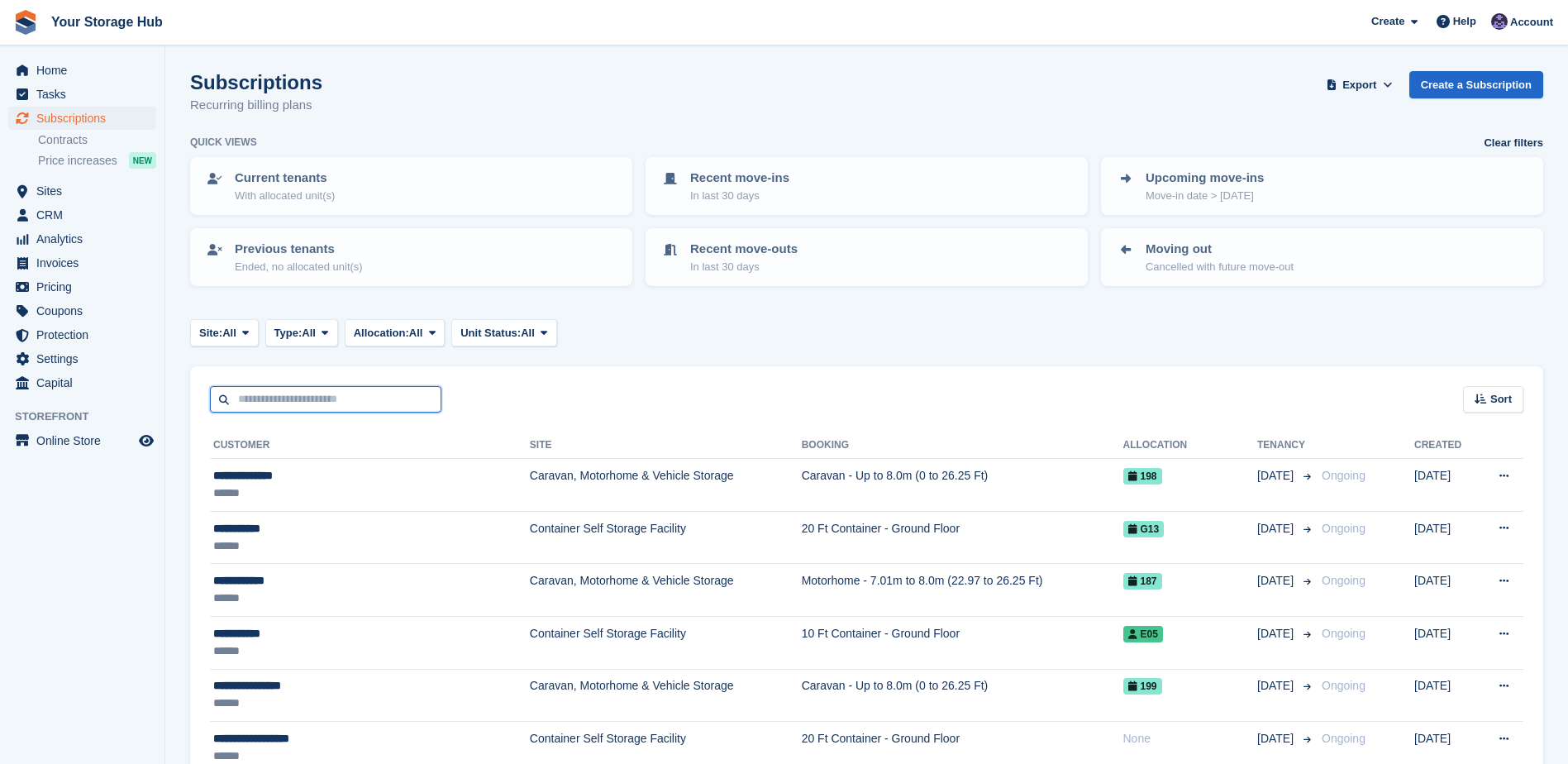
click at [281, 405] on input "text" at bounding box center [325, 400] width 231 height 27
type input "********"
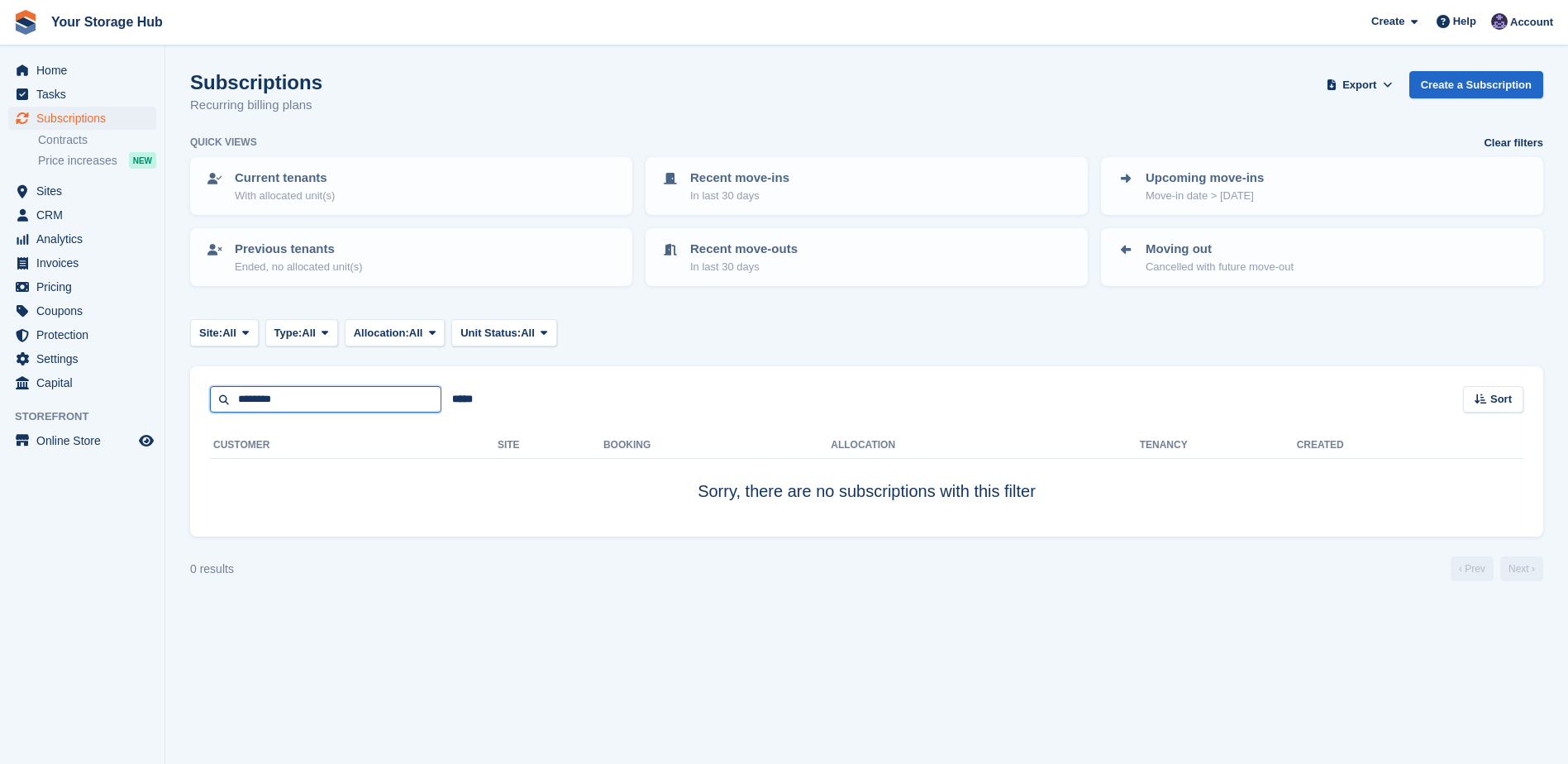
click at [278, 402] on input "********" at bounding box center [325, 400] width 231 height 27
type input "*********"
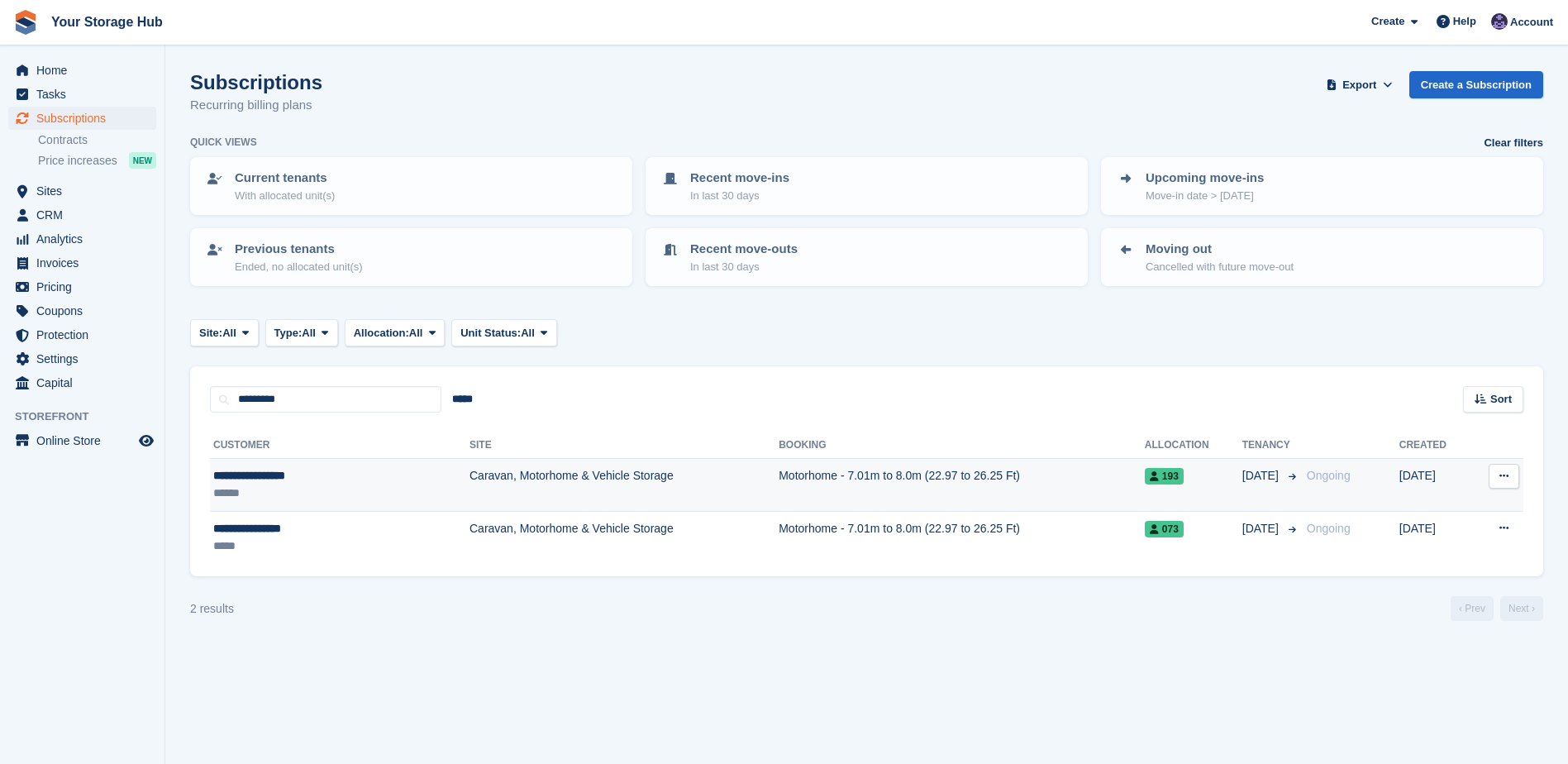
click at [469, 478] on td "Caravan, Motorhome & Vehicle Storage" at bounding box center [623, 485] width 309 height 53
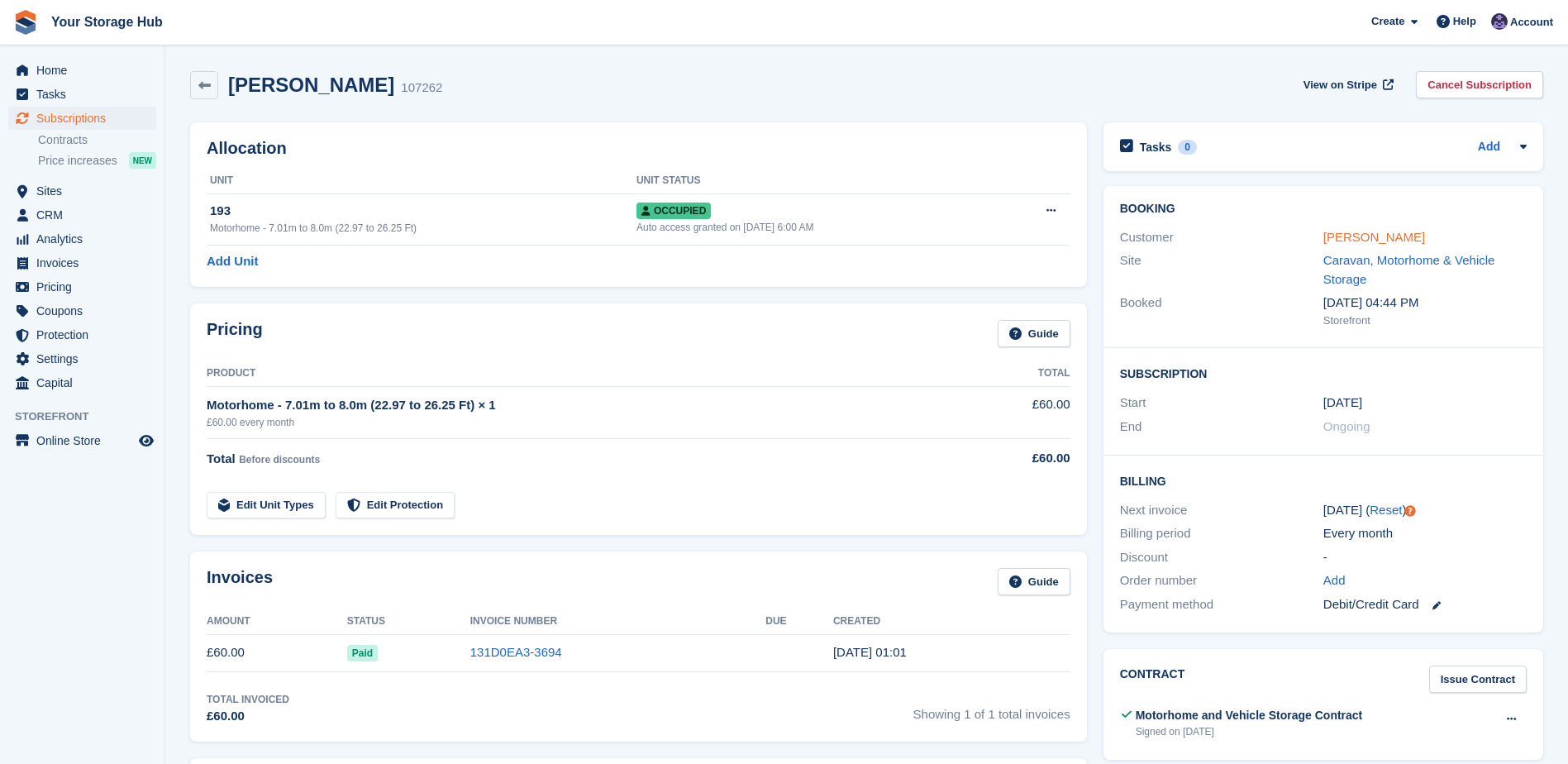
click at [1403, 240] on link "Anthony Wakefield" at bounding box center [1373, 236] width 102 height 15
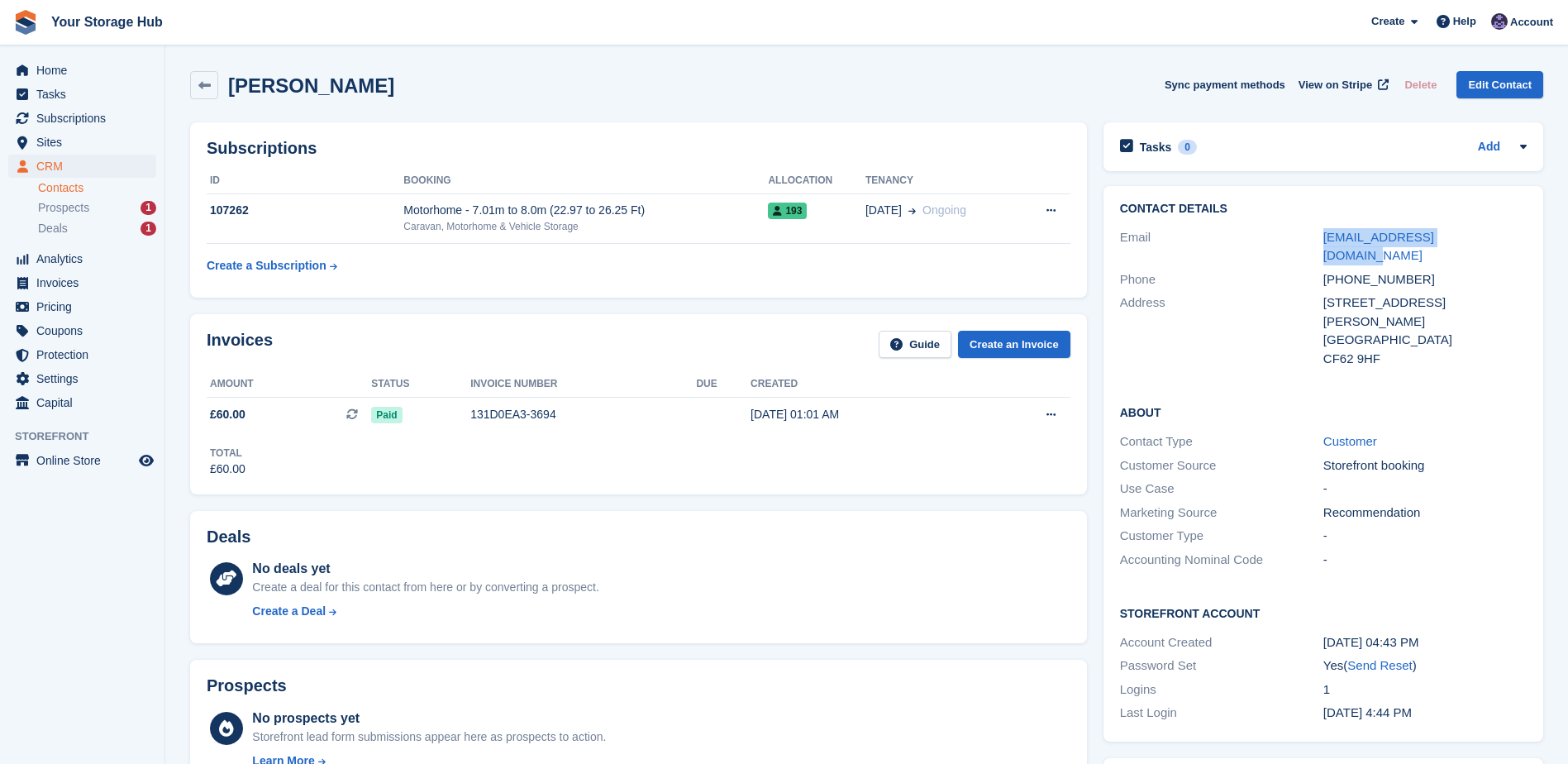
drag, startPoint x: 1487, startPoint y: 243, endPoint x: 1308, endPoint y: 234, distance: 179.2
click at [1308, 234] on div "Email awakefield807@gmail.com" at bounding box center [1323, 247] width 407 height 43
copy div "awakefield807@gmail.com"
click at [201, 84] on icon at bounding box center [204, 85] width 13 height 13
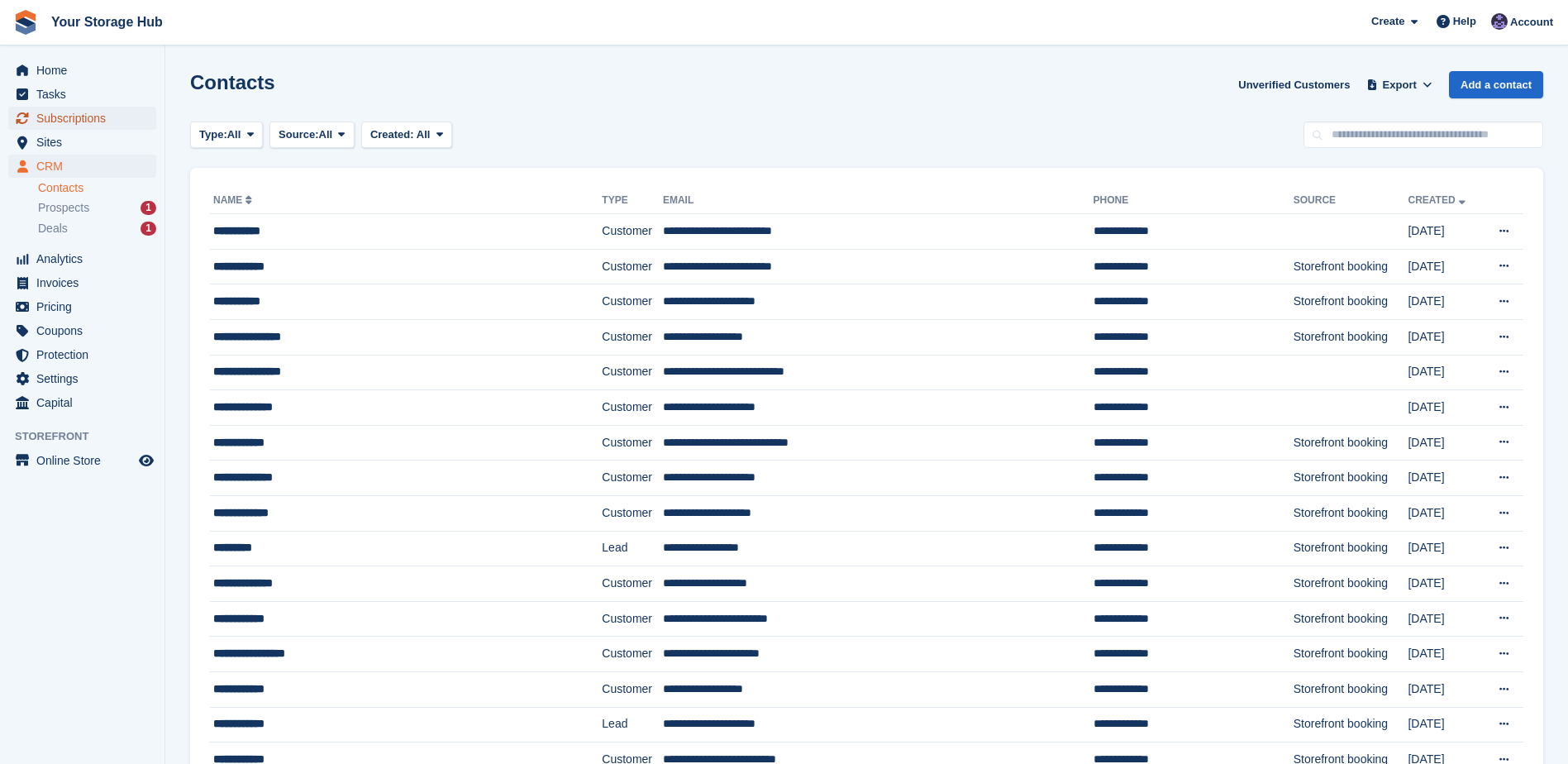
click at [81, 120] on span "Subscriptions" at bounding box center [86, 118] width 99 height 23
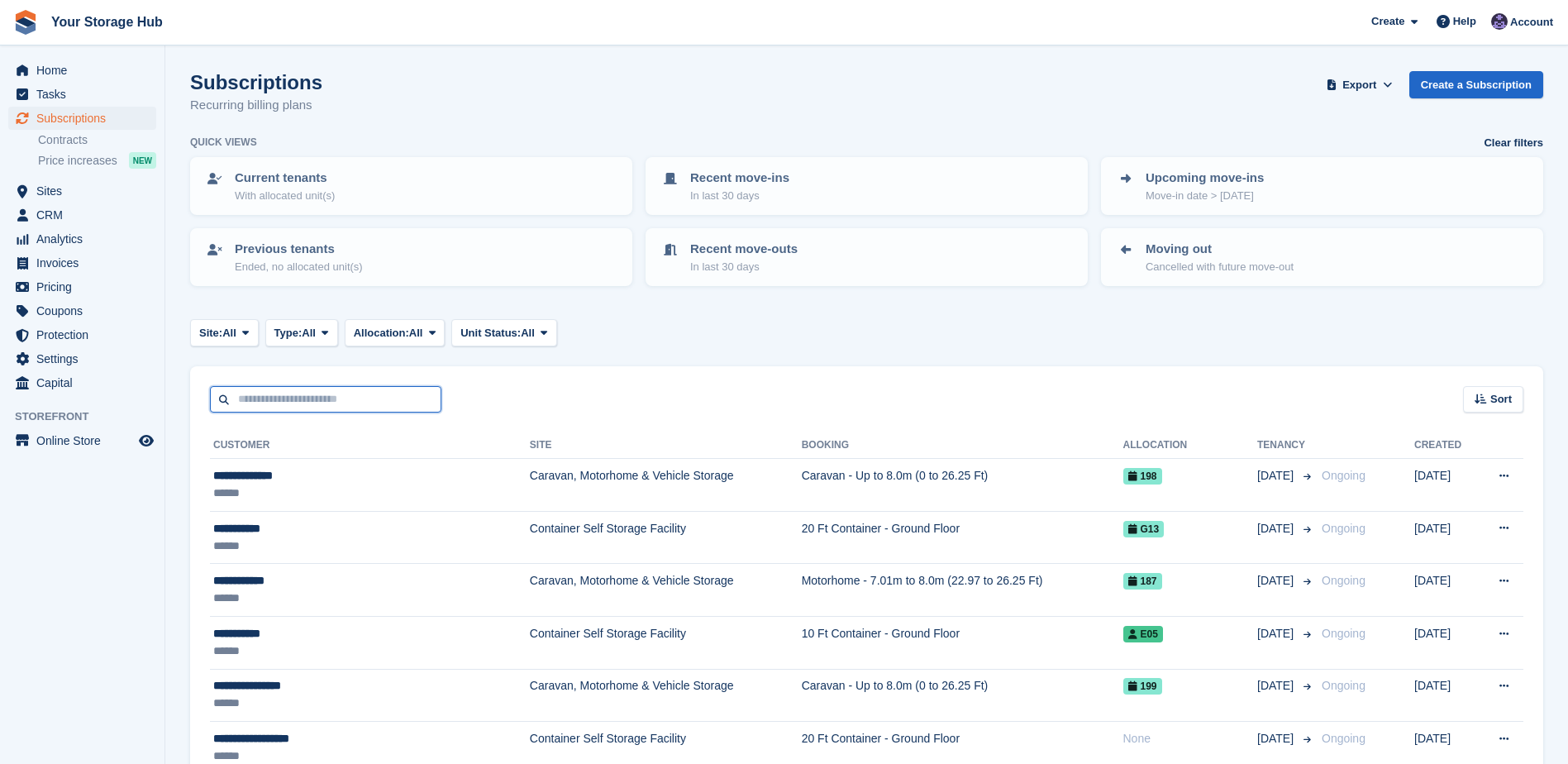
click at [305, 399] on input "text" at bounding box center [325, 400] width 231 height 27
type input "******"
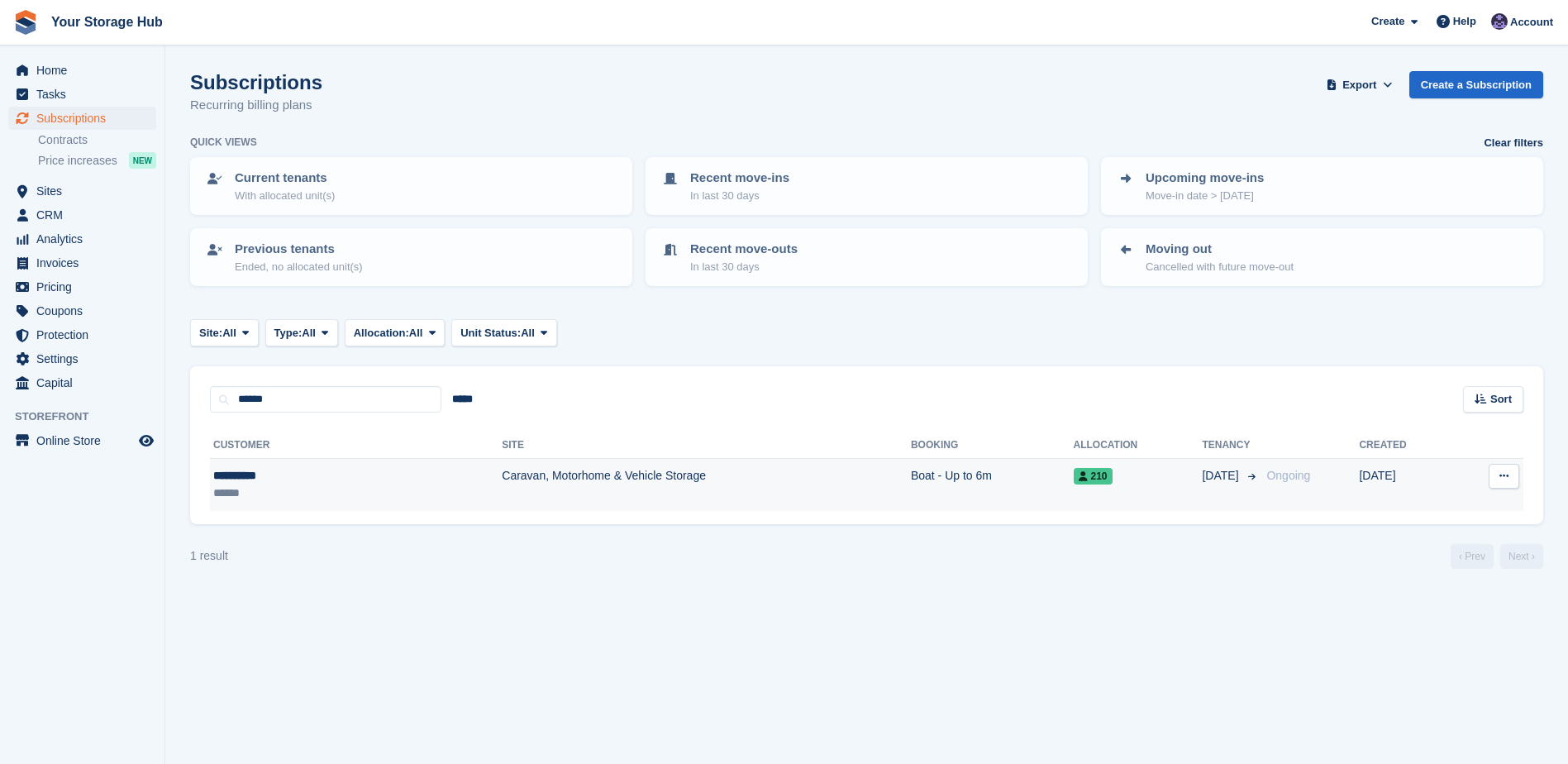
click at [783, 487] on td "Caravan, Motorhome & Vehicle Storage" at bounding box center [706, 485] width 409 height 52
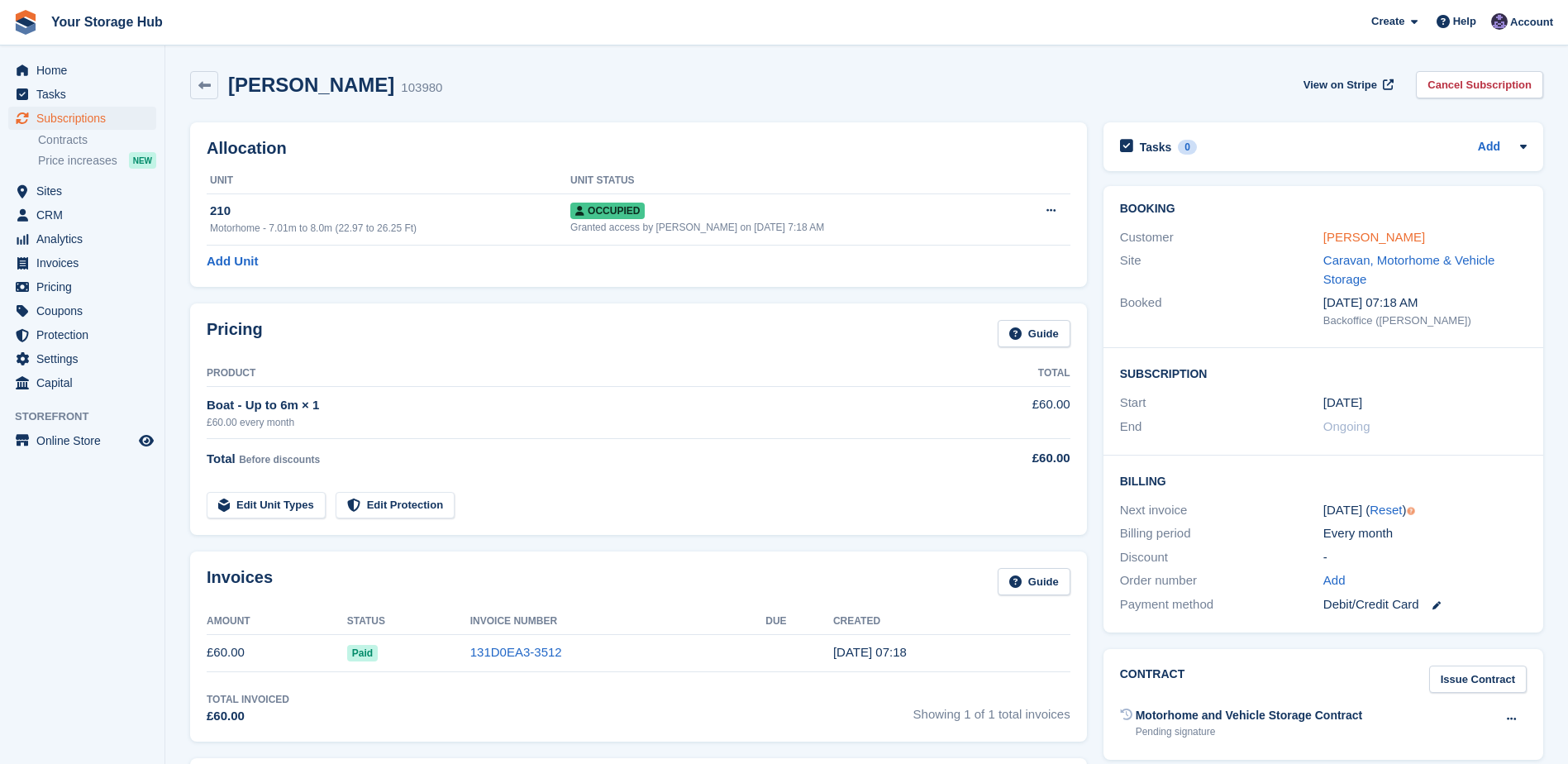
click at [1374, 238] on link "[PERSON_NAME]" at bounding box center [1373, 236] width 102 height 15
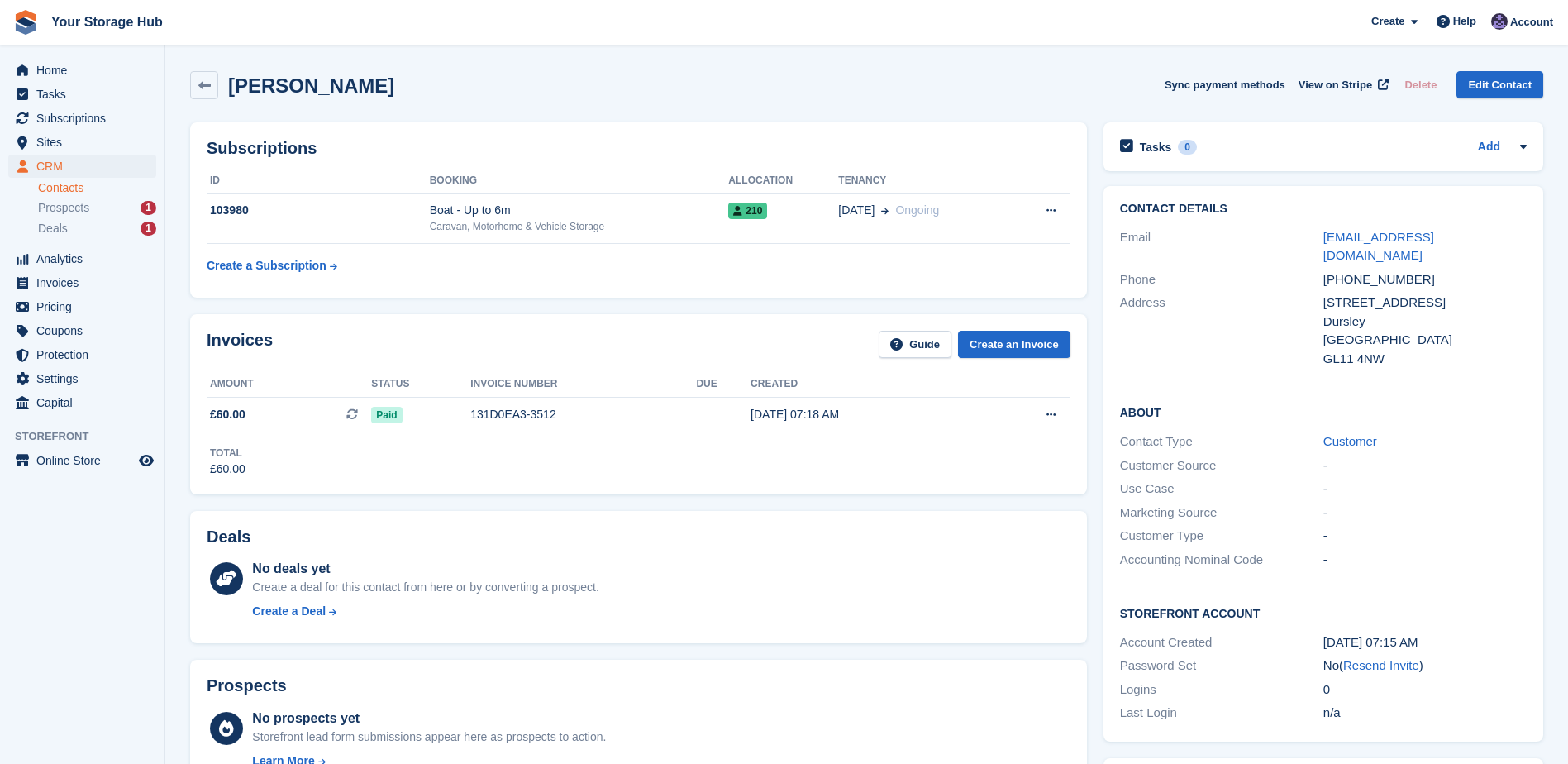
drag, startPoint x: 1513, startPoint y: 238, endPoint x: 1312, endPoint y: 238, distance: 201.0
click at [1312, 238] on div "Email [EMAIL_ADDRESS][DOMAIN_NAME]" at bounding box center [1323, 247] width 407 height 43
copy div "[EMAIL_ADDRESS][DOMAIN_NAME]"
drag, startPoint x: 202, startPoint y: 81, endPoint x: 188, endPoint y: 80, distance: 14.0
click at [205, 81] on icon at bounding box center [204, 85] width 13 height 13
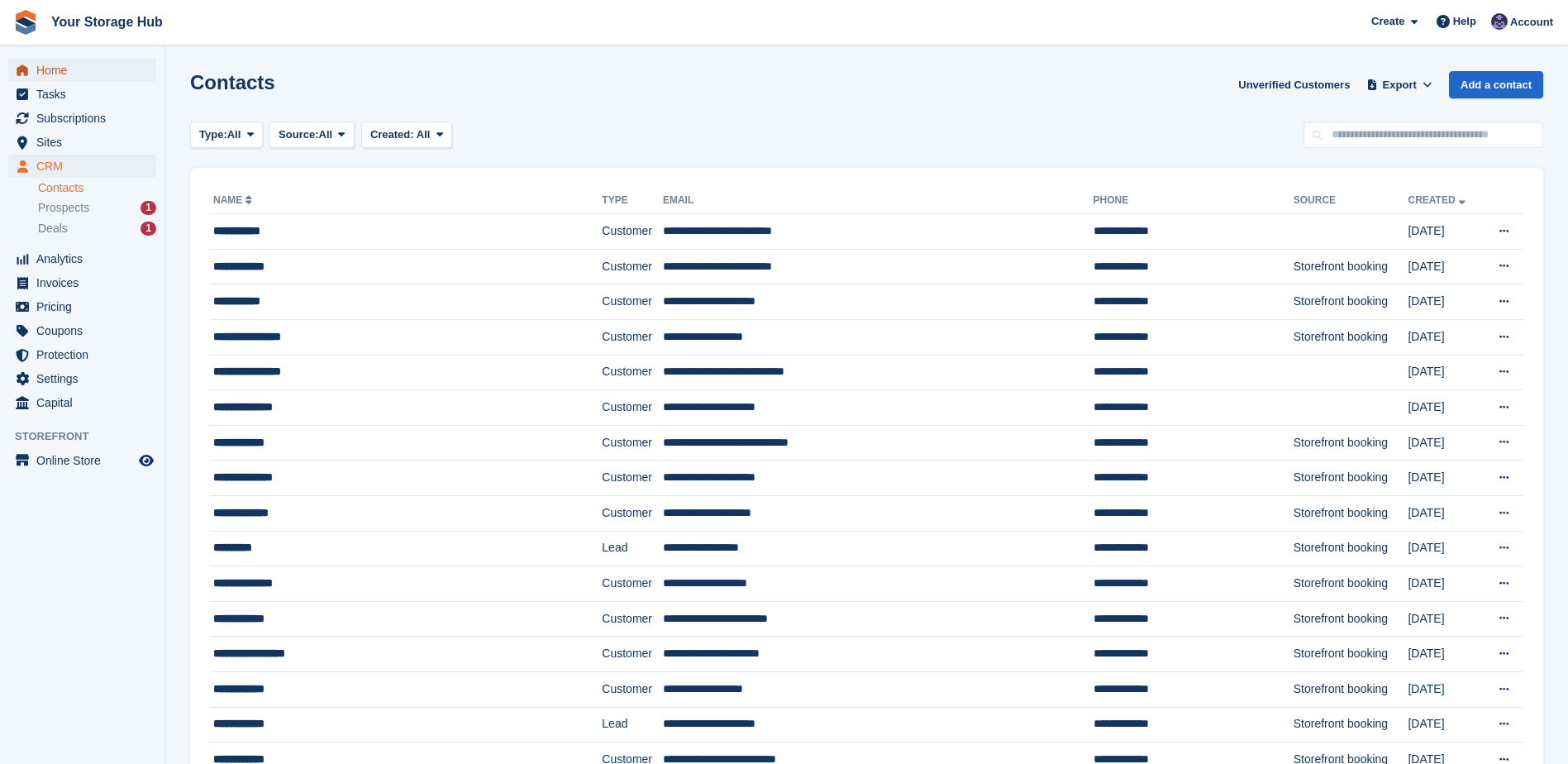
click at [57, 67] on span "Home" at bounding box center [86, 71] width 99 height 23
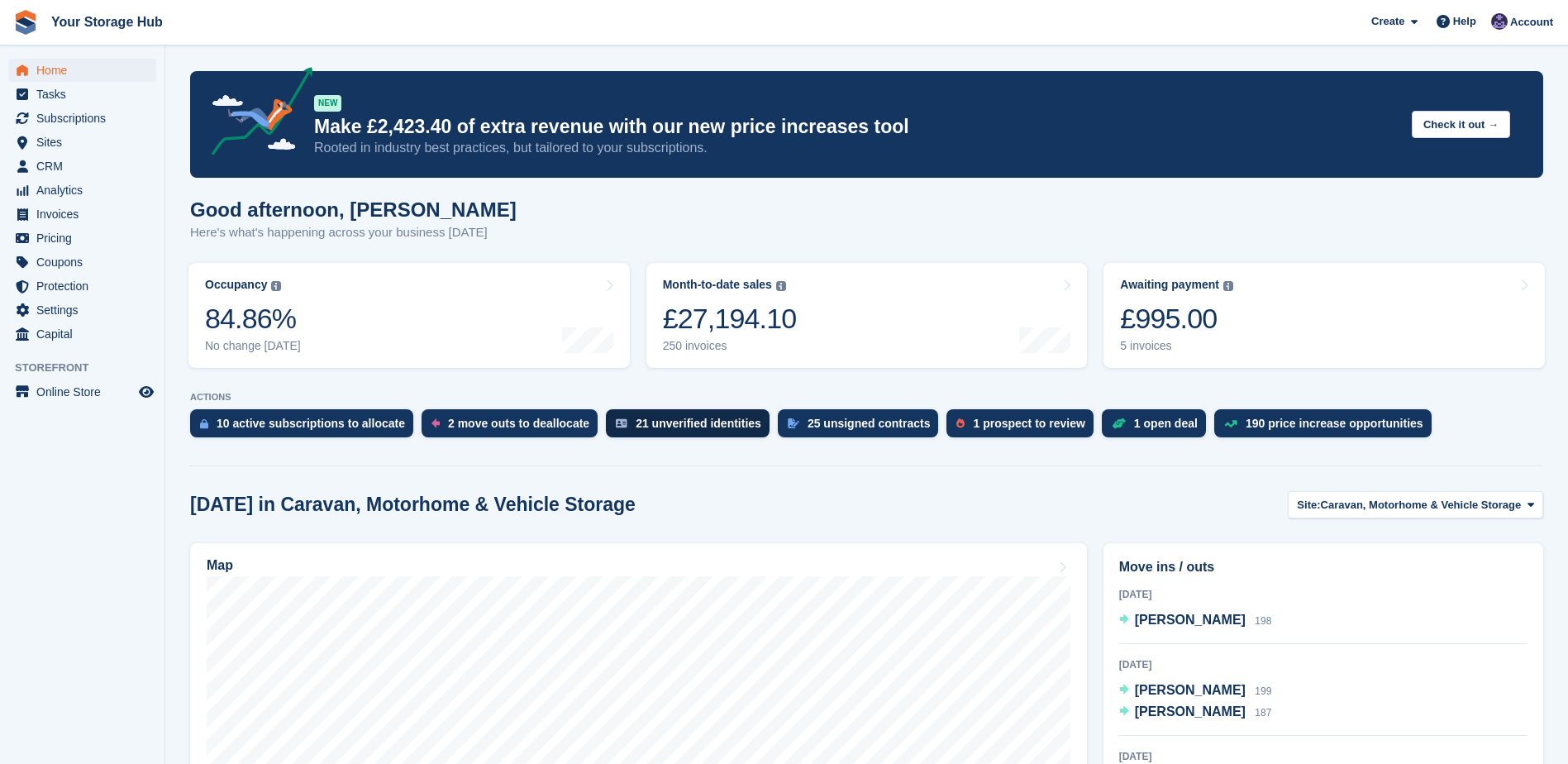
click at [717, 422] on div "21 unverified identities" at bounding box center [699, 423] width 126 height 14
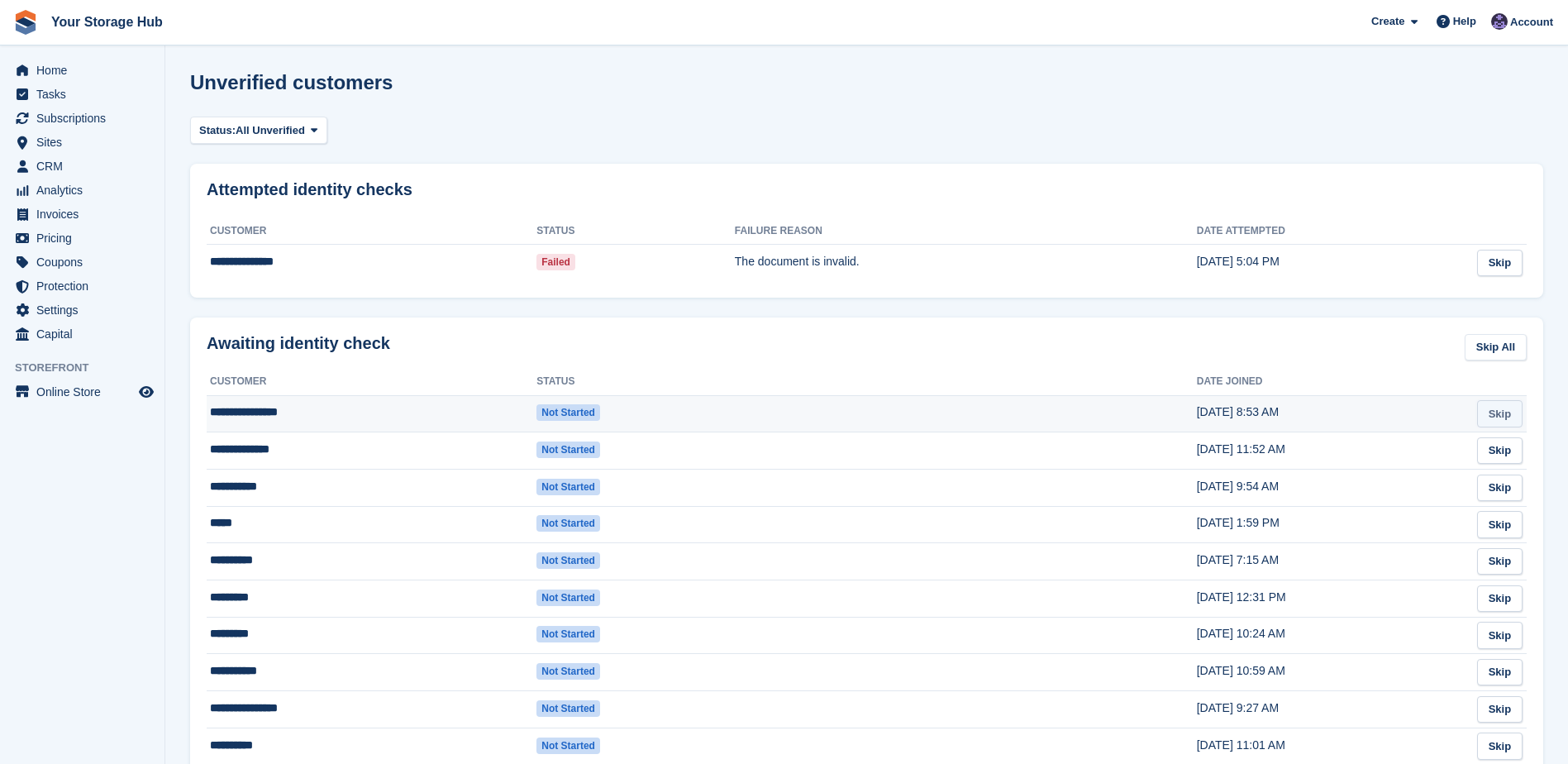
click at [1504, 422] on link "Skip" at bounding box center [1499, 413] width 45 height 27
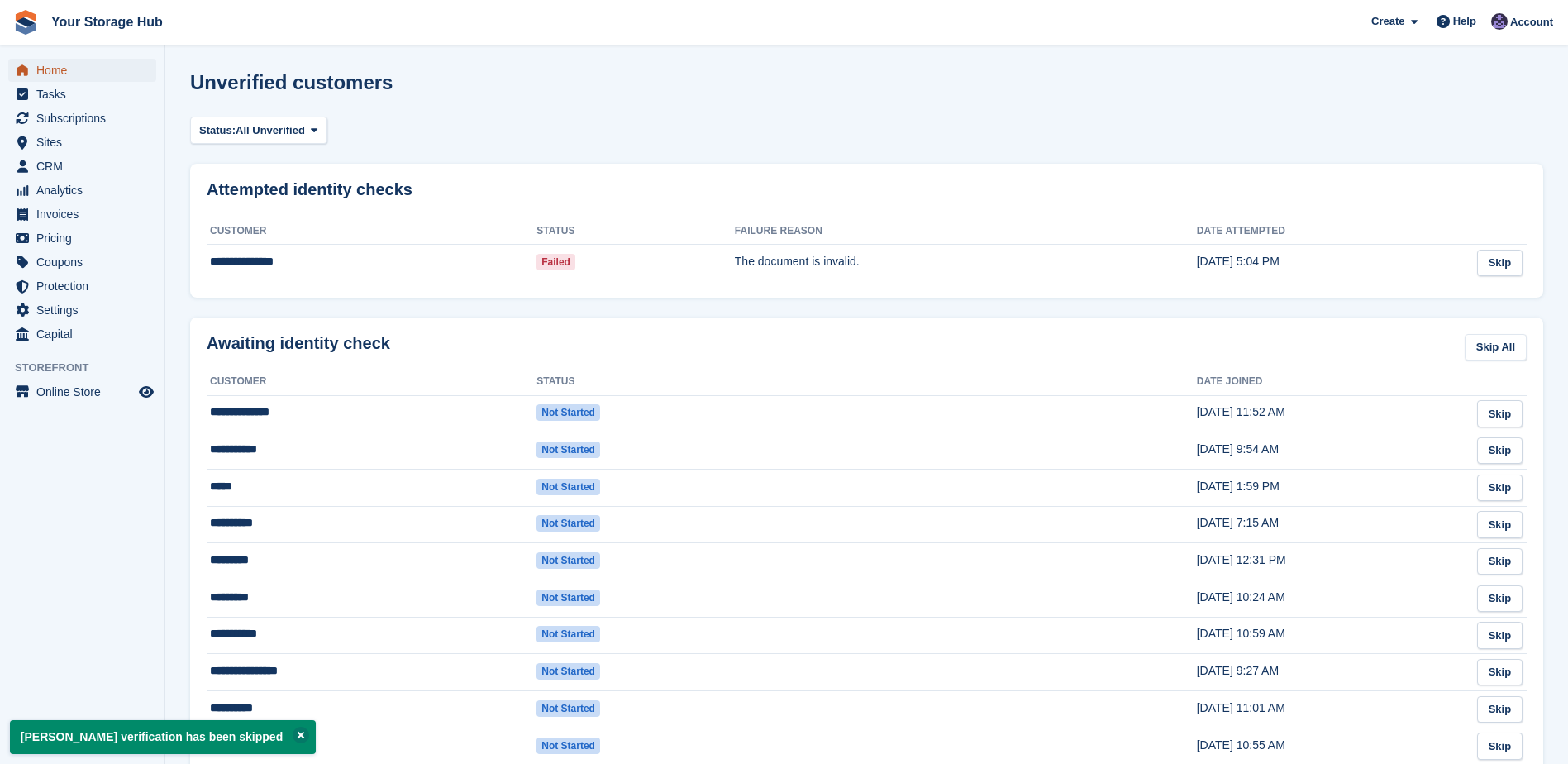
click at [64, 81] on span "Home" at bounding box center [86, 71] width 99 height 23
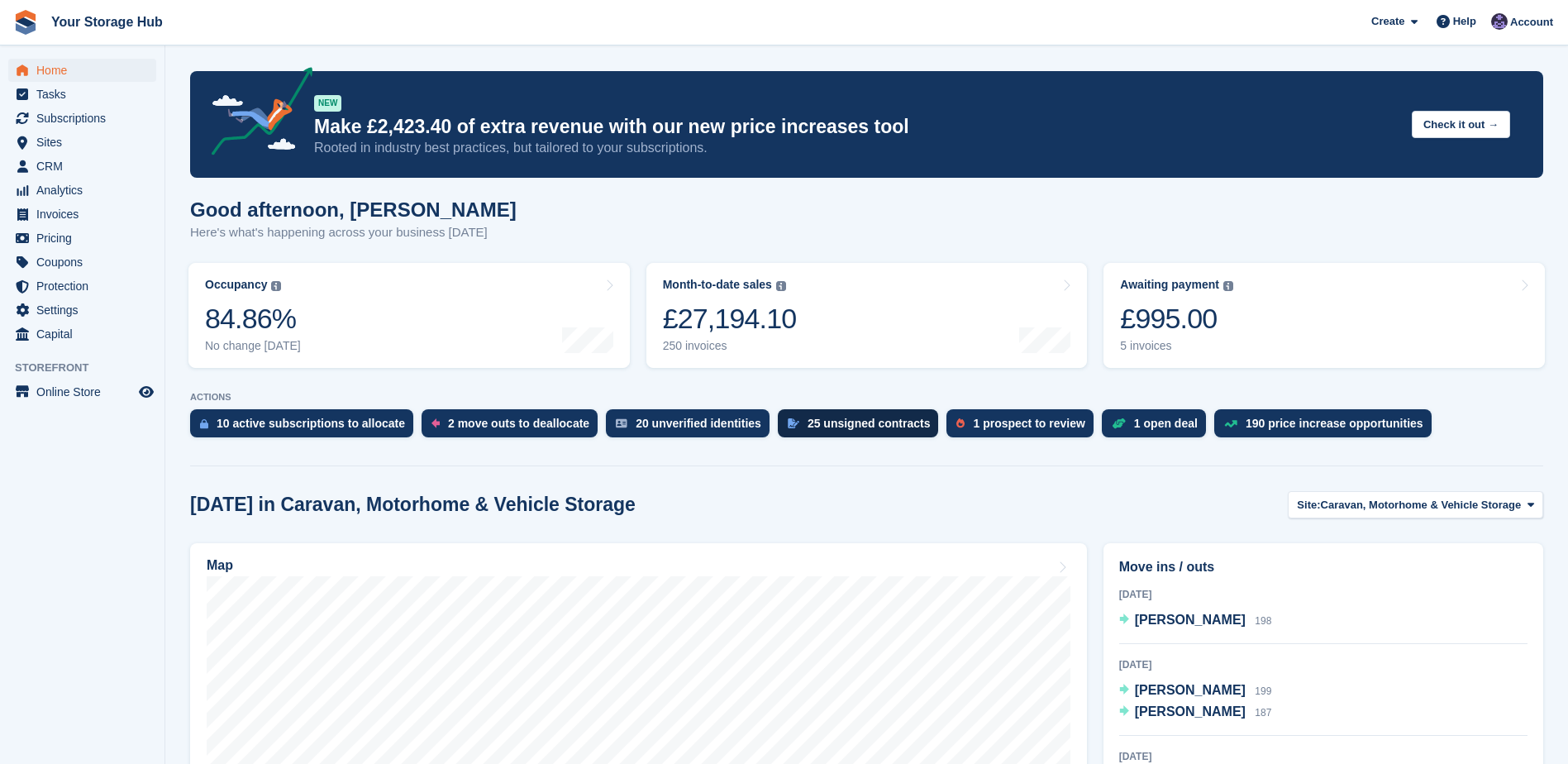
click at [843, 423] on div "25 unsigned contracts" at bounding box center [868, 423] width 123 height 14
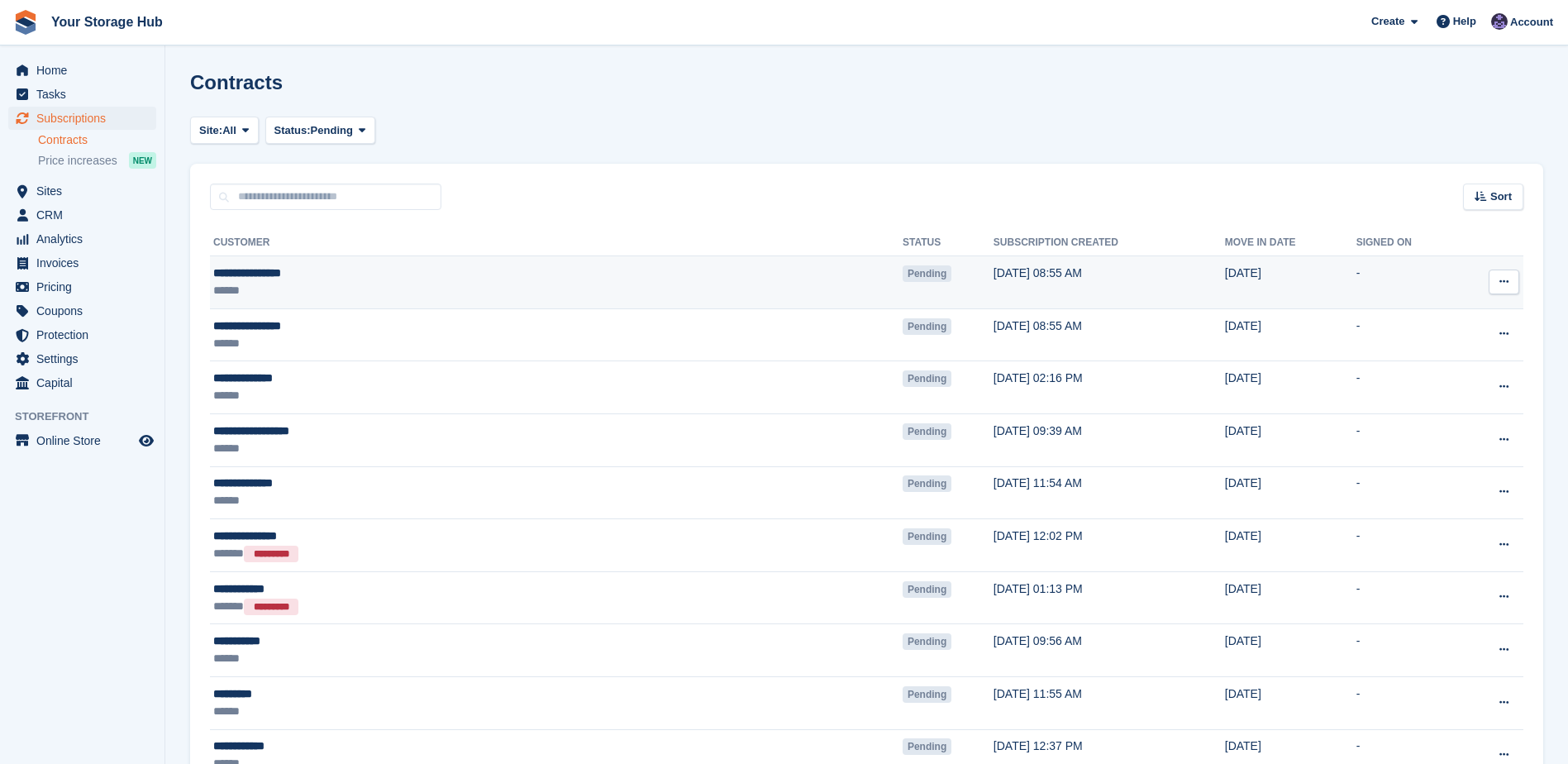
click at [1501, 279] on icon at bounding box center [1503, 281] width 9 height 11
click at [1400, 356] on p "Void contract" at bounding box center [1439, 357] width 144 height 21
click at [1416, 313] on p "View contact" at bounding box center [1439, 314] width 144 height 21
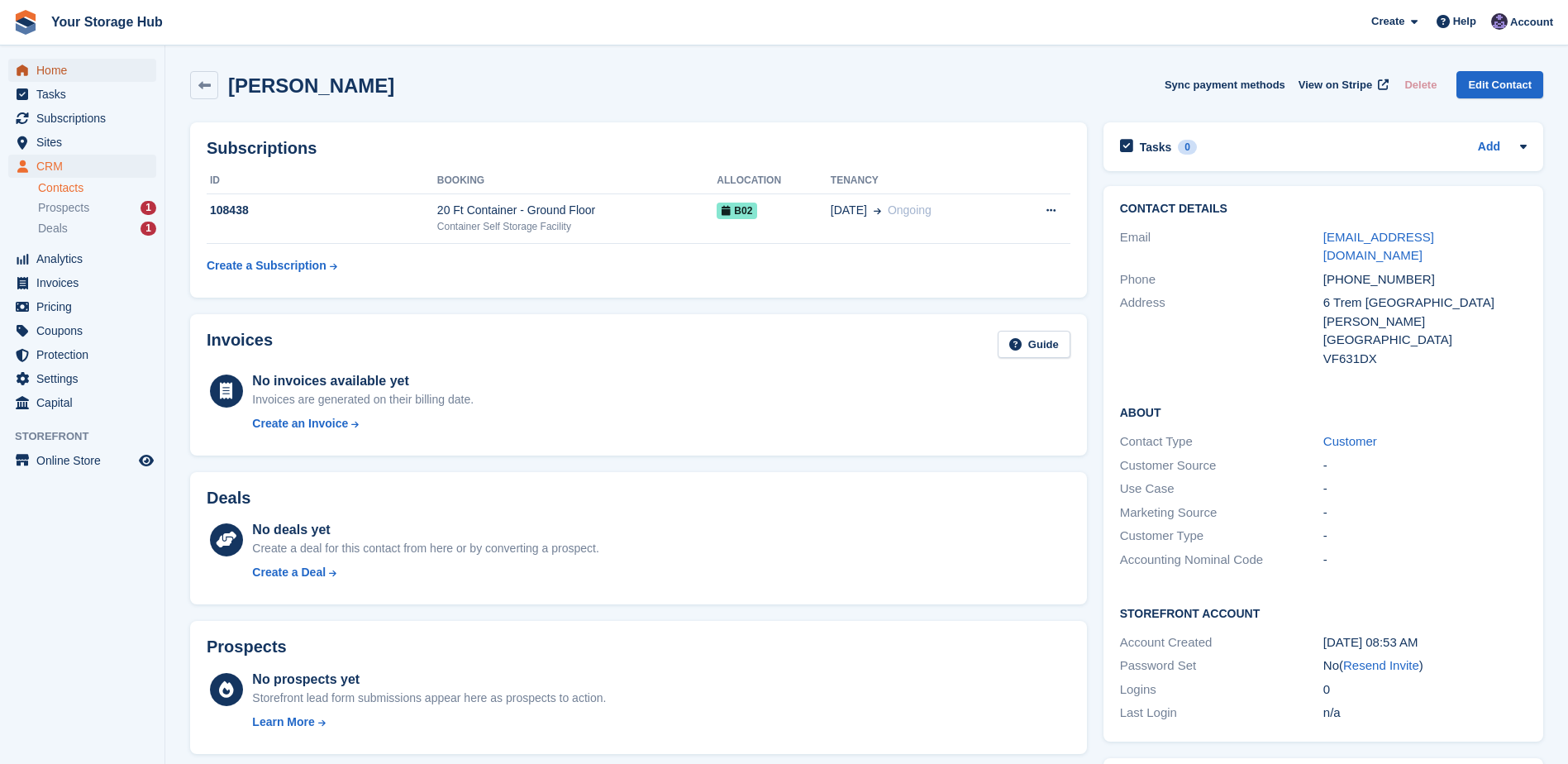
click at [93, 77] on span "Home" at bounding box center [86, 71] width 99 height 23
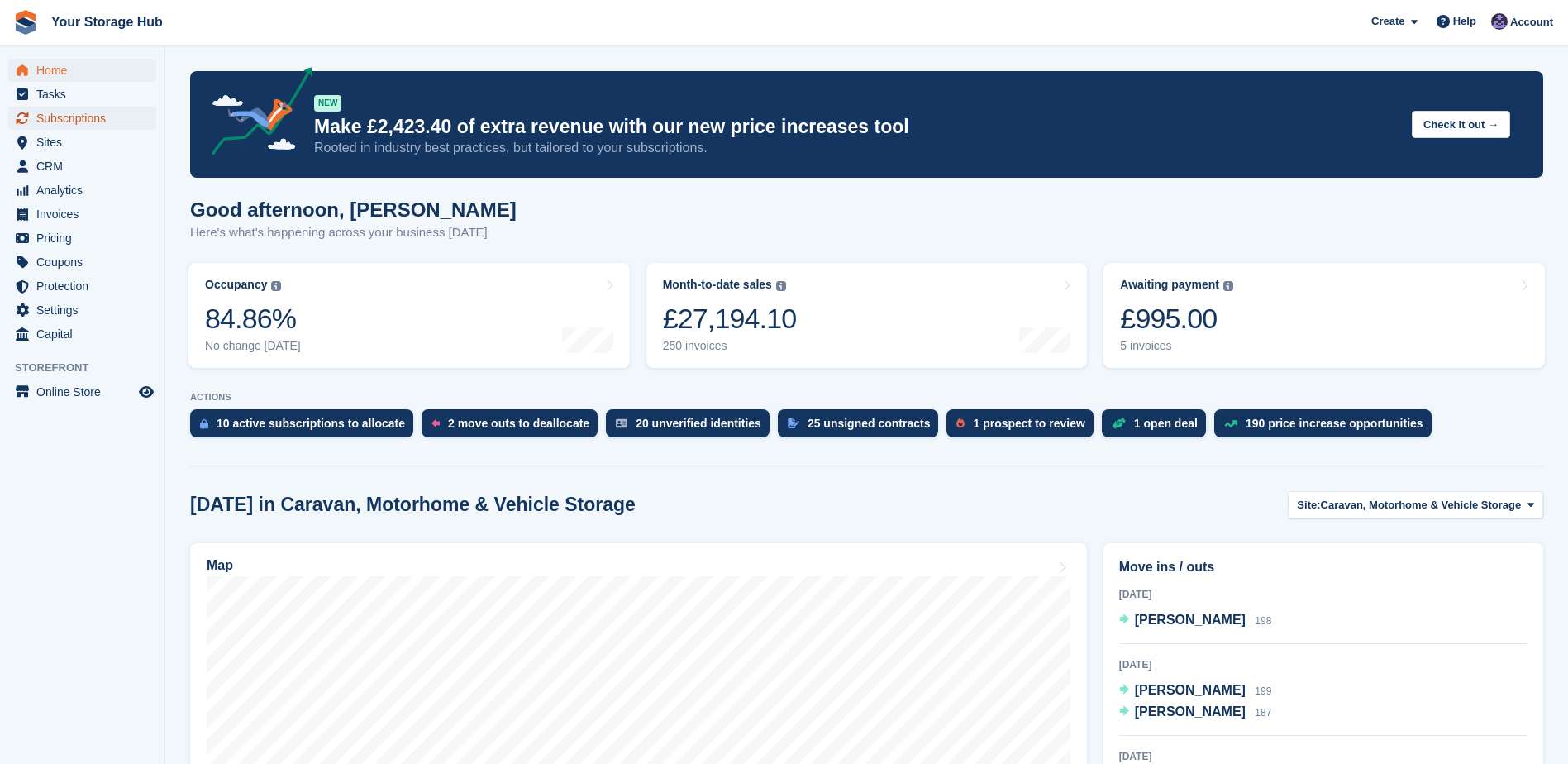
click at [39, 121] on span "Subscriptions" at bounding box center [86, 118] width 99 height 23
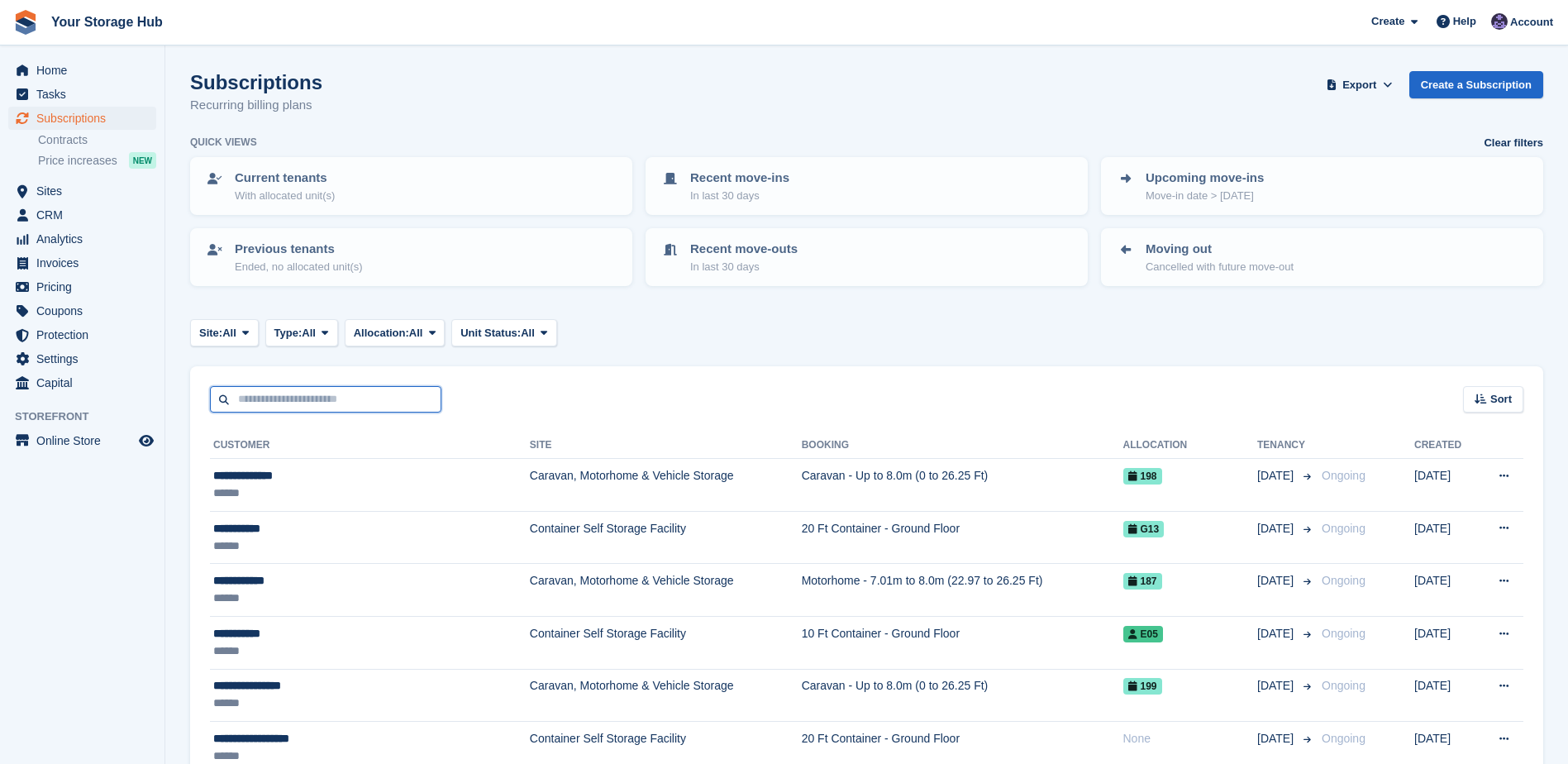
click at [306, 399] on input "text" at bounding box center [325, 400] width 231 height 27
type input "**********"
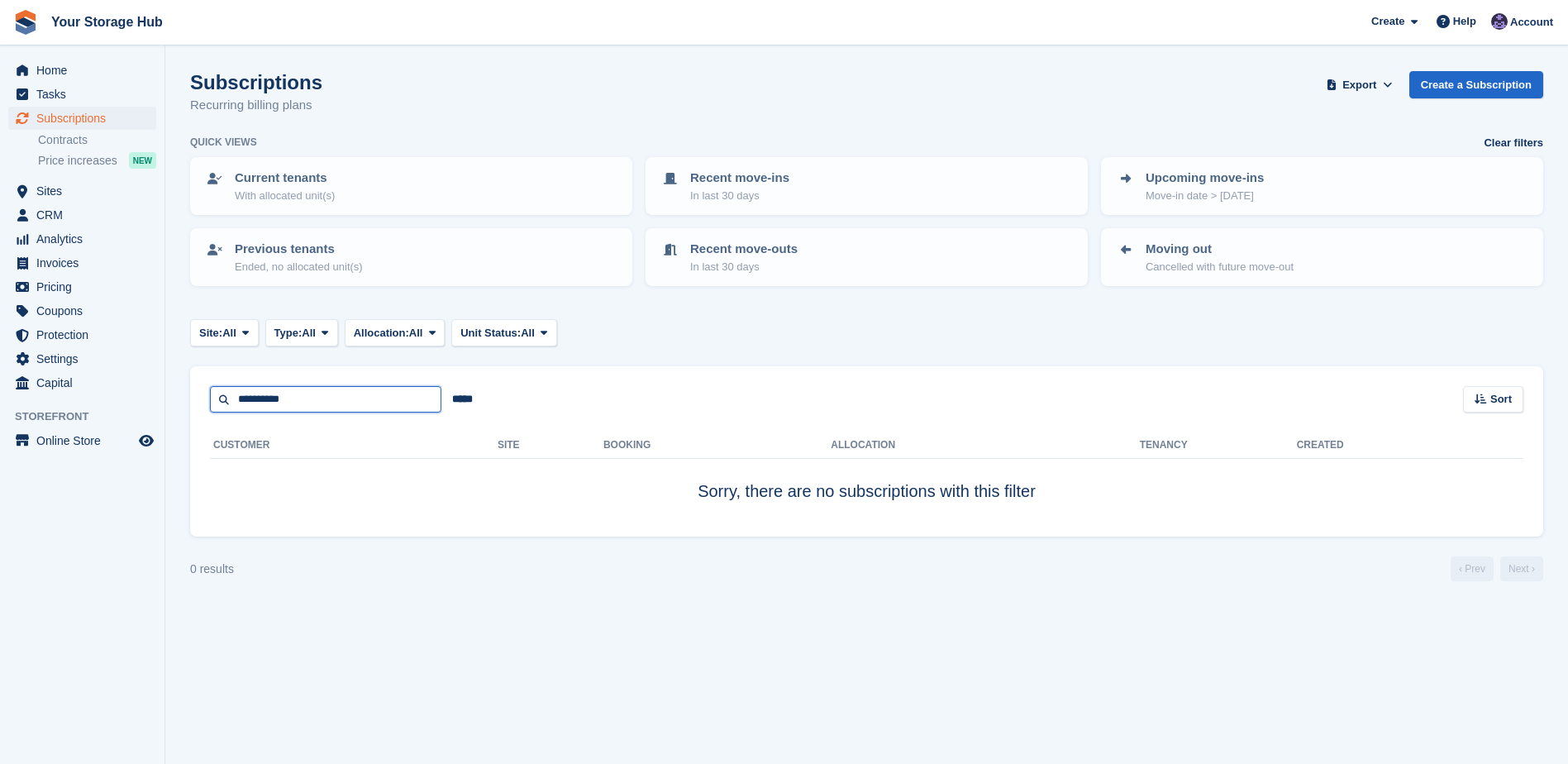
drag, startPoint x: 306, startPoint y: 399, endPoint x: 167, endPoint y: 399, distance: 139.0
click at [167, 399] on section "Subscriptions Recurring billing plans Export Export Subscriptions Export a CSV …" at bounding box center [866, 382] width 1402 height 764
type input "***"
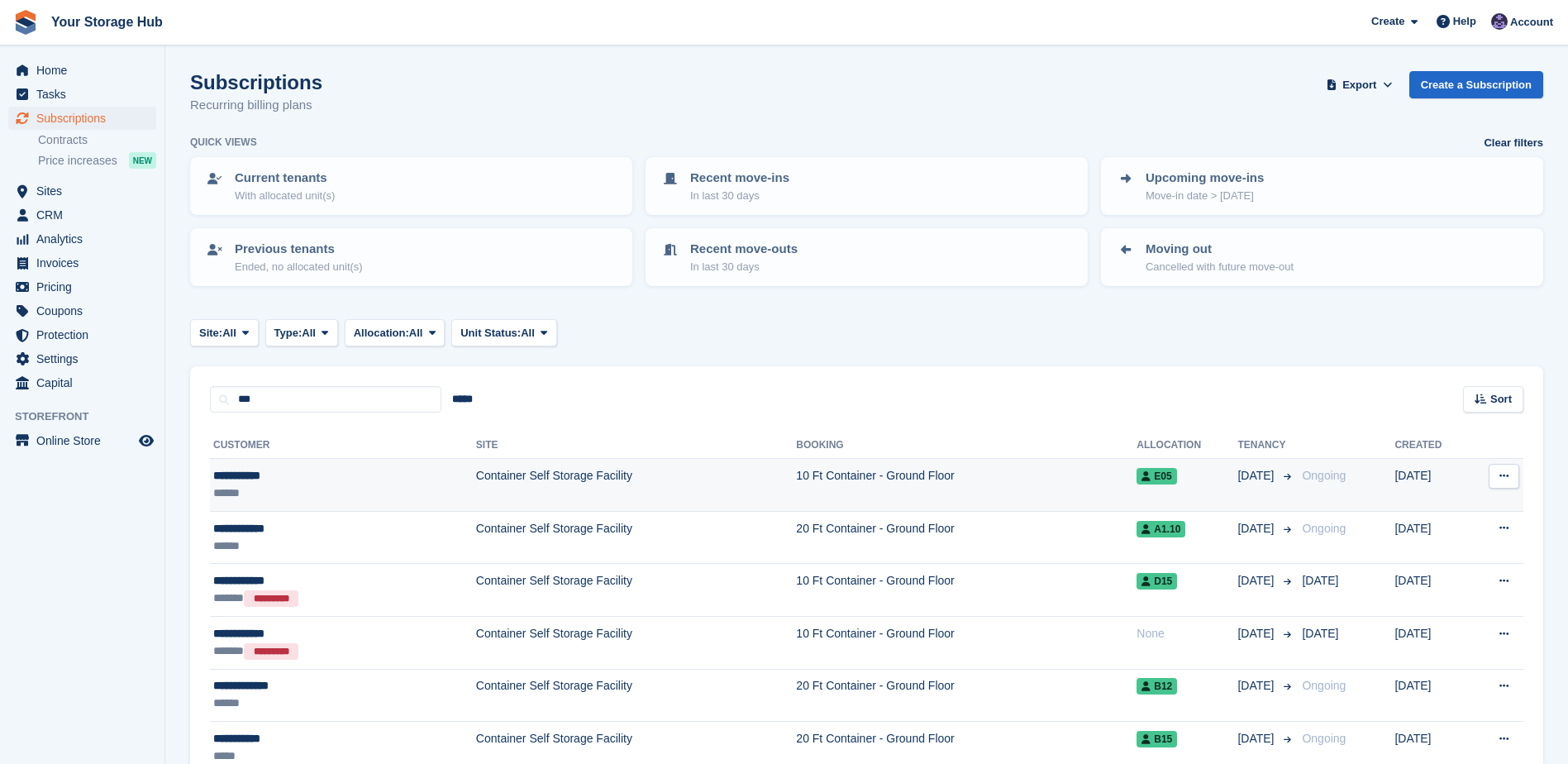
click at [580, 481] on td "Container Self Storage Facility" at bounding box center [636, 485] width 320 height 53
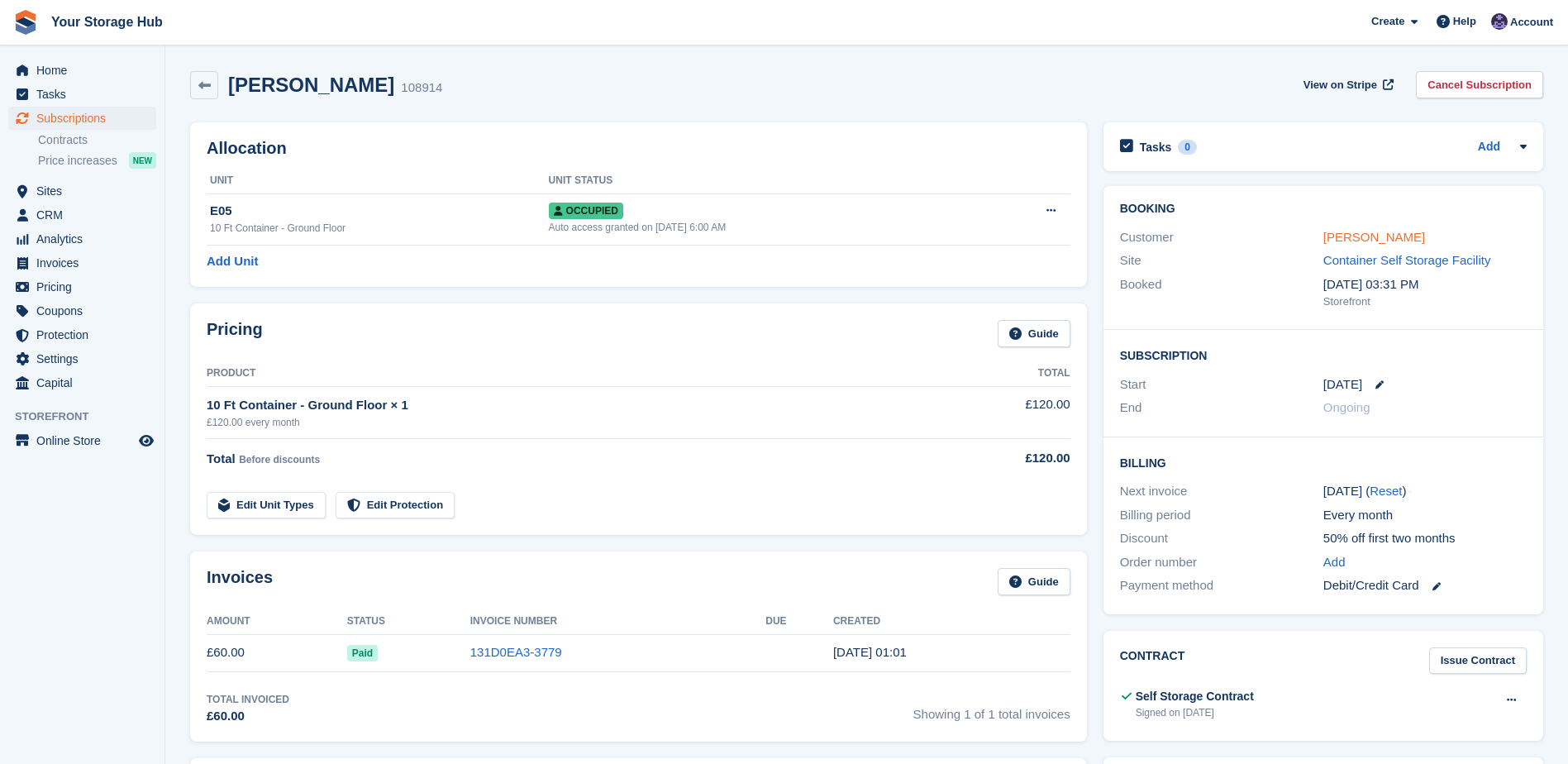
click at [1375, 240] on link "[PERSON_NAME]" at bounding box center [1373, 236] width 102 height 15
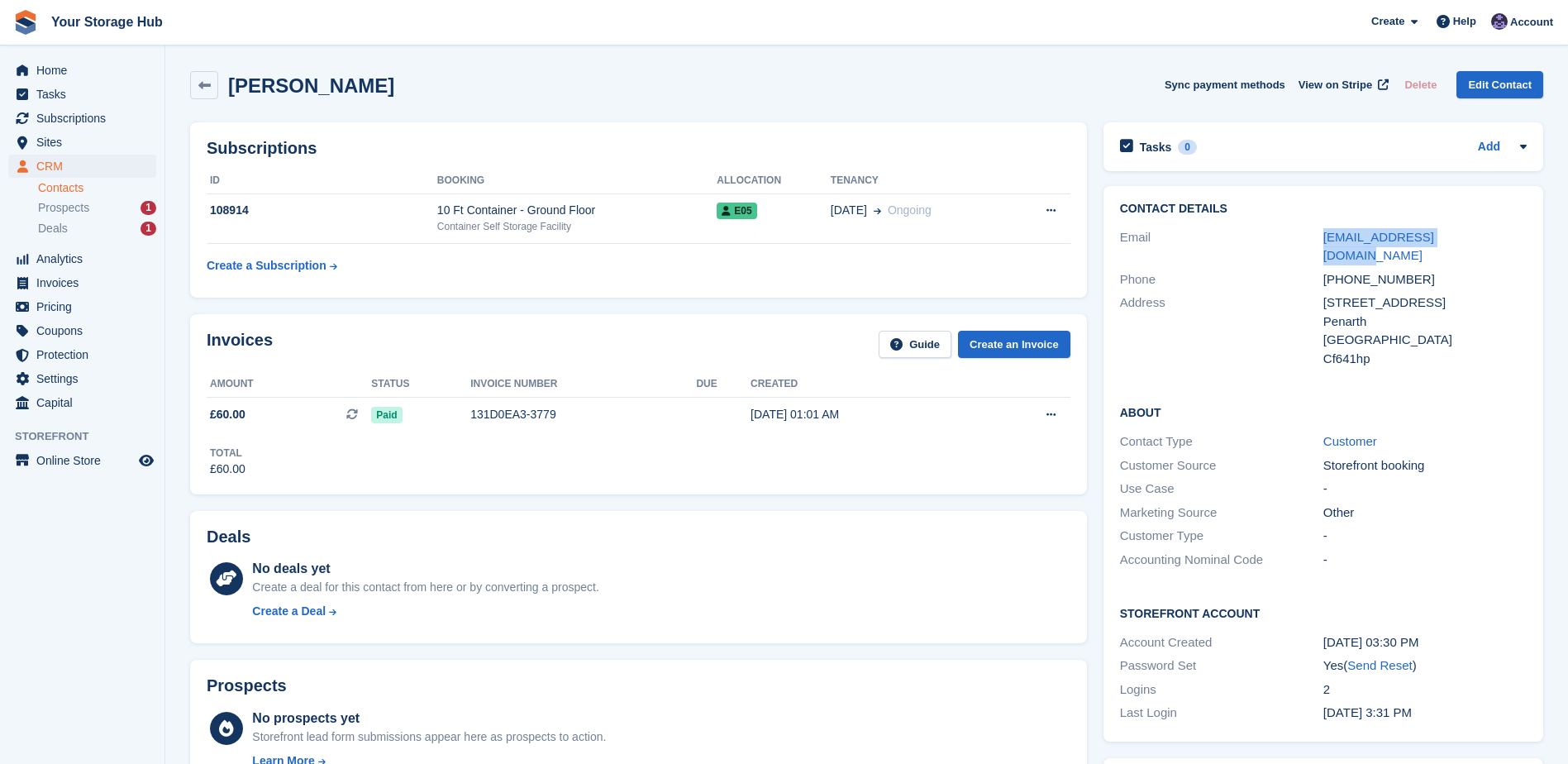
drag, startPoint x: 1488, startPoint y: 241, endPoint x: 1310, endPoint y: 239, distance: 178.0
click at [1310, 239] on div "Email daread1983@outlook.com" at bounding box center [1323, 247] width 407 height 43
copy div "daread1983@outlook.com"
click at [46, 66] on span "Home" at bounding box center [86, 71] width 99 height 23
